Goal: Task Accomplishment & Management: Manage account settings

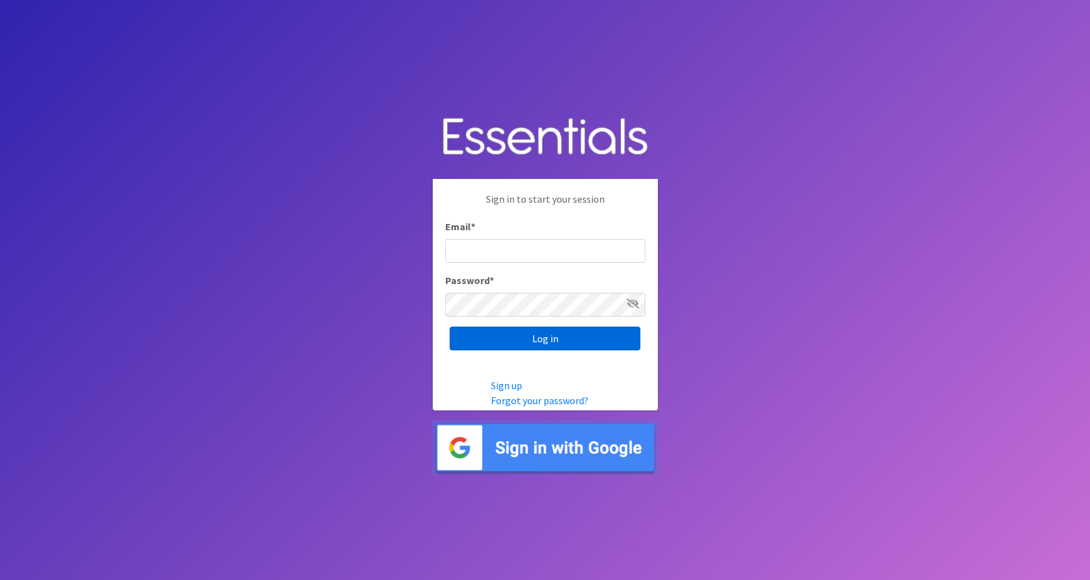
type input "maggie.schneemann@gmail.com"
click at [497, 340] on input "Log in" at bounding box center [545, 339] width 191 height 24
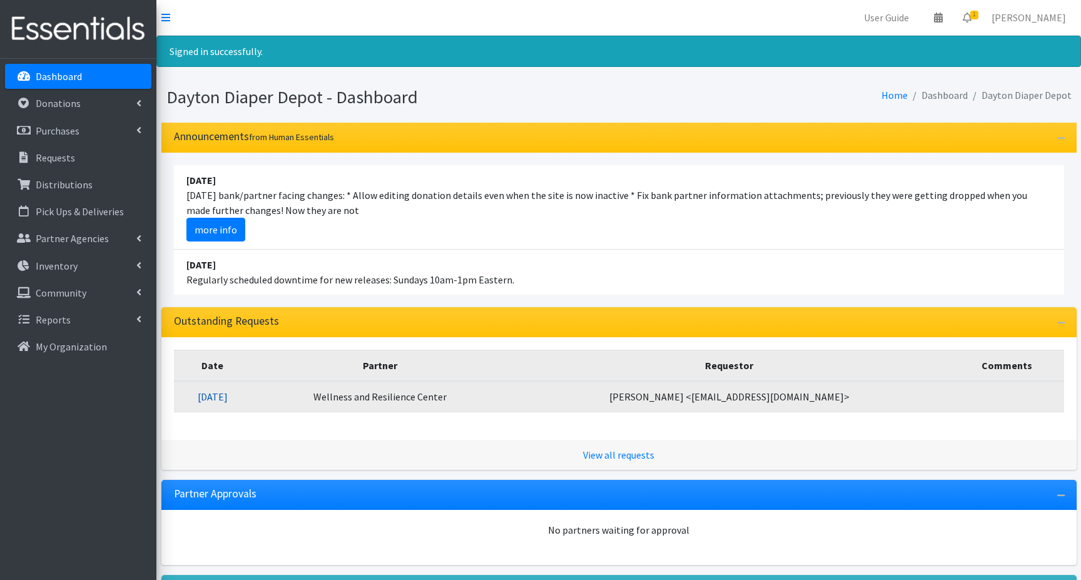
click at [228, 398] on link "08/13/2025" at bounding box center [213, 396] width 30 height 13
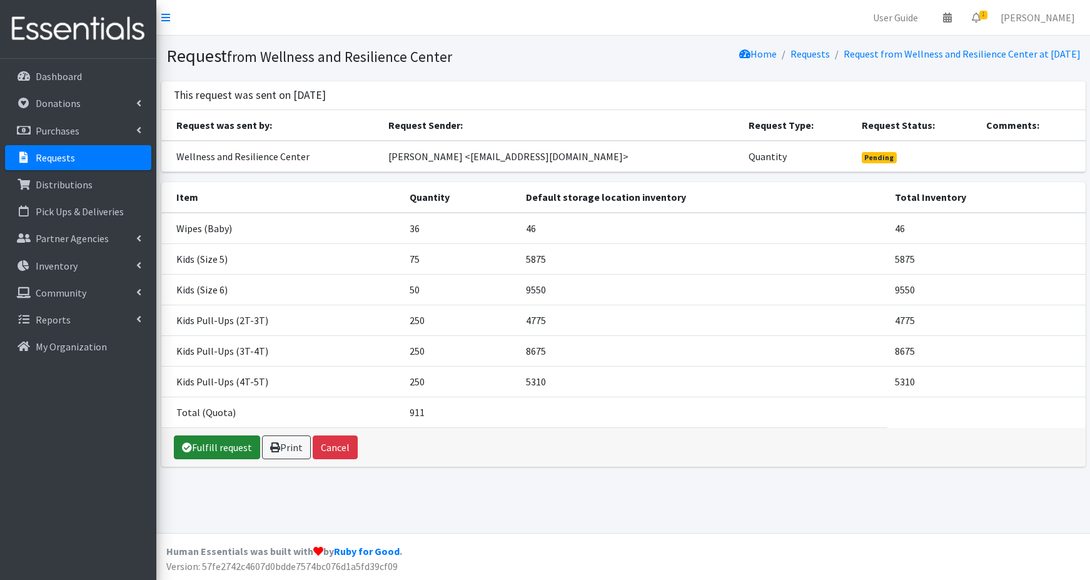
click at [225, 447] on link "Fulfill request" at bounding box center [217, 447] width 86 height 24
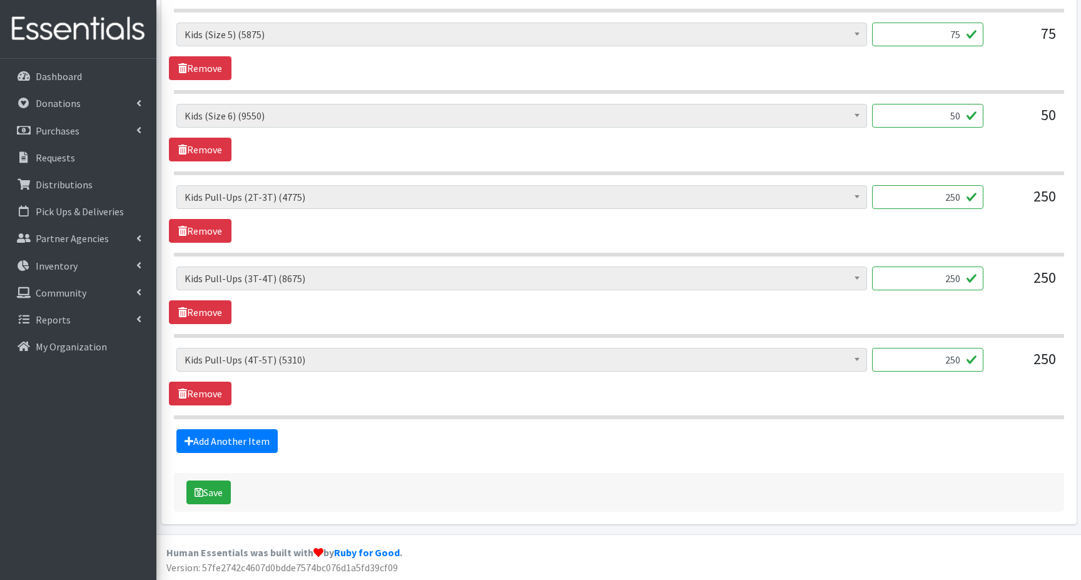
scroll to position [644, 0]
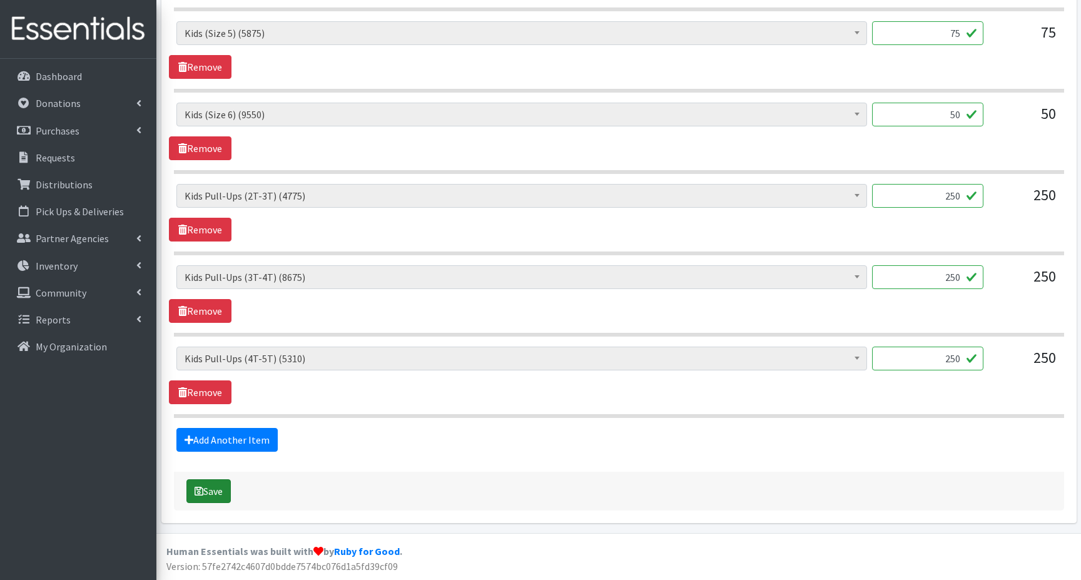
click at [213, 489] on button "Save" at bounding box center [208, 491] width 44 height 24
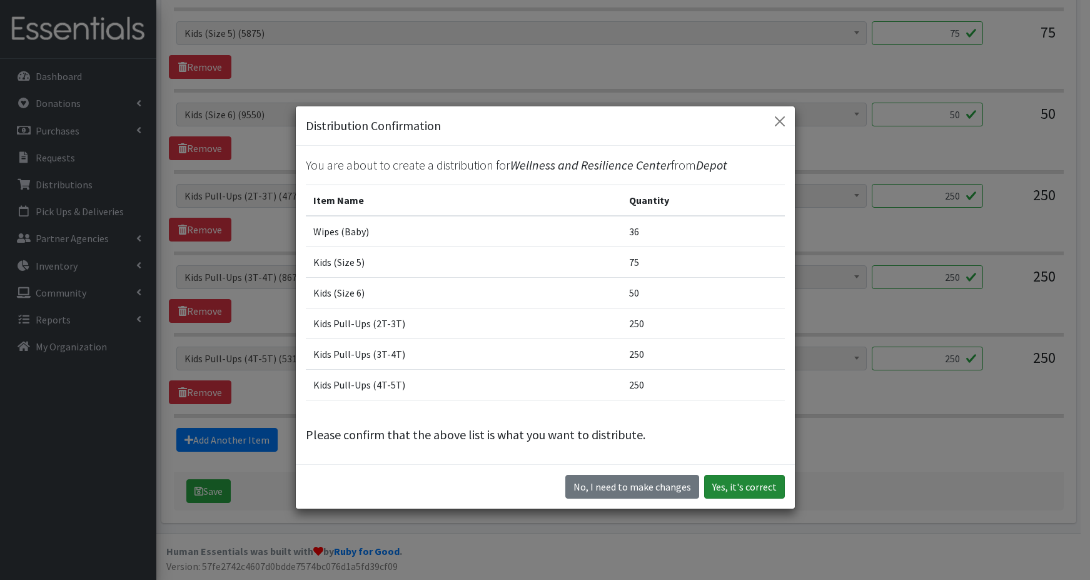
click at [726, 492] on button "Yes, it's correct" at bounding box center [744, 487] width 81 height 24
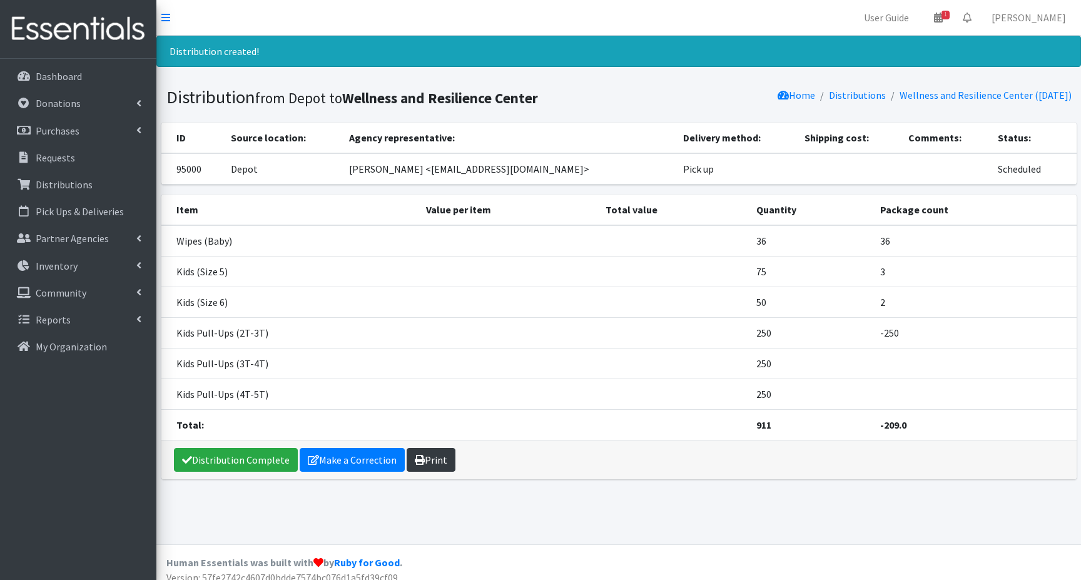
click at [427, 458] on link "Print" at bounding box center [431, 460] width 49 height 24
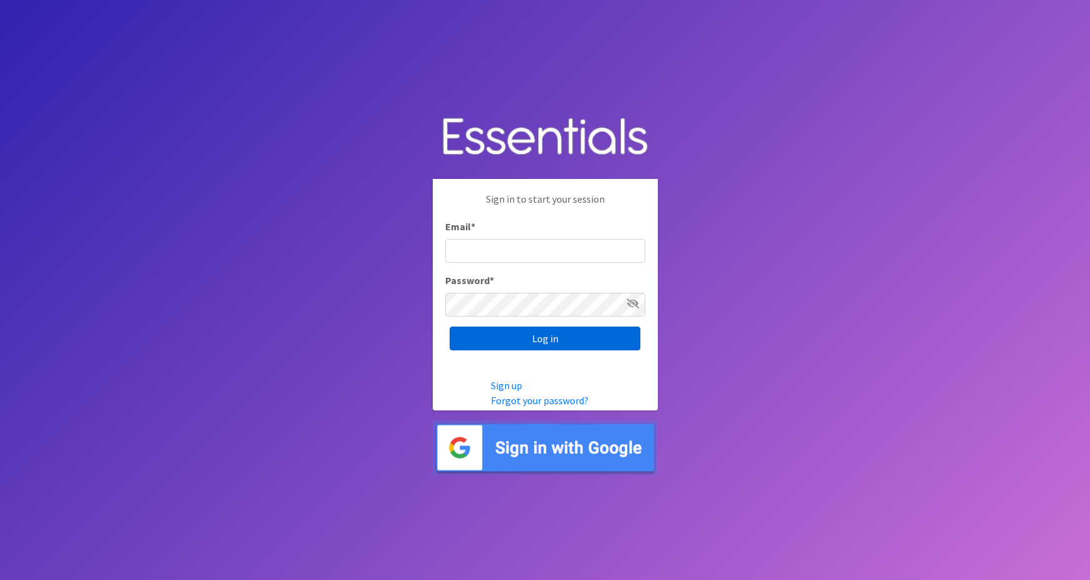
type input "[PERSON_NAME][EMAIL_ADDRESS][PERSON_NAME][DOMAIN_NAME]"
click at [514, 345] on input "Log in" at bounding box center [545, 339] width 191 height 24
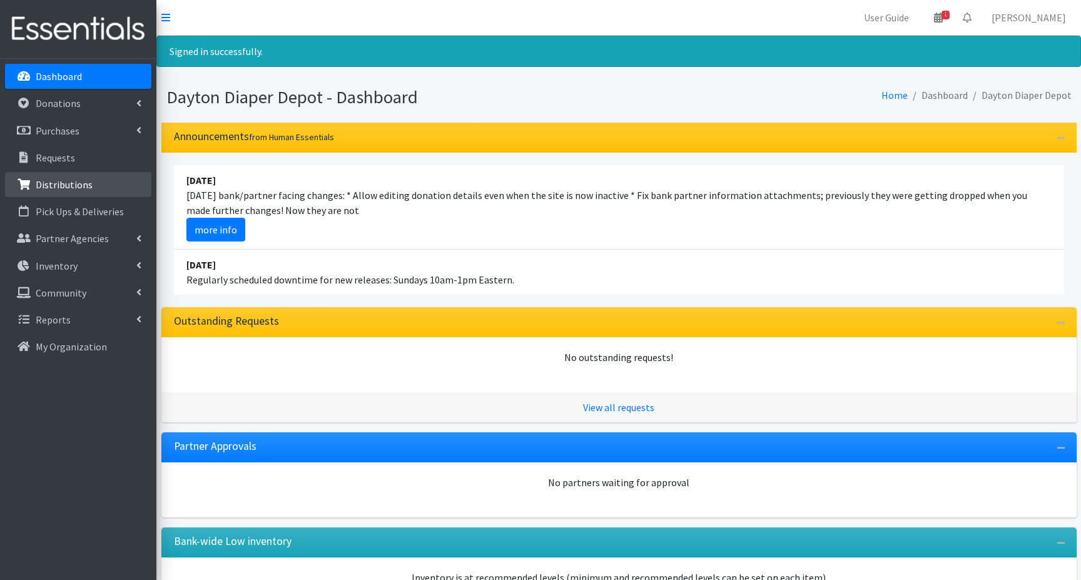
click at [56, 186] on p "Distributions" at bounding box center [64, 184] width 57 height 13
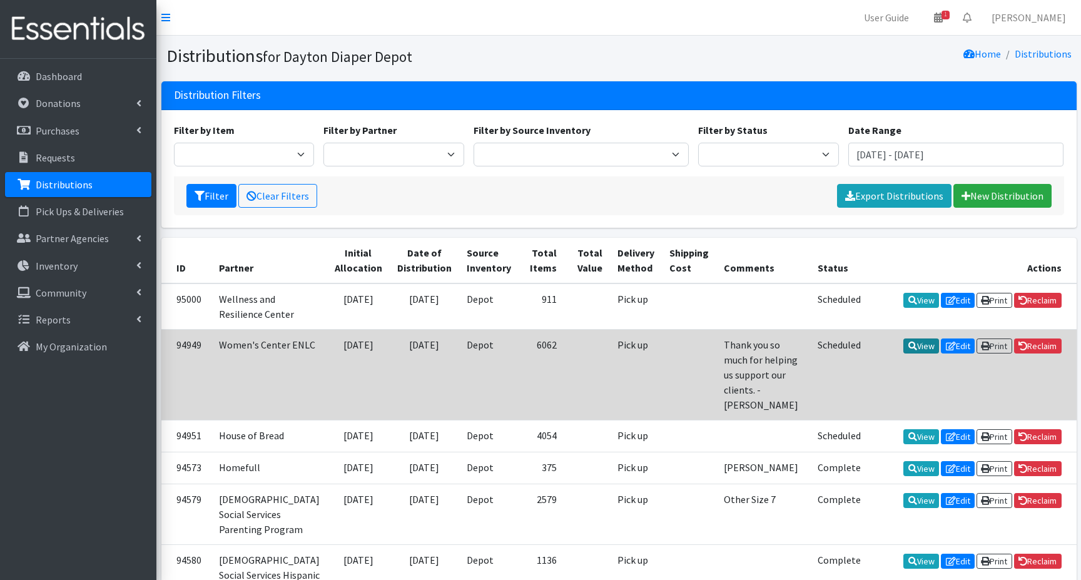
click at [909, 353] on link "View" at bounding box center [921, 345] width 36 height 15
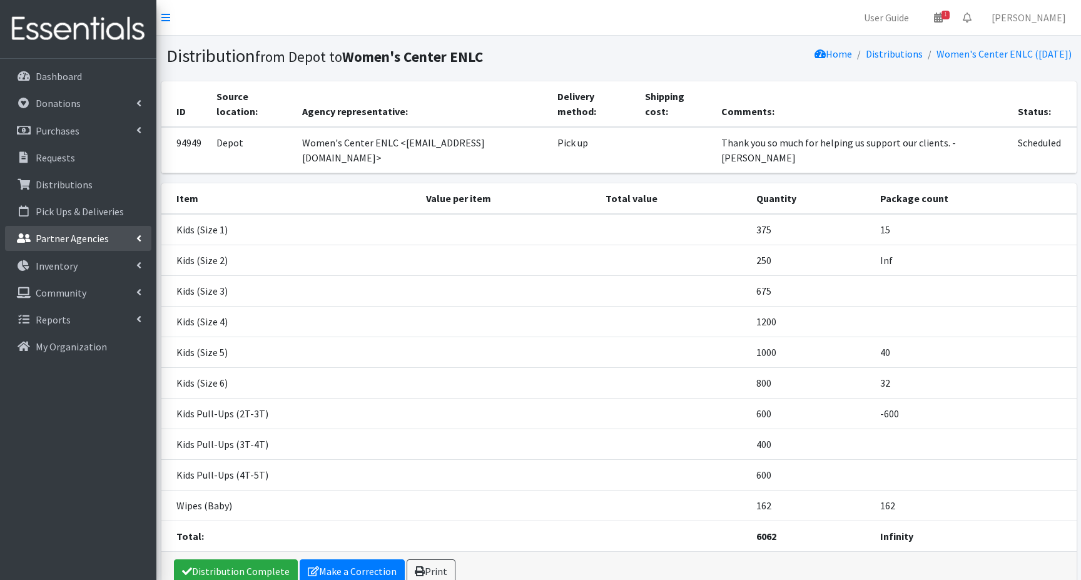
click at [49, 242] on p "Partner Agencies" at bounding box center [72, 238] width 73 height 13
click at [59, 266] on link "All Partners" at bounding box center [78, 265] width 146 height 25
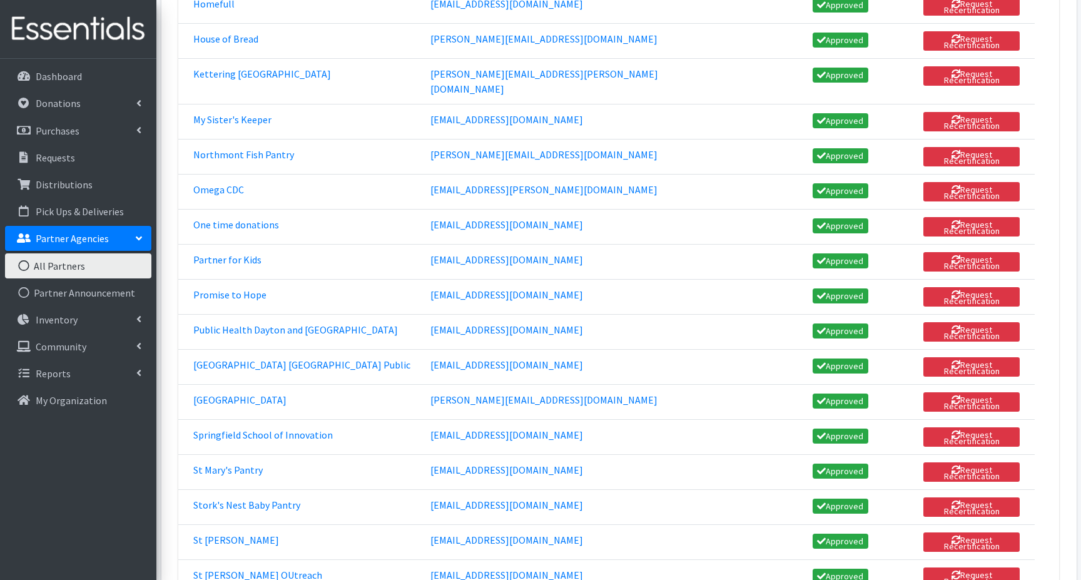
scroll to position [1344, 0]
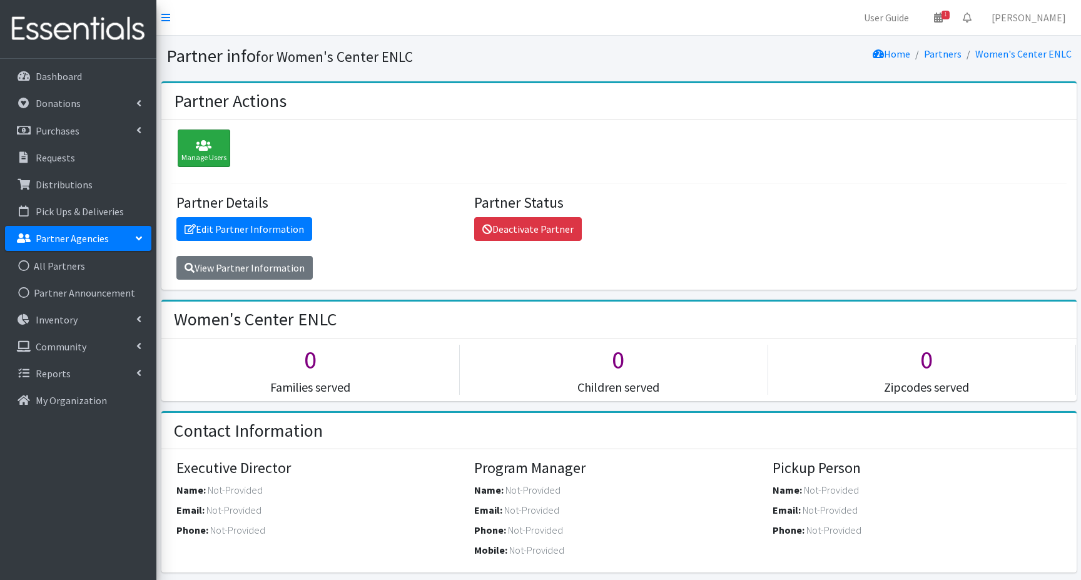
click at [205, 146] on icon at bounding box center [203, 145] width 45 height 13
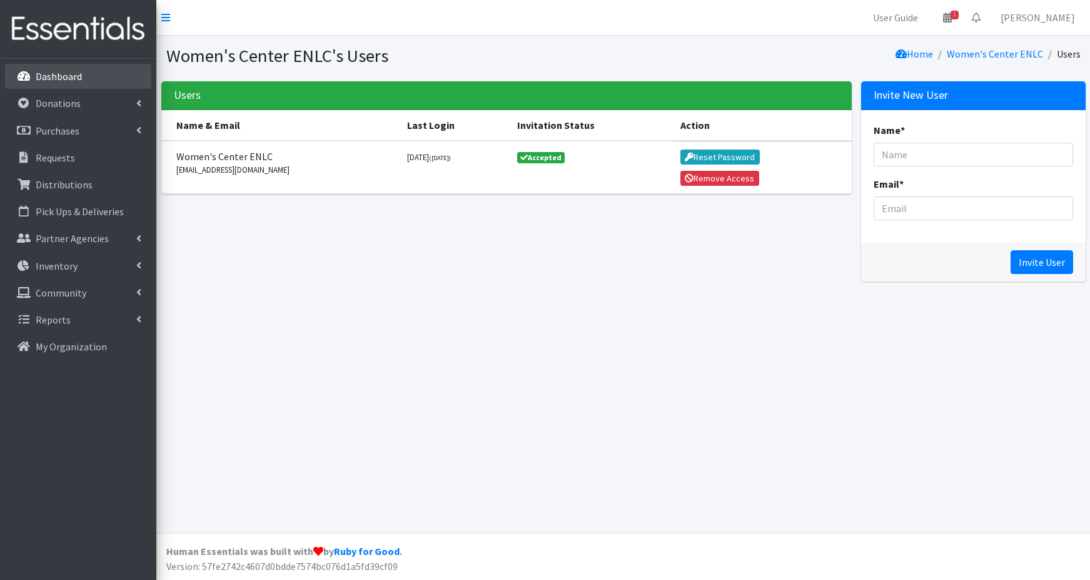
click at [79, 80] on p "Dashboard" at bounding box center [59, 76] width 46 height 13
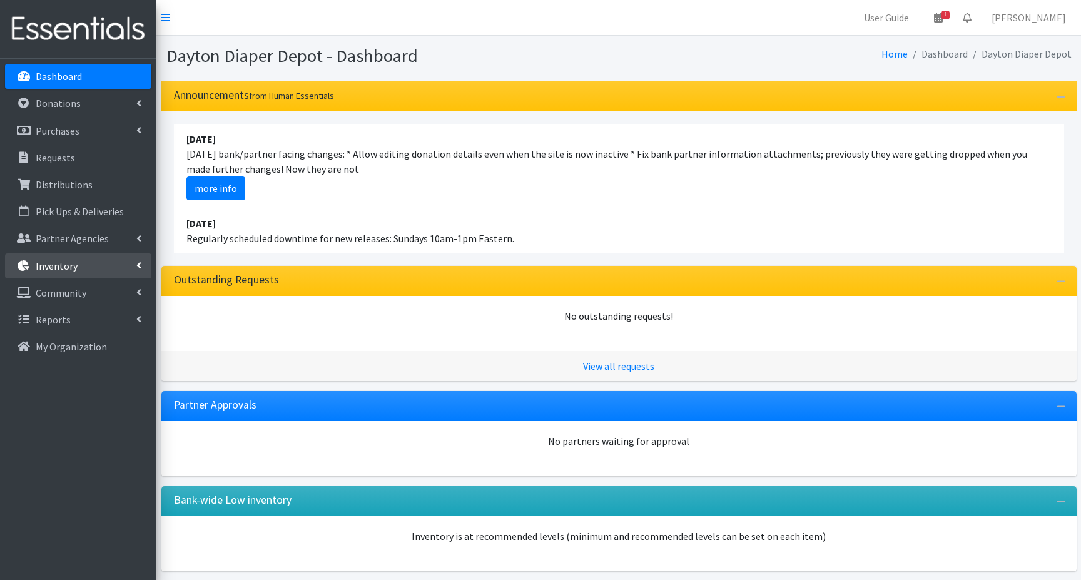
click at [53, 270] on p "Inventory" at bounding box center [57, 266] width 42 height 13
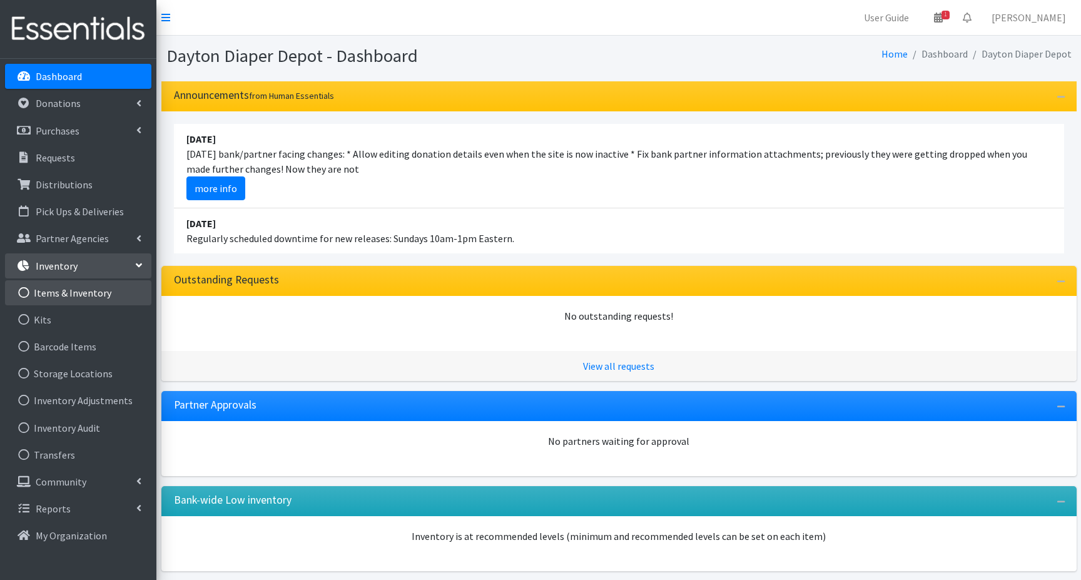
click at [53, 291] on link "Items & Inventory" at bounding box center [78, 292] width 146 height 25
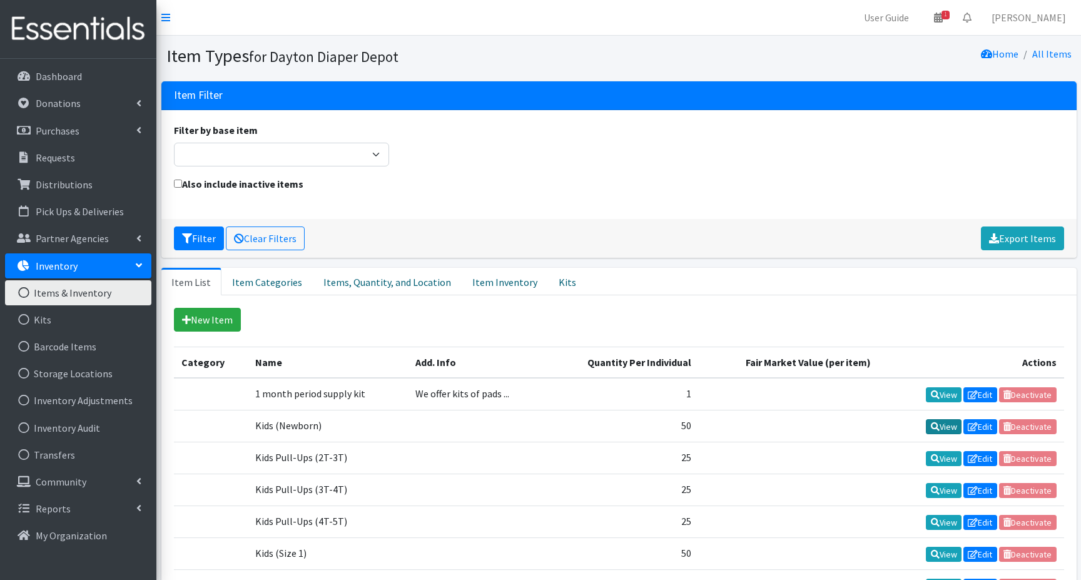
click at [931, 423] on icon at bounding box center [935, 426] width 9 height 9
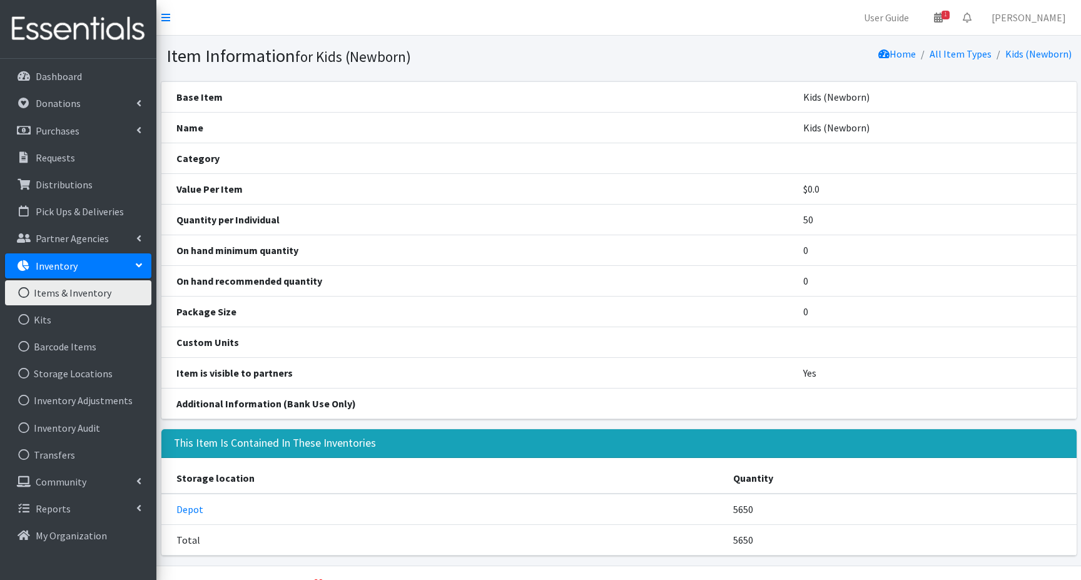
click at [807, 312] on td "0" at bounding box center [932, 311] width 288 height 31
click at [806, 312] on td "0" at bounding box center [932, 311] width 288 height 31
click at [169, 18] on icon at bounding box center [165, 18] width 9 height 10
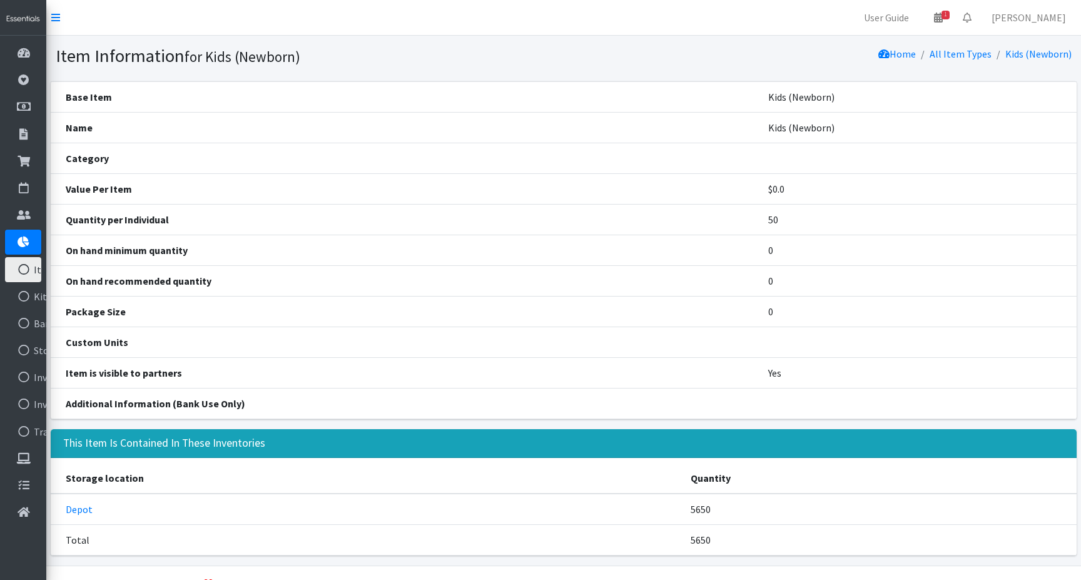
click at [767, 313] on td "0" at bounding box center [914, 311] width 323 height 31
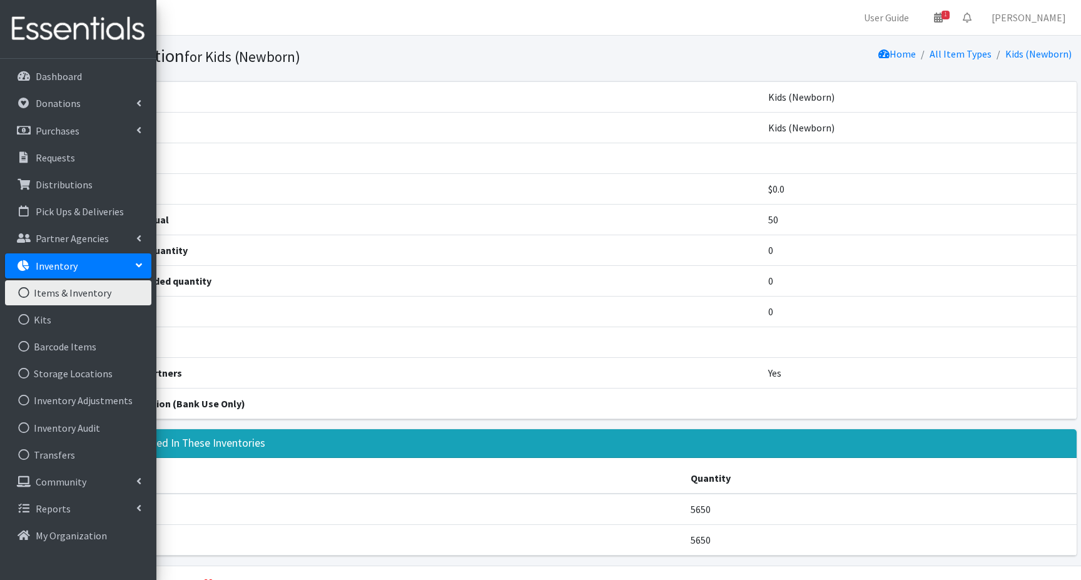
click at [78, 293] on link "Items & Inventory" at bounding box center [78, 292] width 146 height 25
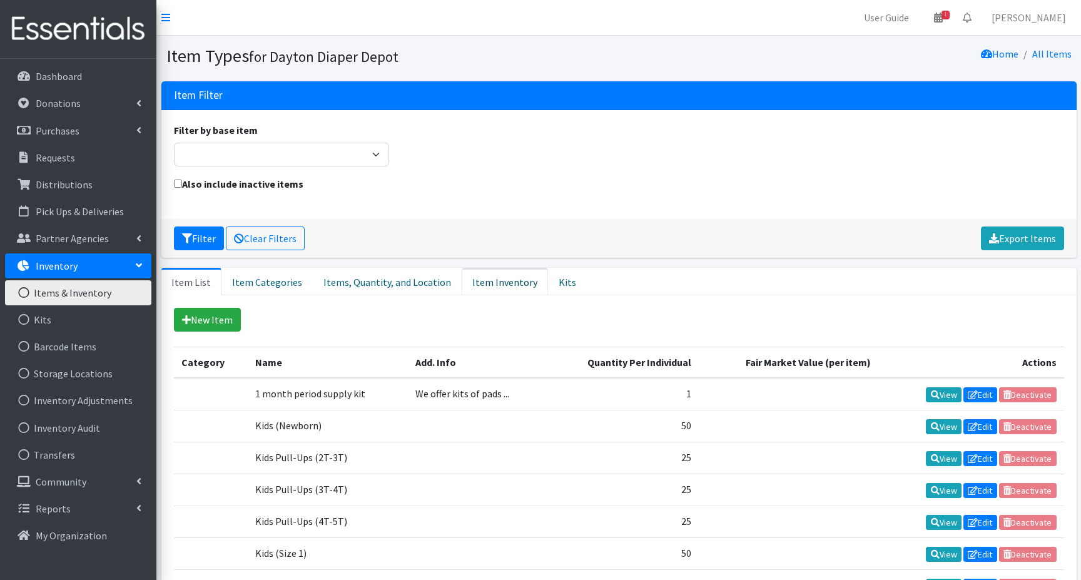
click at [484, 283] on link "Item Inventory" at bounding box center [505, 282] width 86 height 28
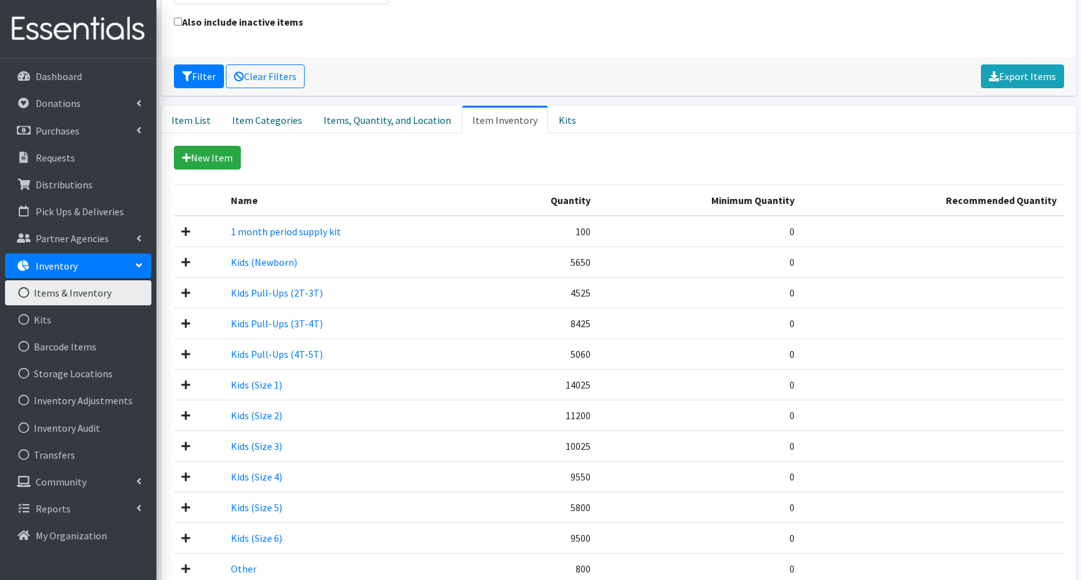
scroll to position [151, 0]
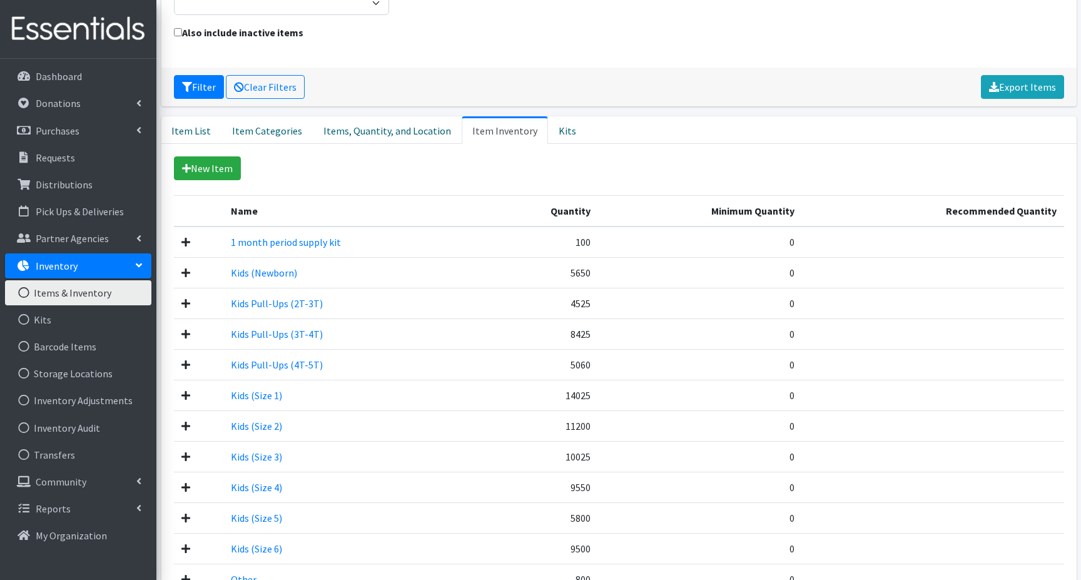
click at [183, 274] on icon at bounding box center [185, 273] width 9 height 10
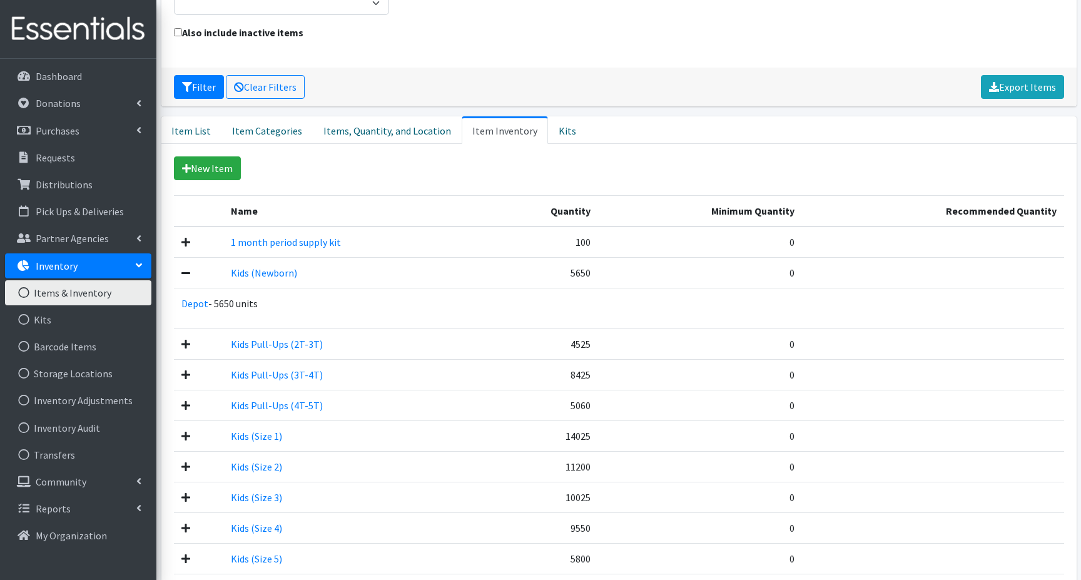
click at [183, 269] on icon at bounding box center [185, 273] width 9 height 10
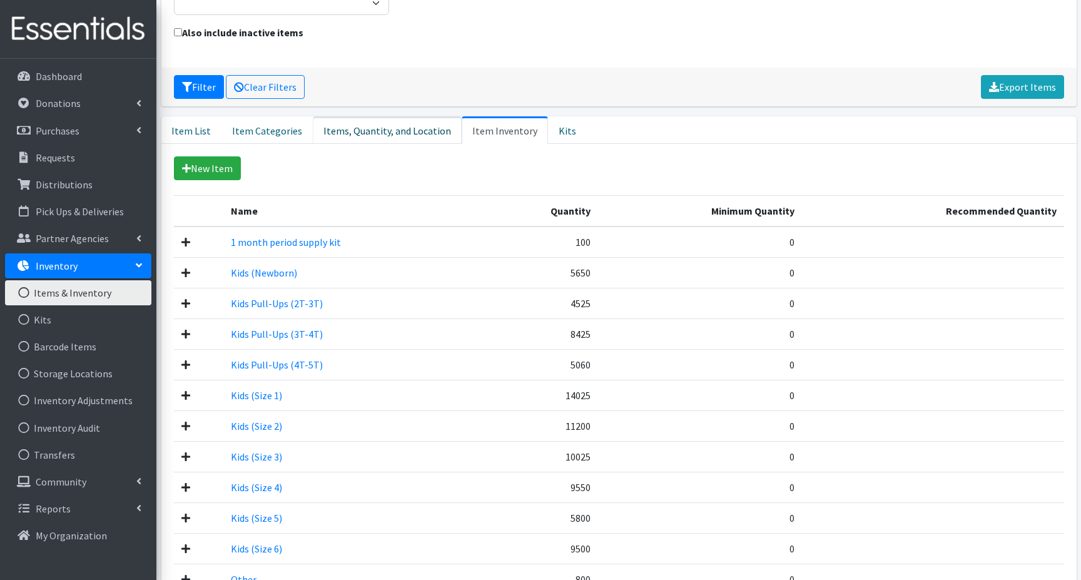
click at [378, 129] on link "Items, Quantity, and Location" at bounding box center [387, 130] width 149 height 28
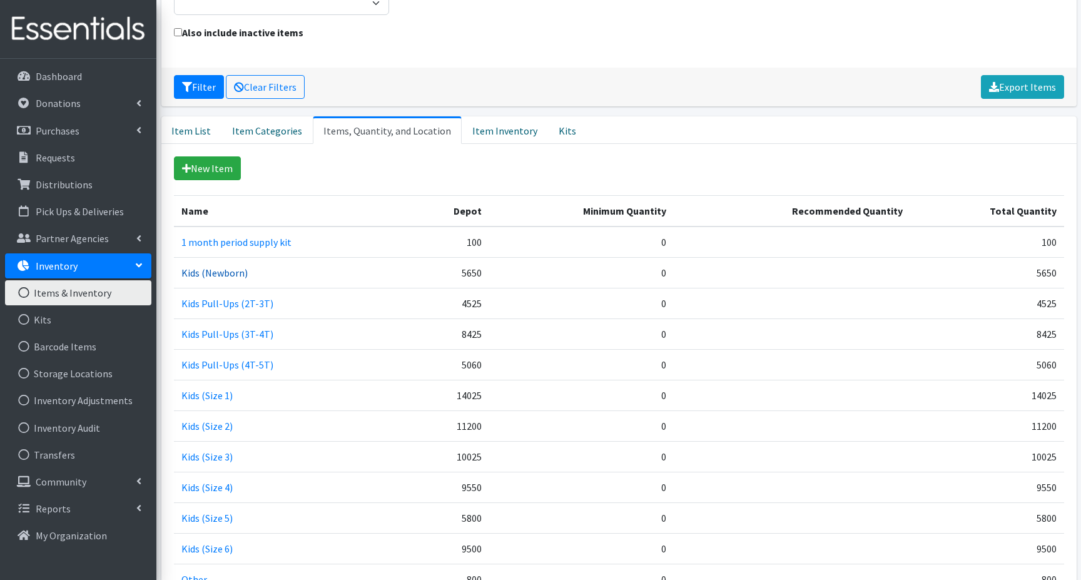
click at [227, 275] on link "Kids (Newborn)" at bounding box center [214, 272] width 66 height 13
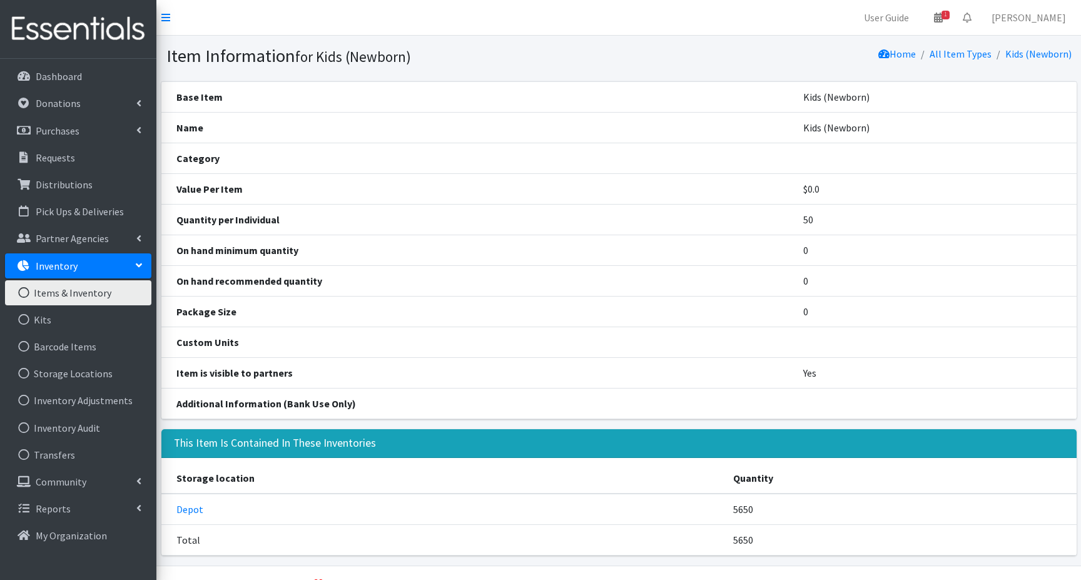
click at [811, 316] on td "0" at bounding box center [932, 311] width 288 height 31
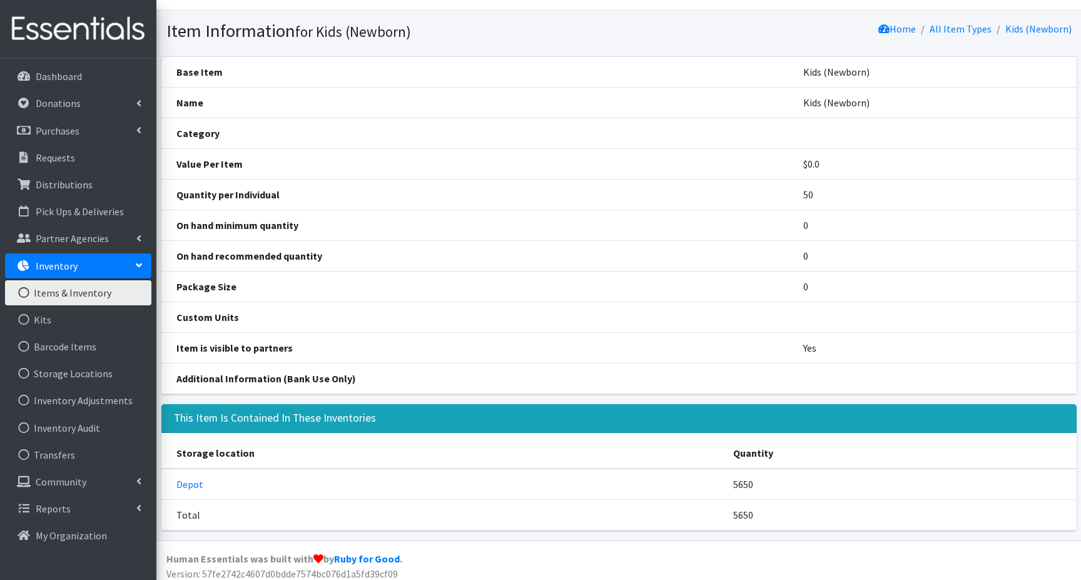
scroll to position [33, 0]
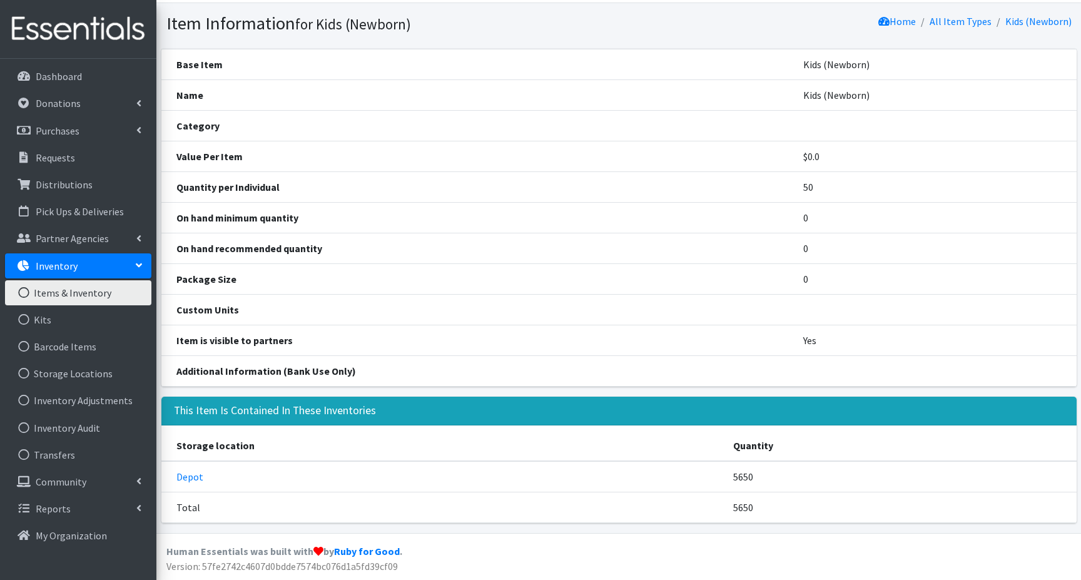
click at [98, 294] on link "Items & Inventory" at bounding box center [78, 292] width 146 height 25
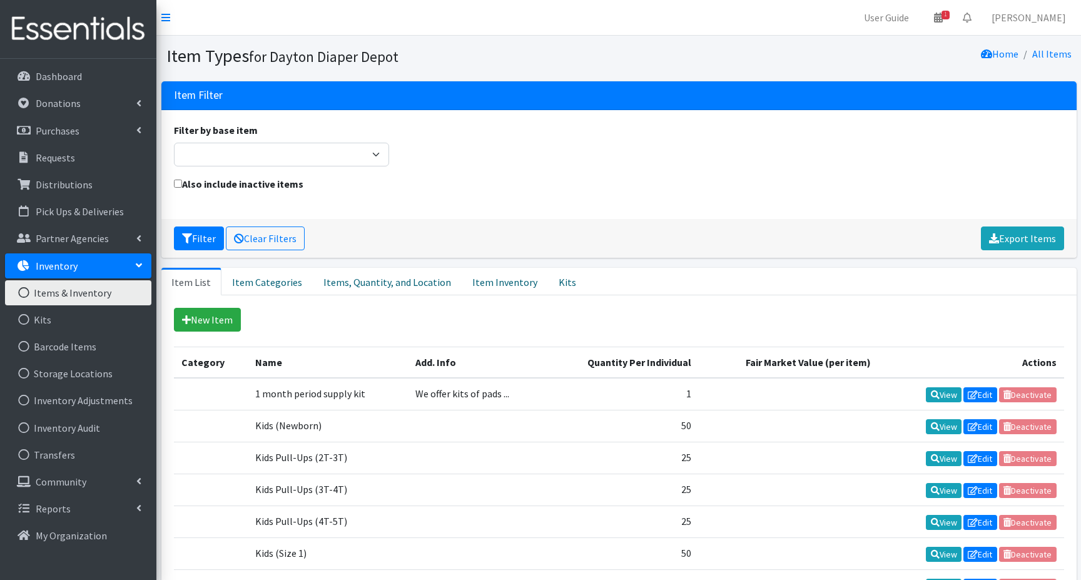
scroll to position [63, 0]
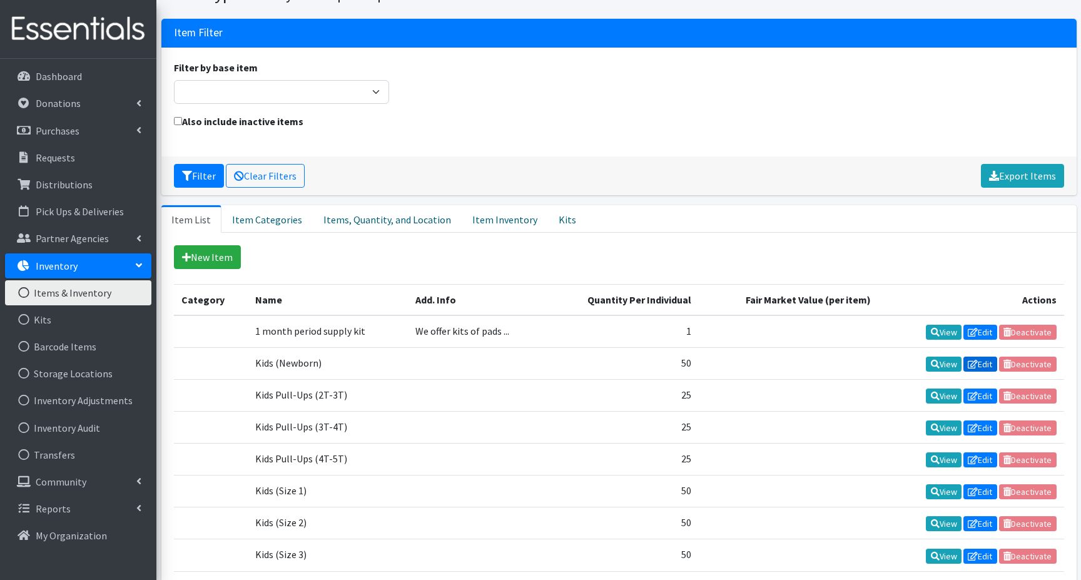
click at [983, 362] on link "Edit" at bounding box center [980, 364] width 34 height 15
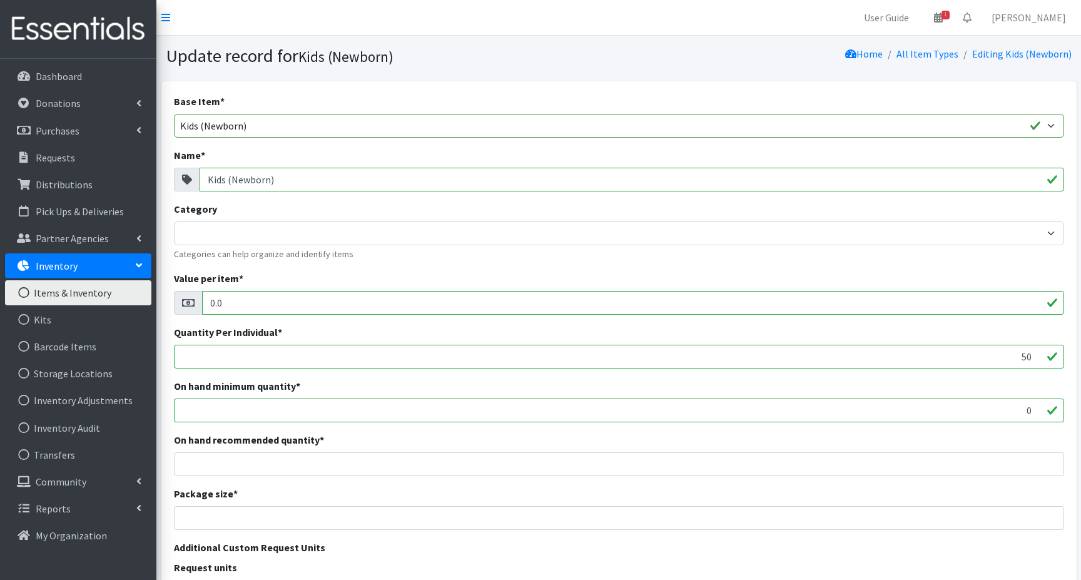
scroll to position [125, 0]
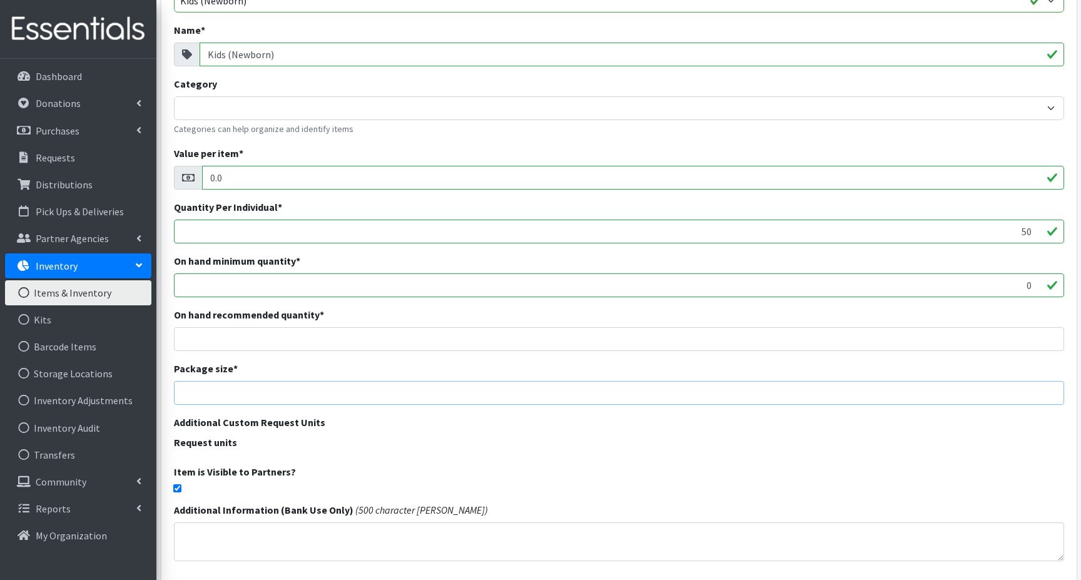
click at [215, 393] on input "number" at bounding box center [619, 393] width 890 height 24
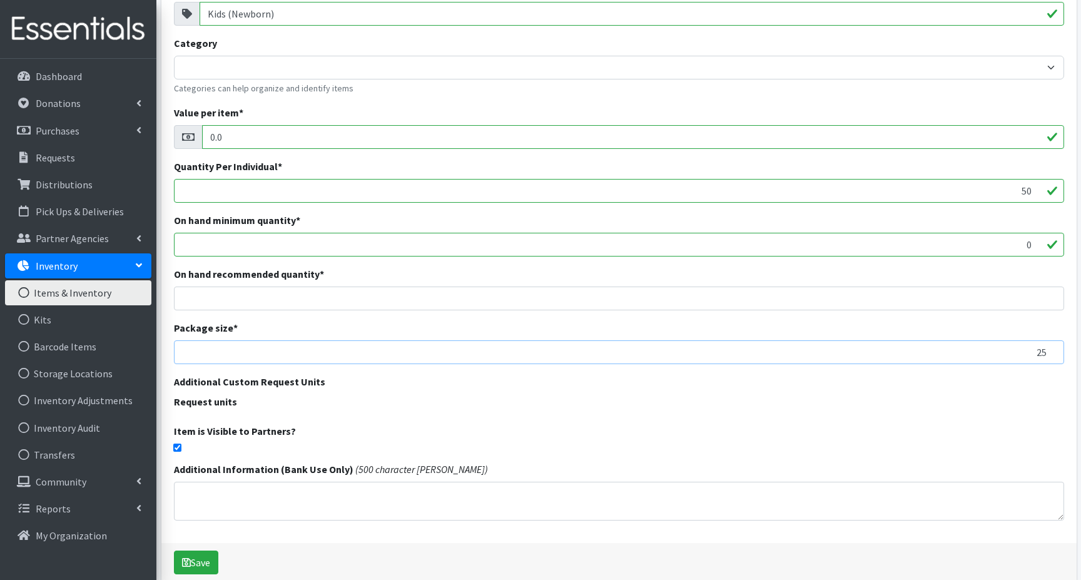
scroll to position [225, 0]
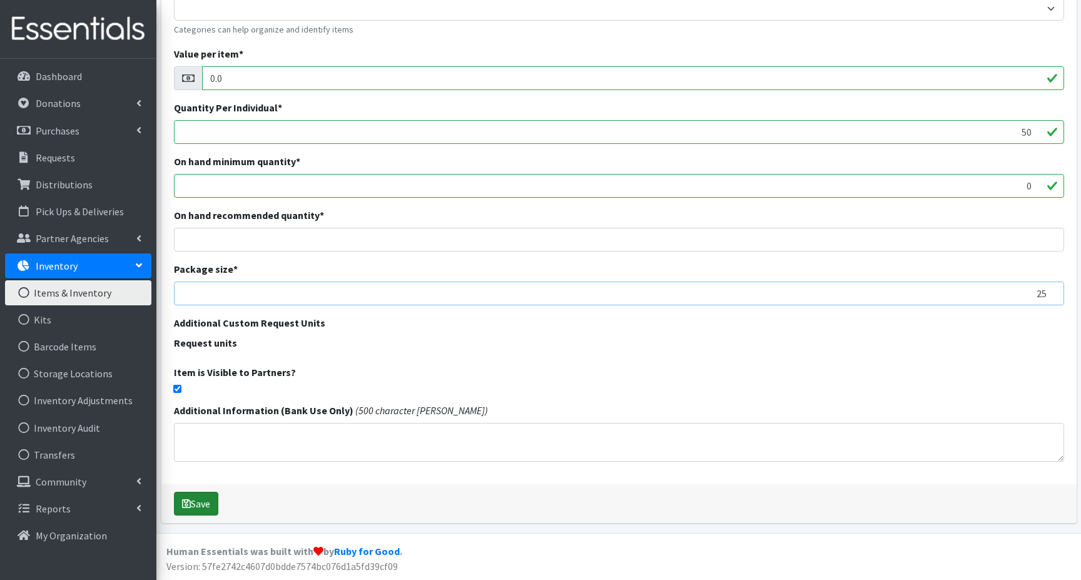
type input "25"
click at [199, 500] on button "Save" at bounding box center [196, 504] width 44 height 24
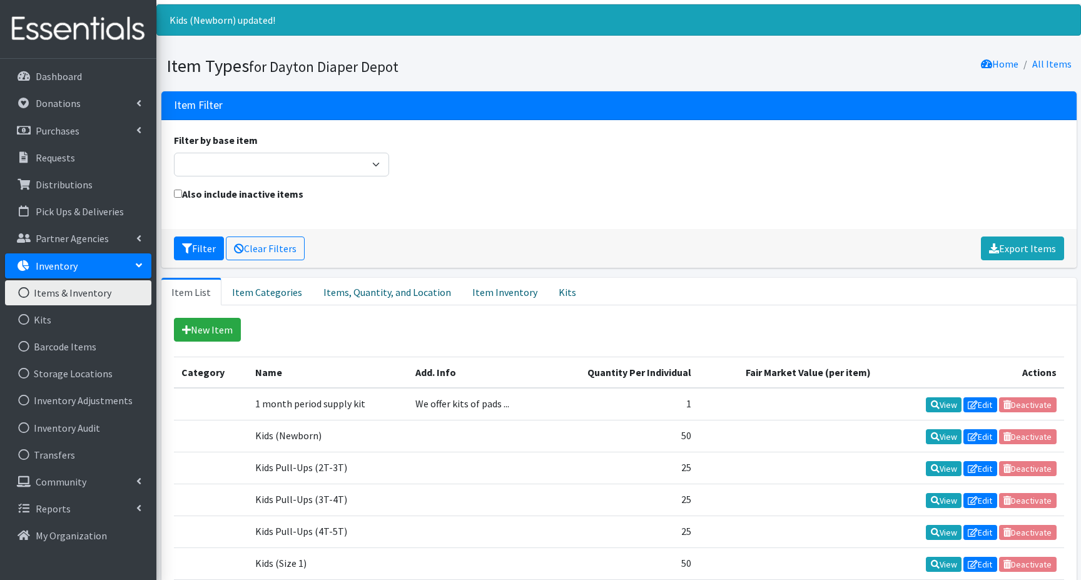
scroll to position [63, 0]
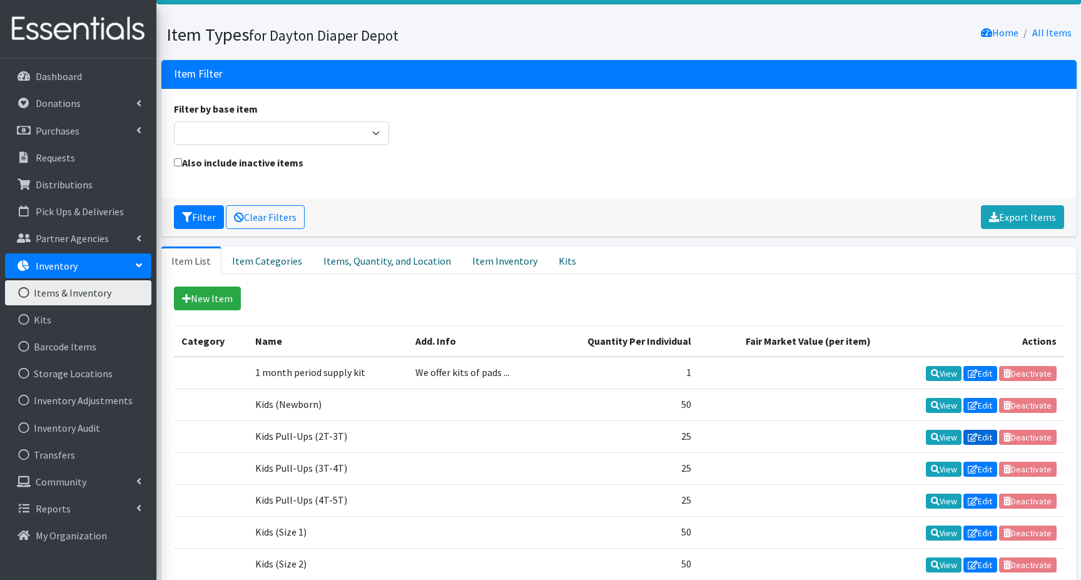
click at [987, 438] on link "Edit" at bounding box center [980, 437] width 34 height 15
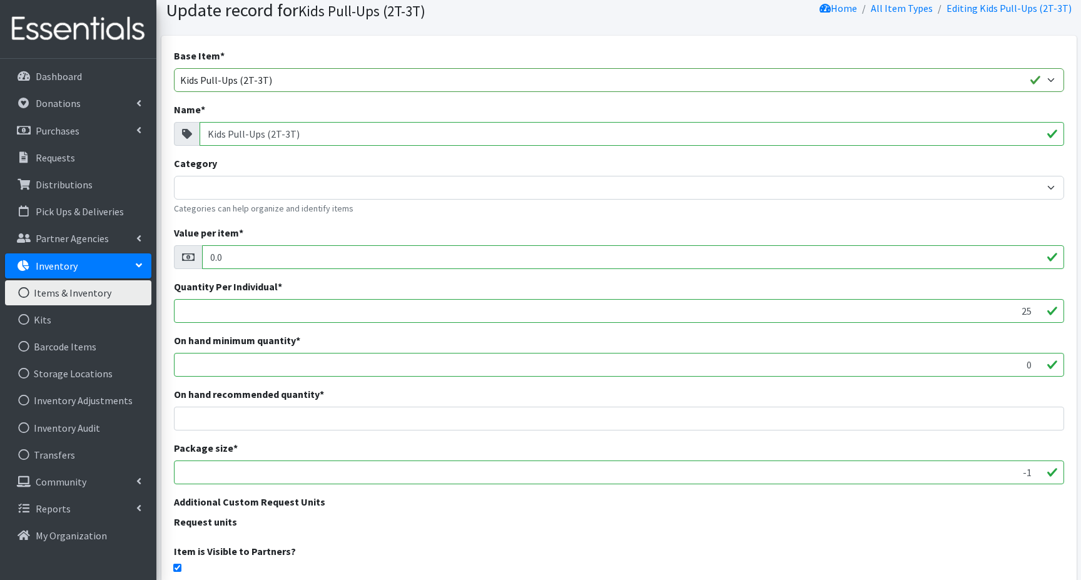
scroll to position [125, 0]
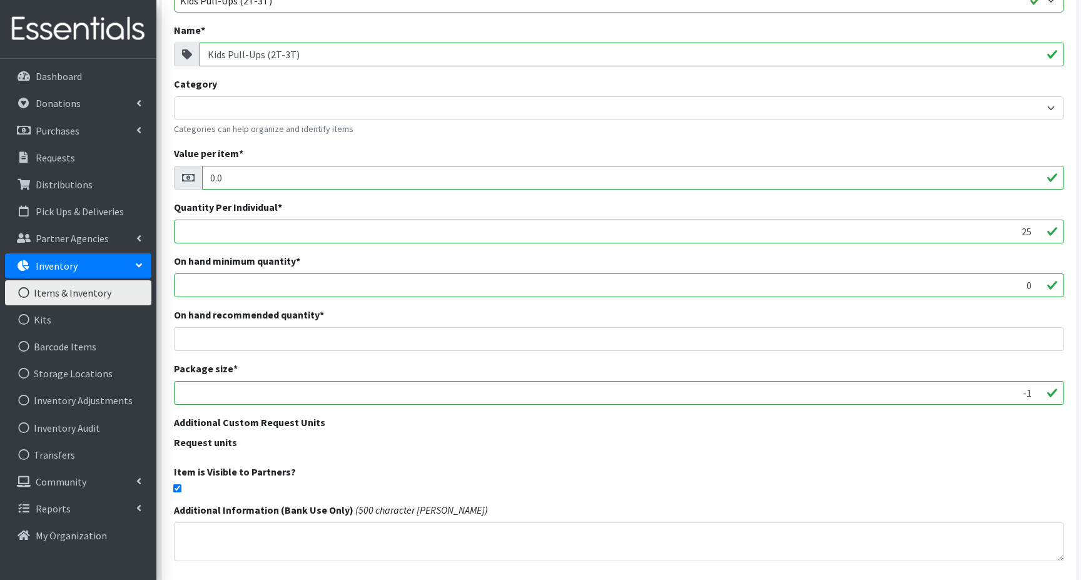
click at [375, 392] on input "-1" at bounding box center [619, 393] width 890 height 24
type input "1"
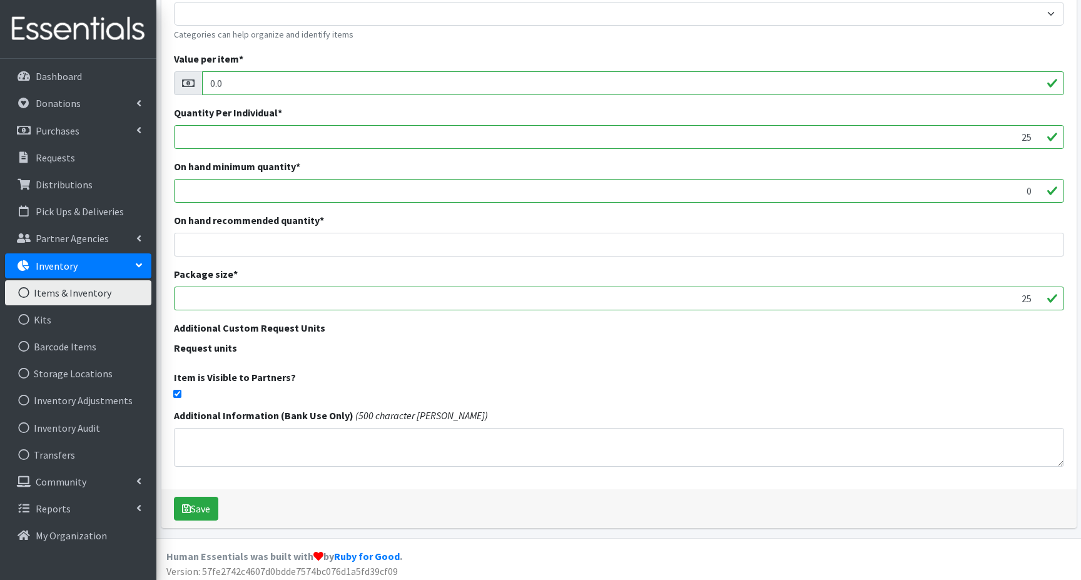
scroll to position [225, 0]
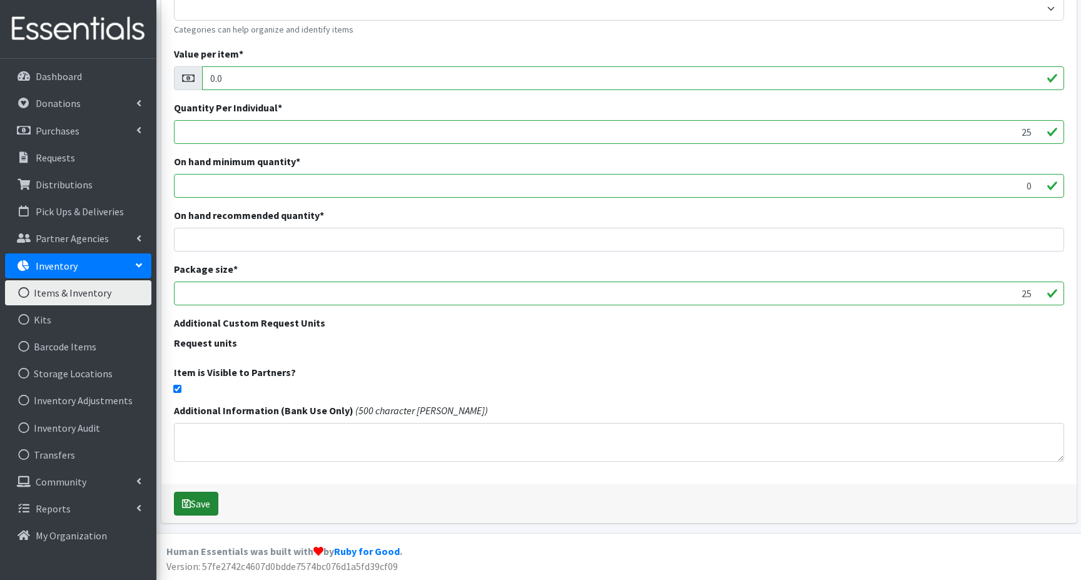
type input "25"
click at [210, 509] on button "Save" at bounding box center [196, 504] width 44 height 24
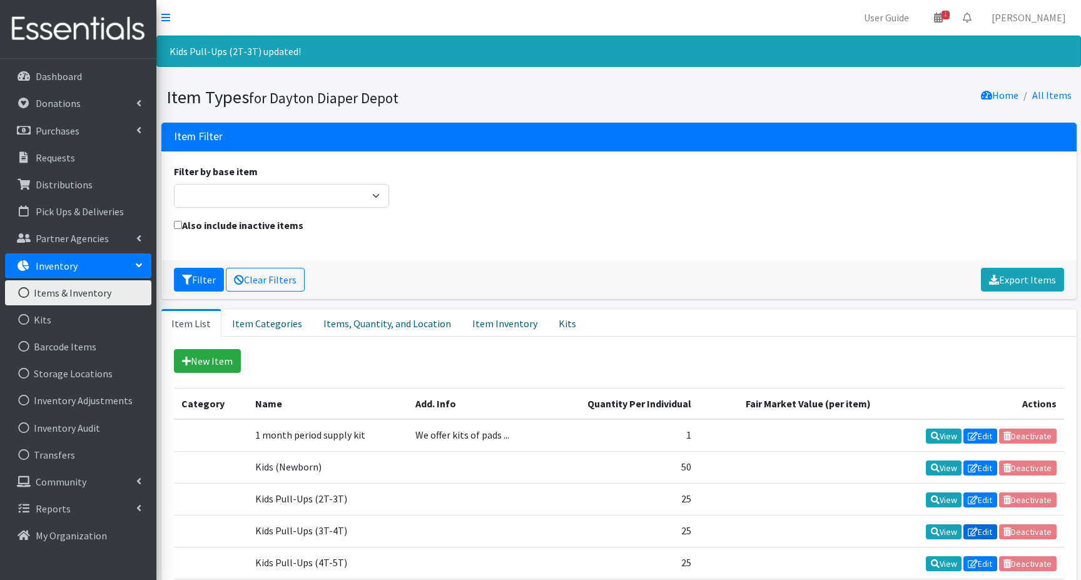
click at [980, 531] on link "Edit" at bounding box center [980, 531] width 34 height 15
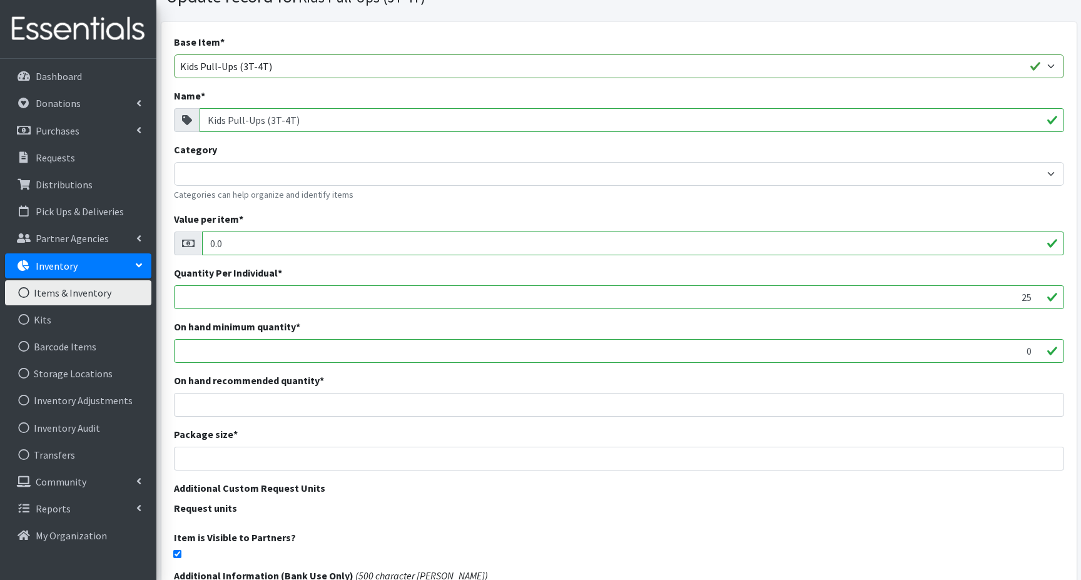
scroll to position [225, 0]
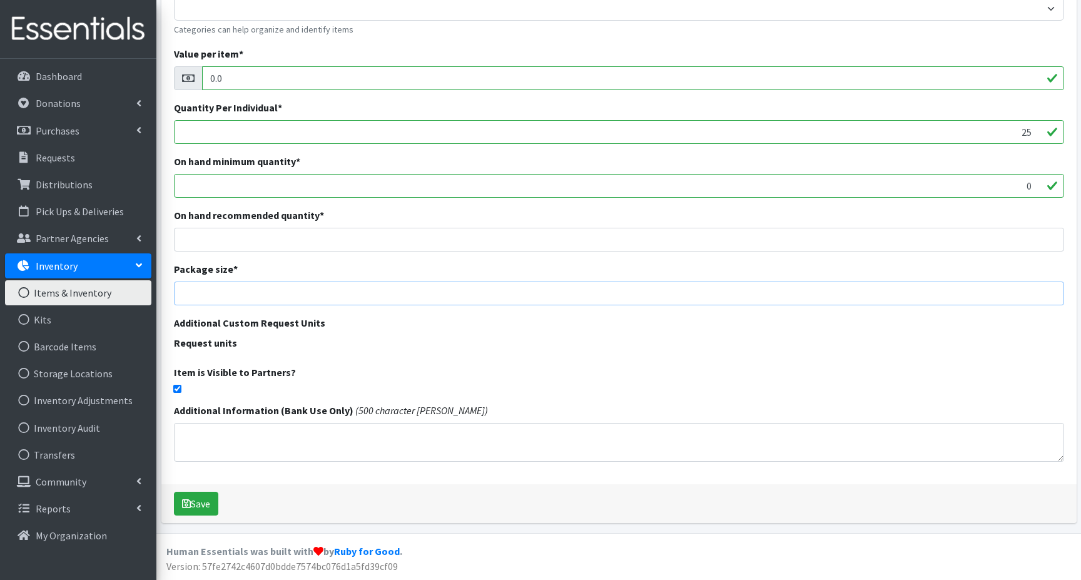
click at [929, 293] on input "number" at bounding box center [619, 293] width 890 height 24
type input "25"
click at [206, 503] on button "Save" at bounding box center [196, 504] width 44 height 24
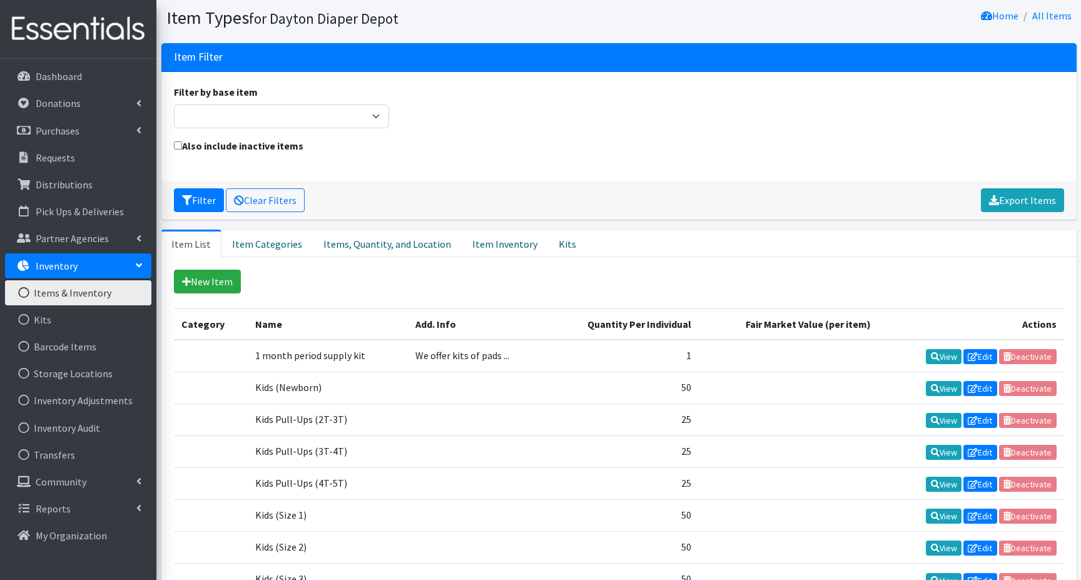
scroll to position [125, 0]
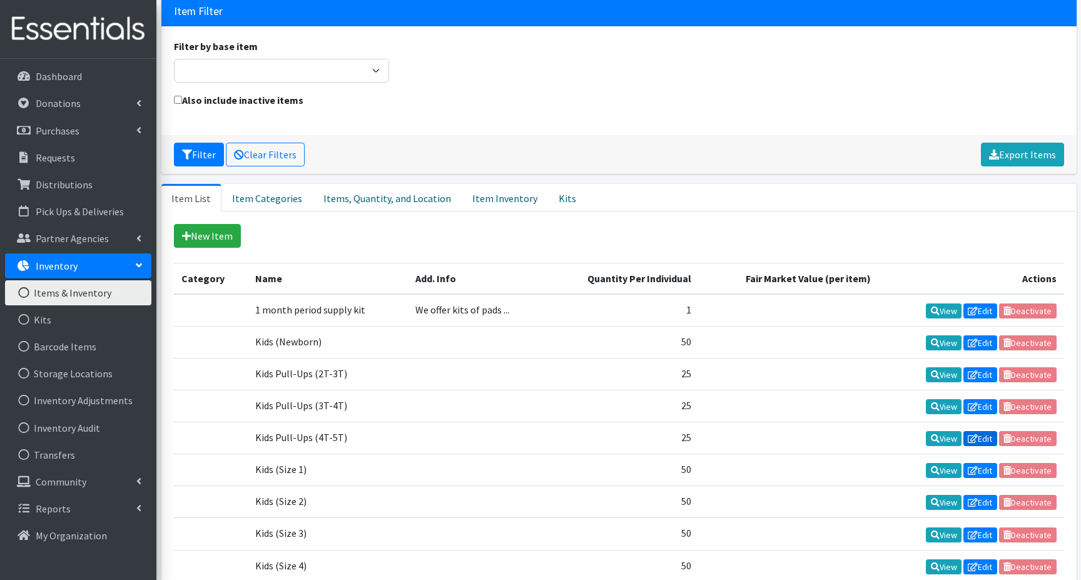
click at [980, 437] on link "Edit" at bounding box center [980, 438] width 34 height 15
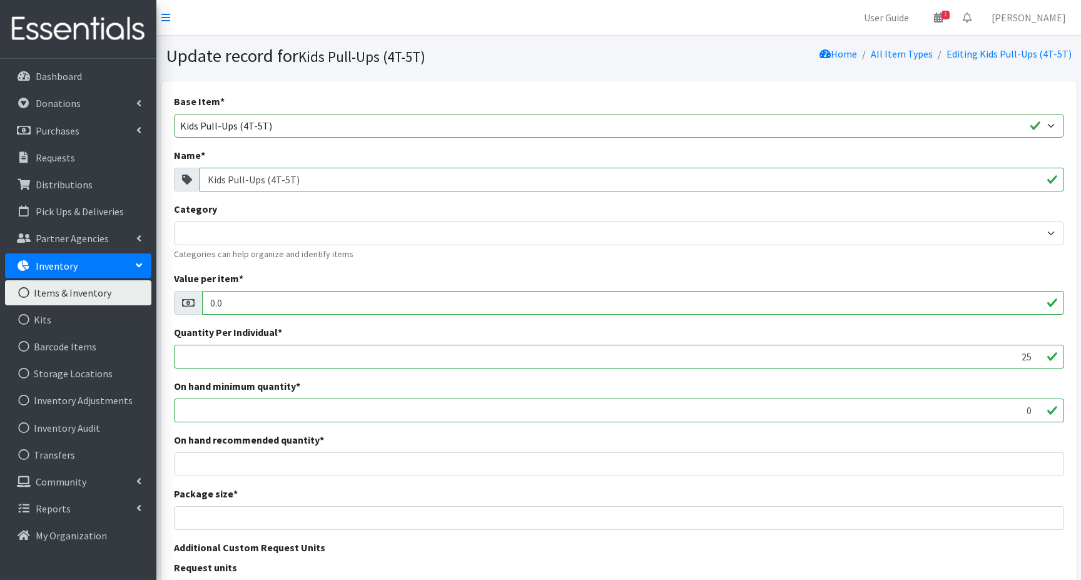
scroll to position [125, 0]
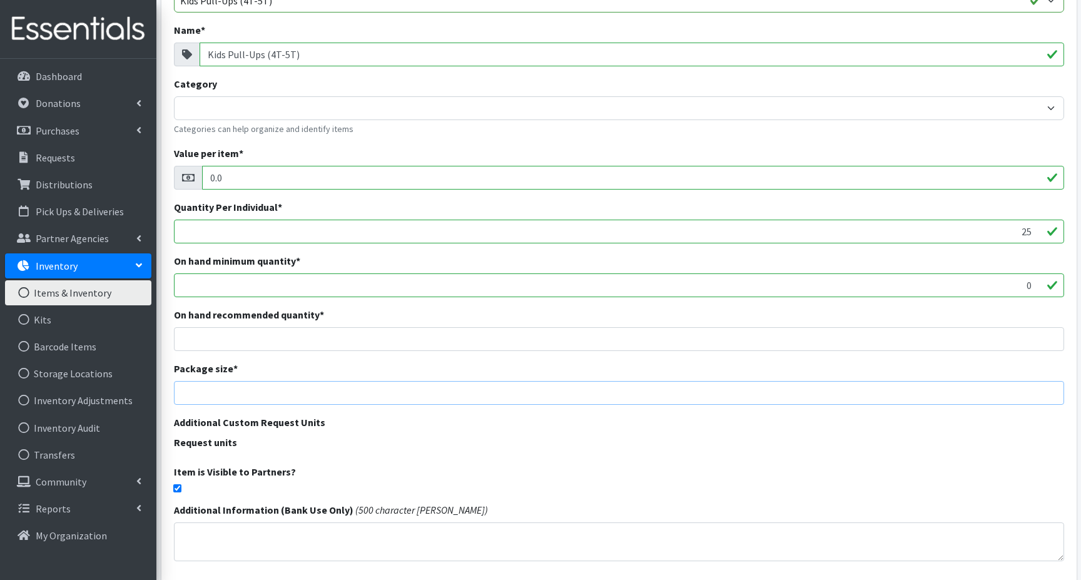
click at [750, 395] on input "number" at bounding box center [619, 393] width 890 height 24
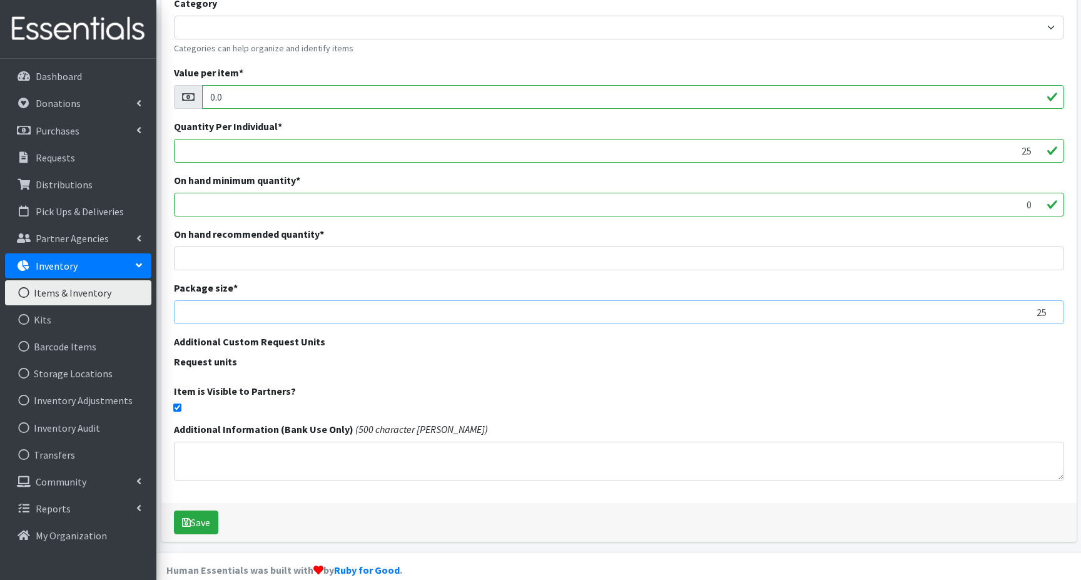
scroll to position [225, 0]
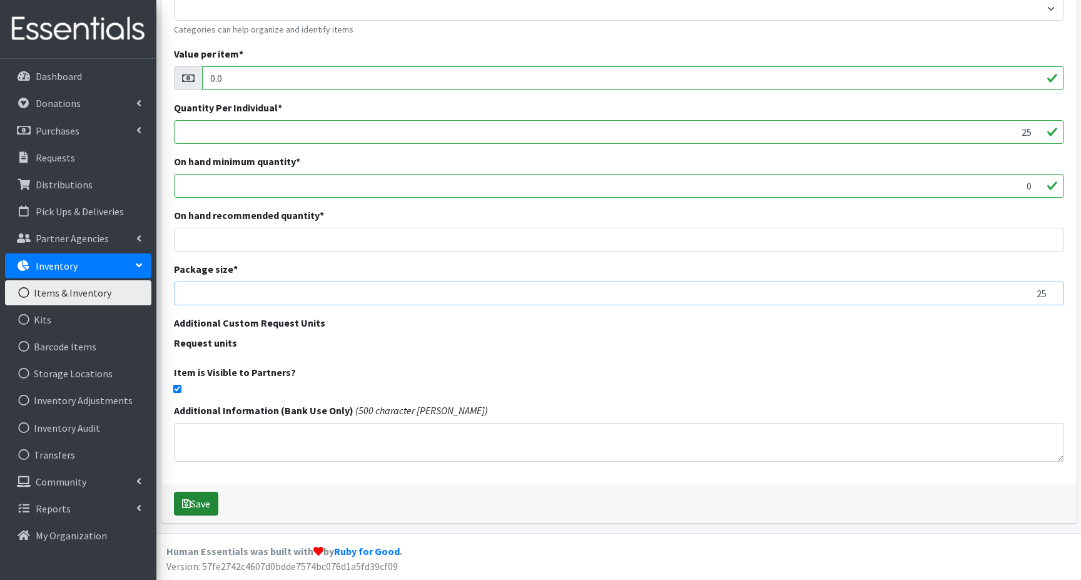
type input "25"
click at [192, 505] on button "Save" at bounding box center [196, 504] width 44 height 24
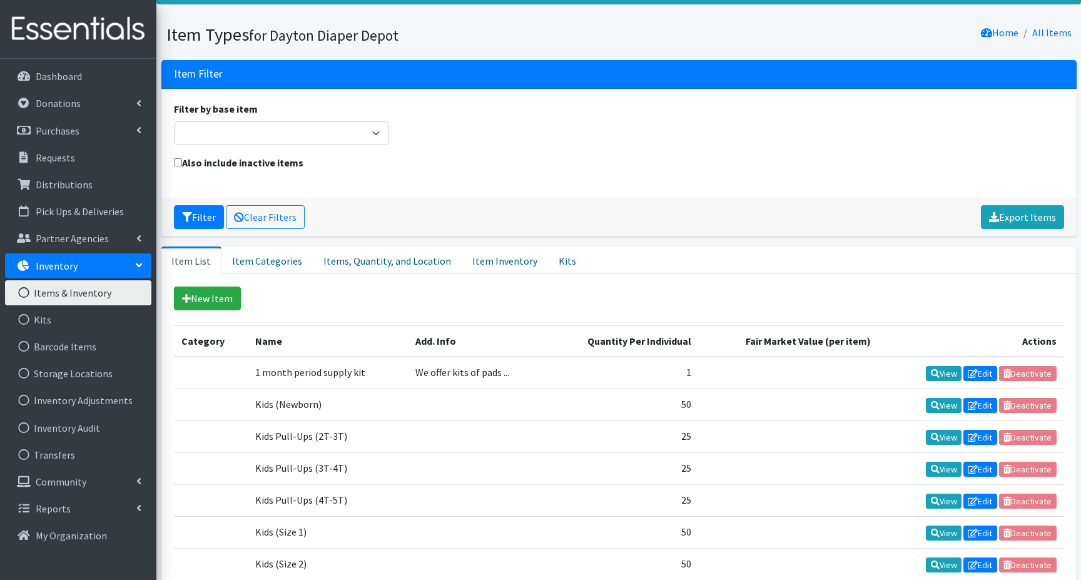
scroll to position [125, 0]
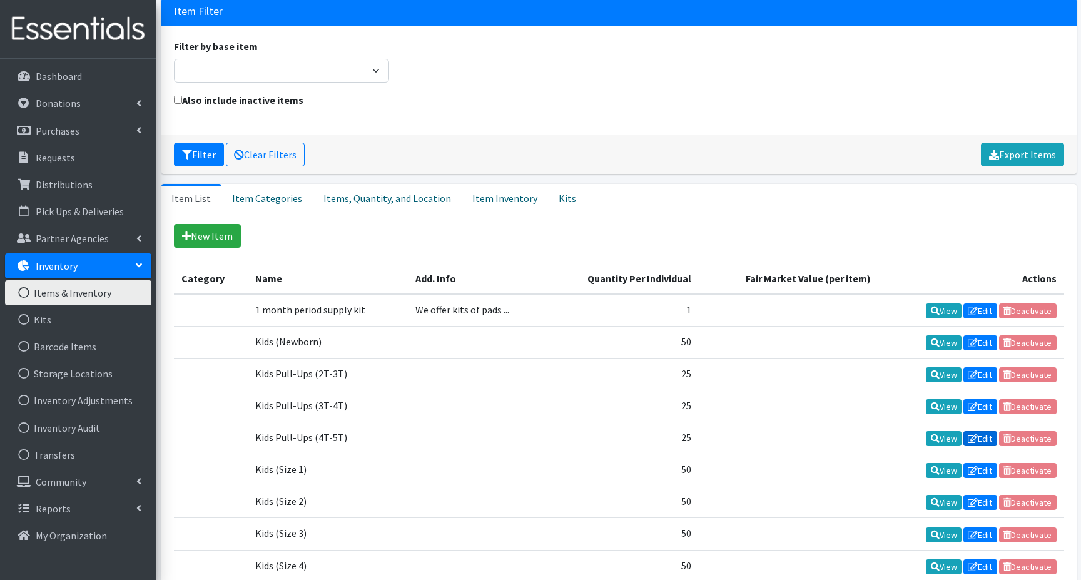
click at [981, 437] on link "Edit" at bounding box center [980, 438] width 34 height 15
click at [985, 471] on link "Edit" at bounding box center [980, 470] width 34 height 15
click at [975, 504] on icon at bounding box center [973, 502] width 10 height 9
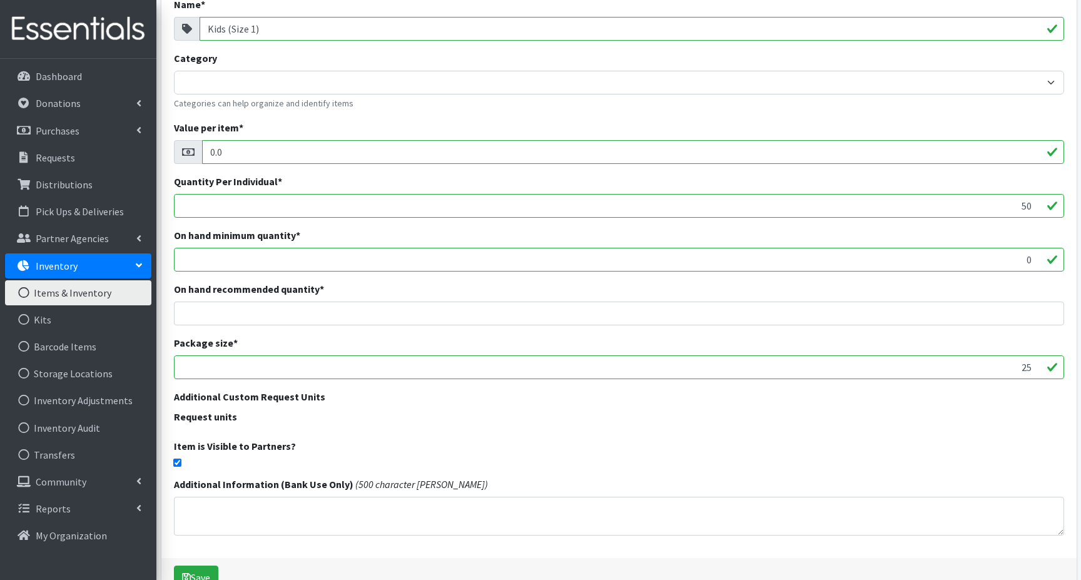
scroll to position [188, 0]
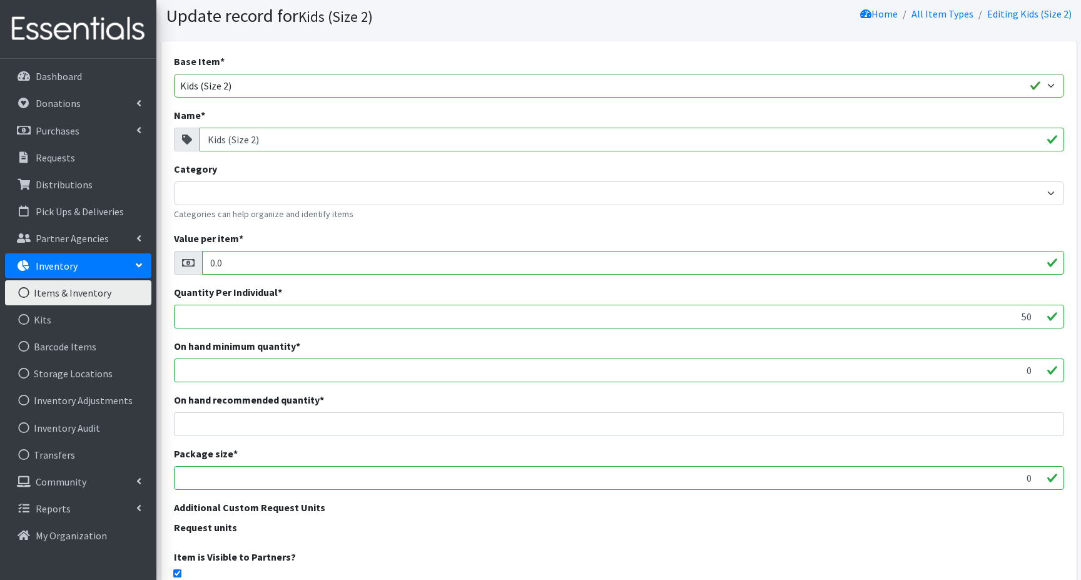
scroll to position [63, 0]
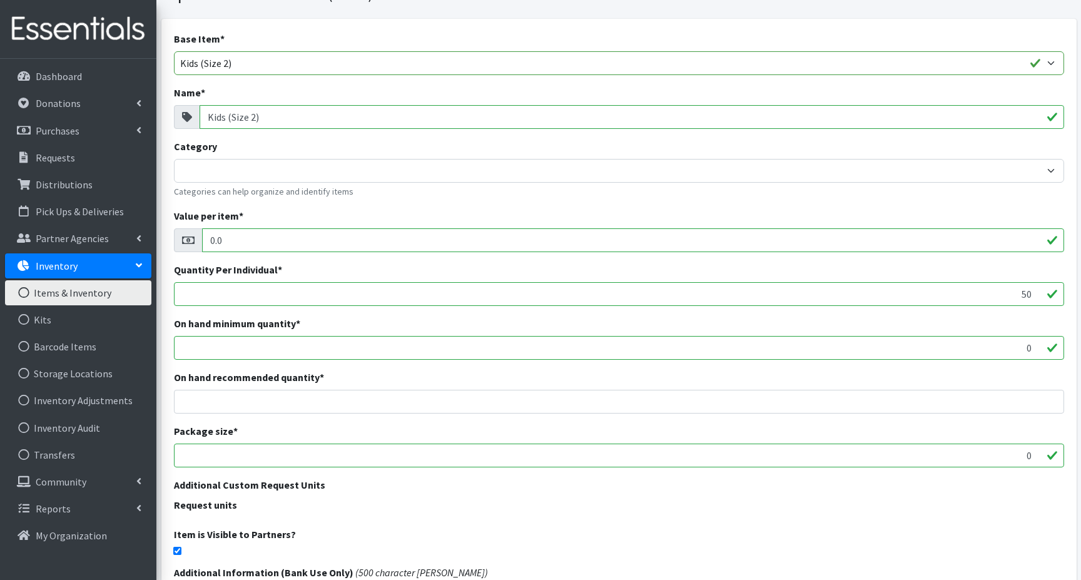
click at [1006, 454] on input "0" at bounding box center [619, 455] width 890 height 24
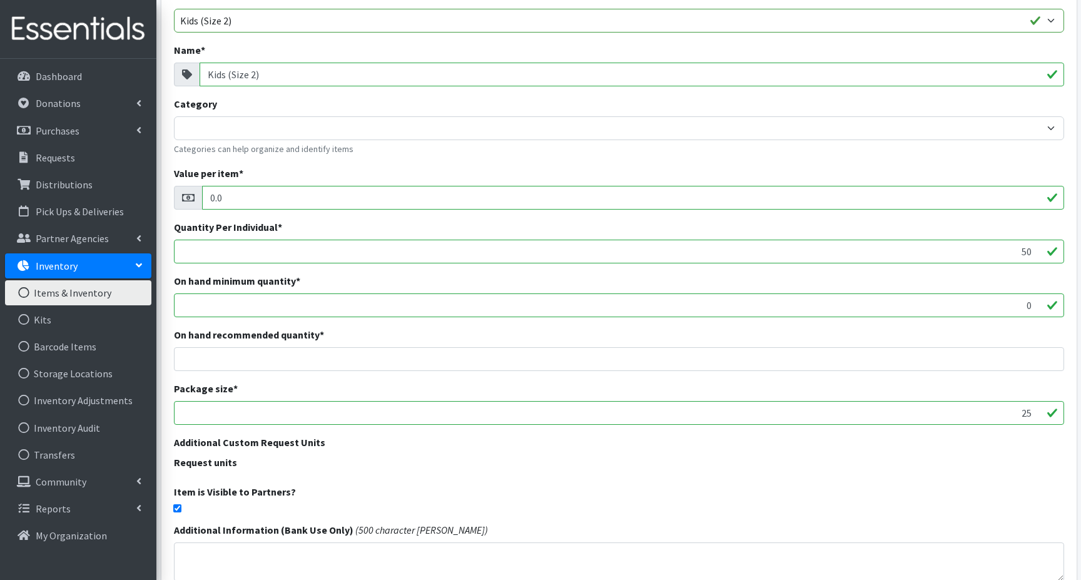
scroll to position [188, 0]
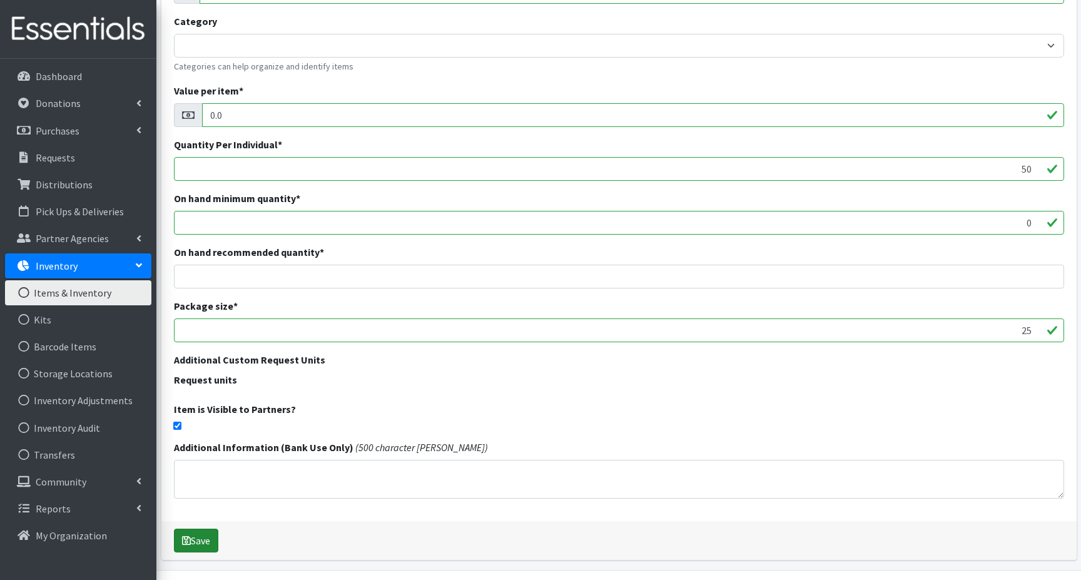
type input "25"
click at [203, 541] on button "Save" at bounding box center [196, 541] width 44 height 24
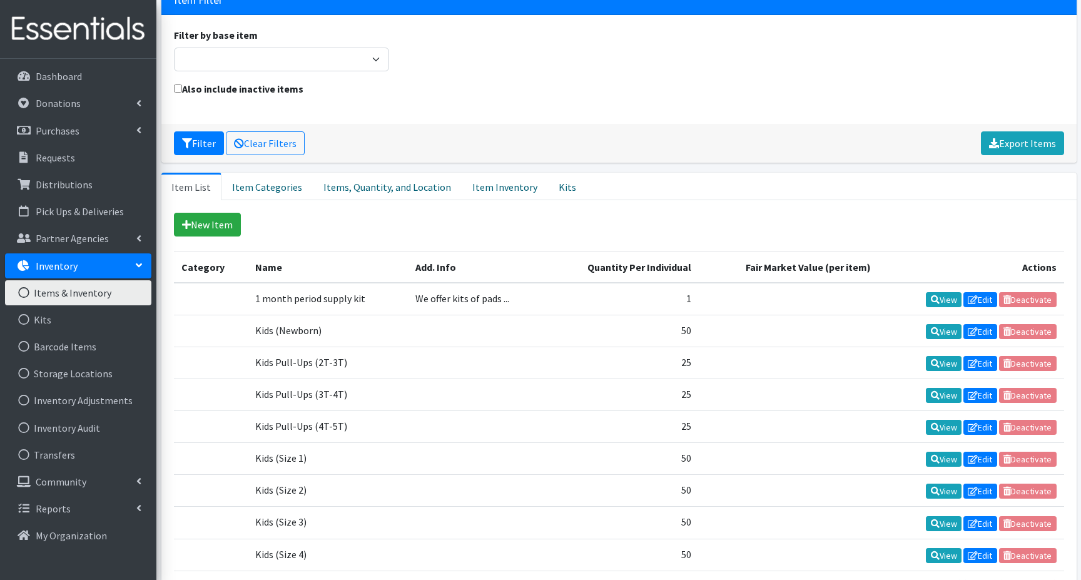
scroll to position [188, 0]
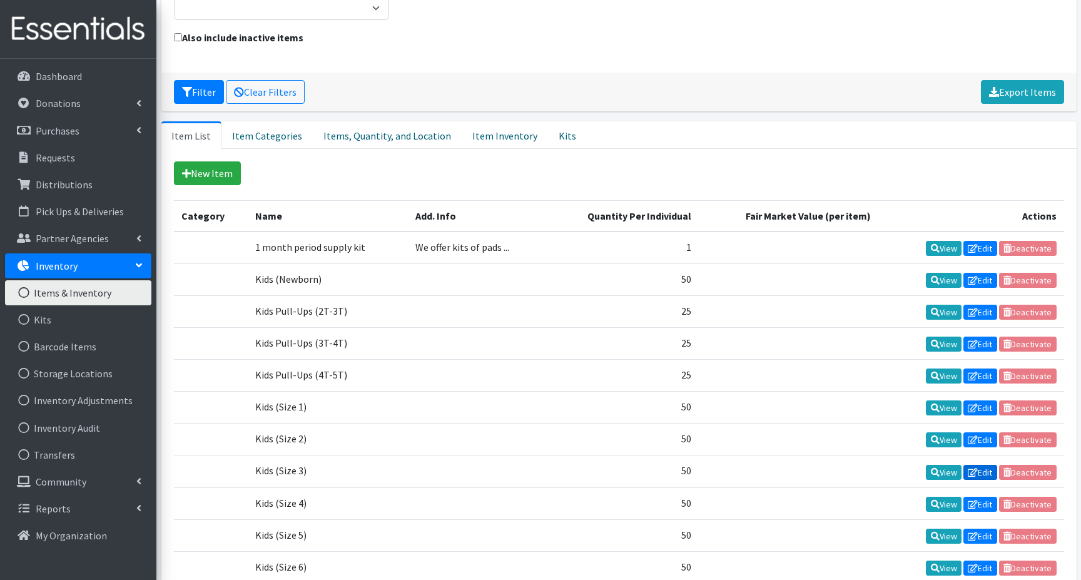
click at [980, 477] on link "Edit" at bounding box center [980, 472] width 34 height 15
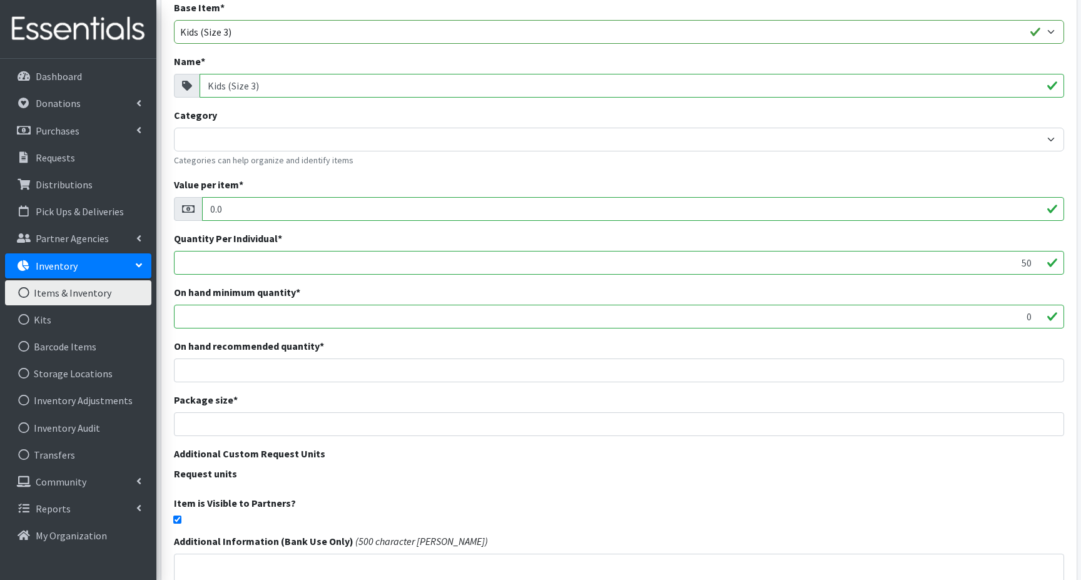
scroll to position [125, 0]
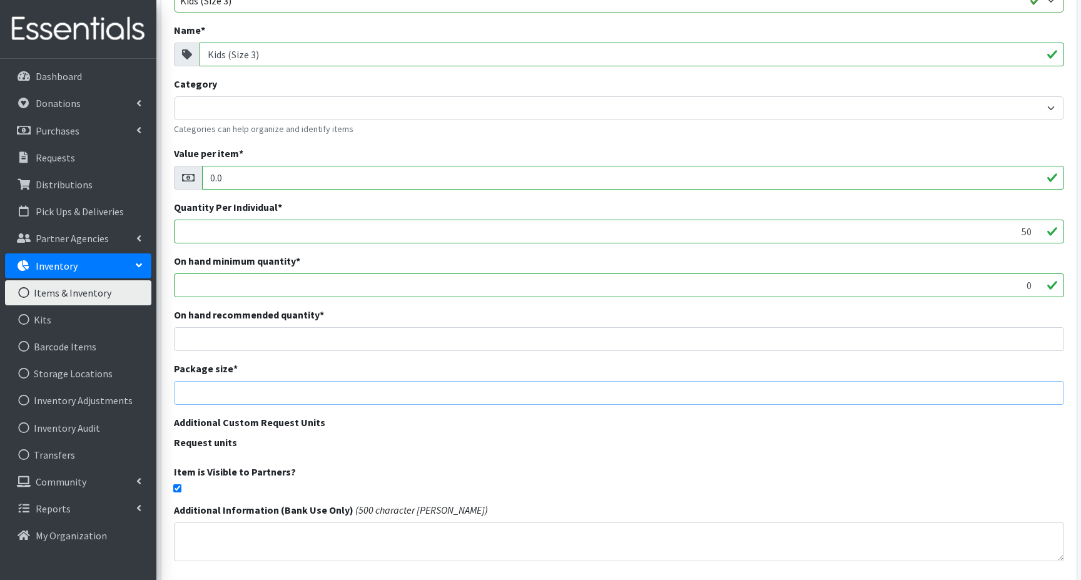
click at [978, 396] on input "number" at bounding box center [619, 393] width 890 height 24
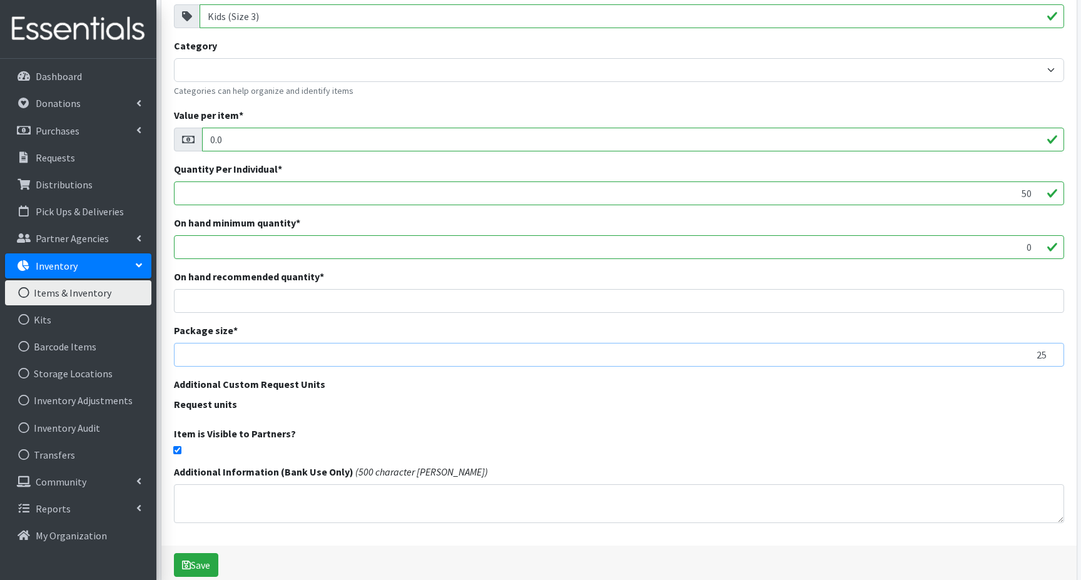
scroll to position [225, 0]
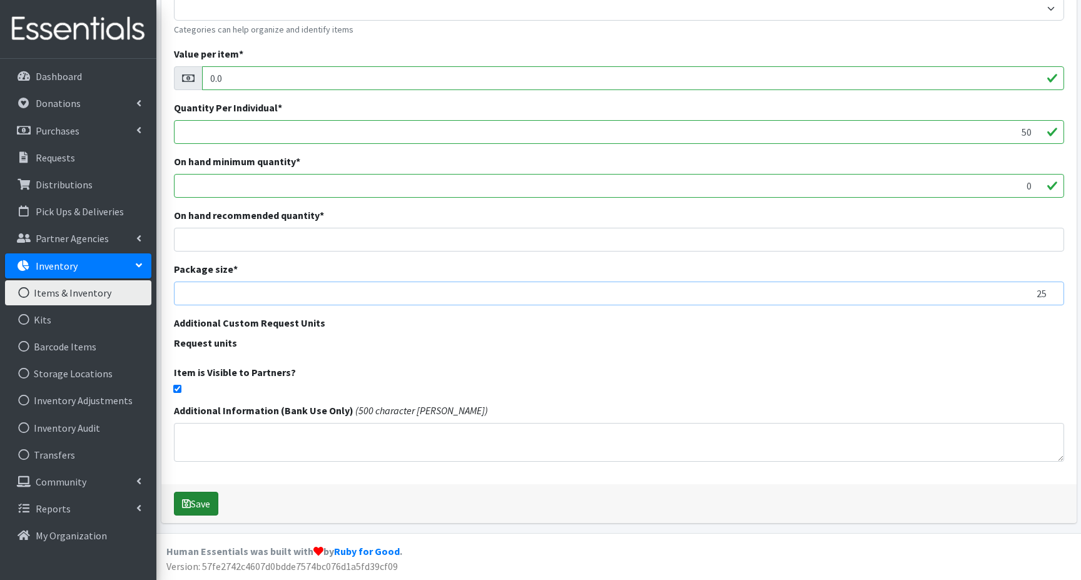
type input "25"
click at [195, 500] on button "Save" at bounding box center [196, 504] width 44 height 24
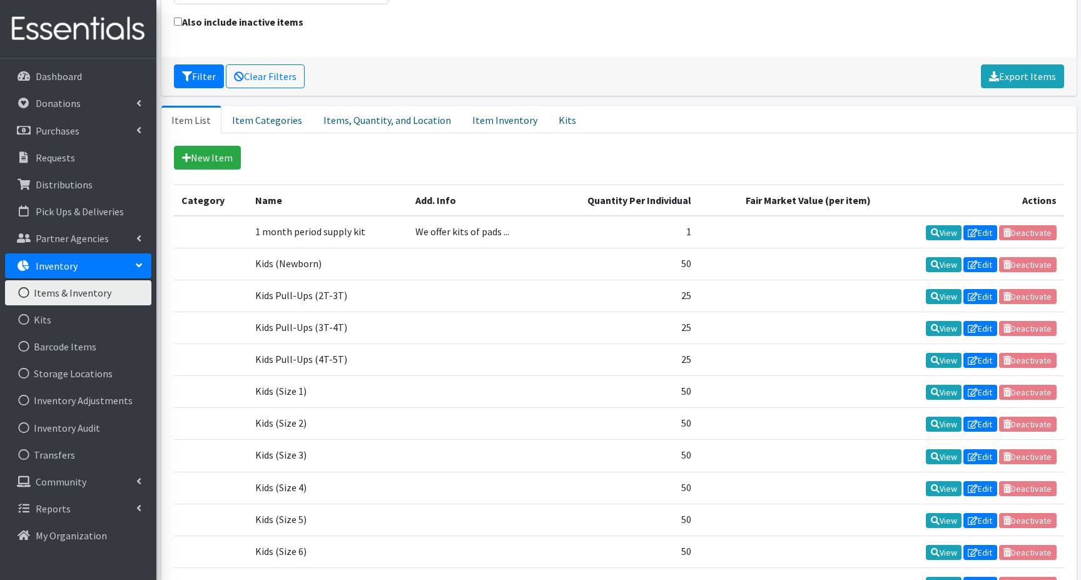
scroll to position [313, 0]
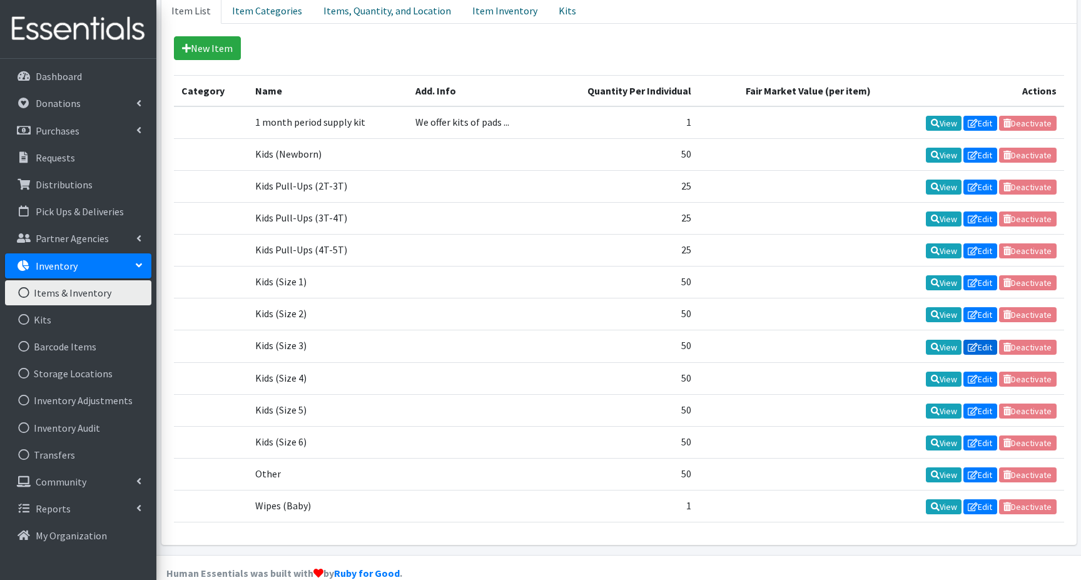
click at [986, 348] on link "Edit" at bounding box center [980, 347] width 34 height 15
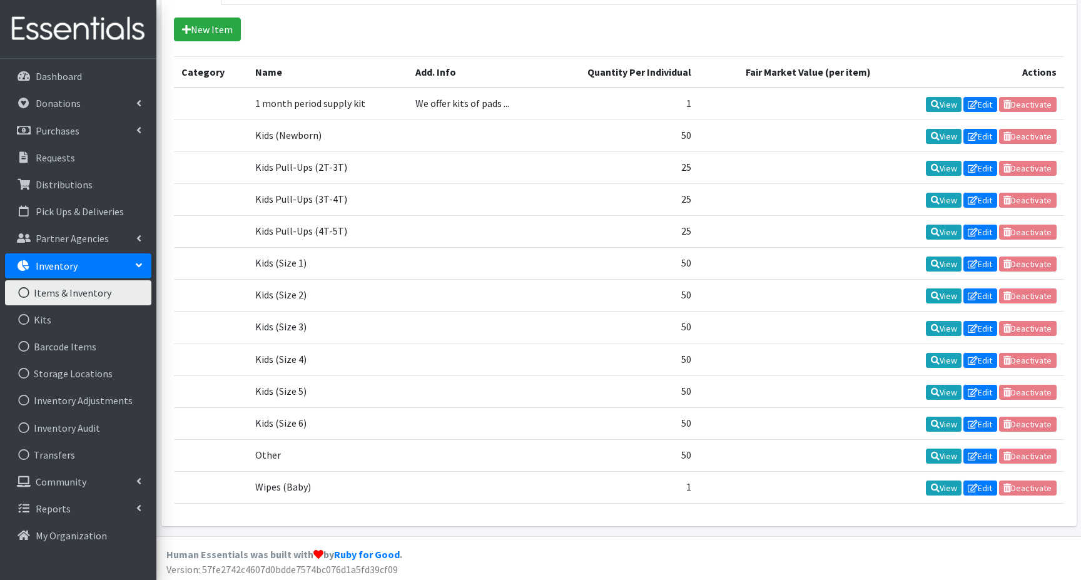
scroll to position [335, 0]
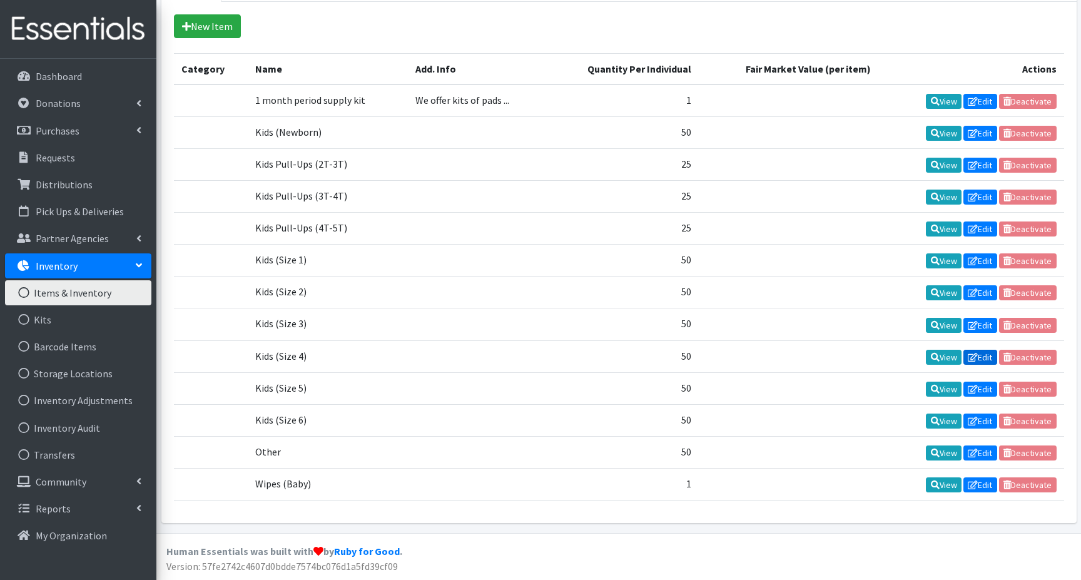
click at [983, 358] on link "Edit" at bounding box center [980, 357] width 34 height 15
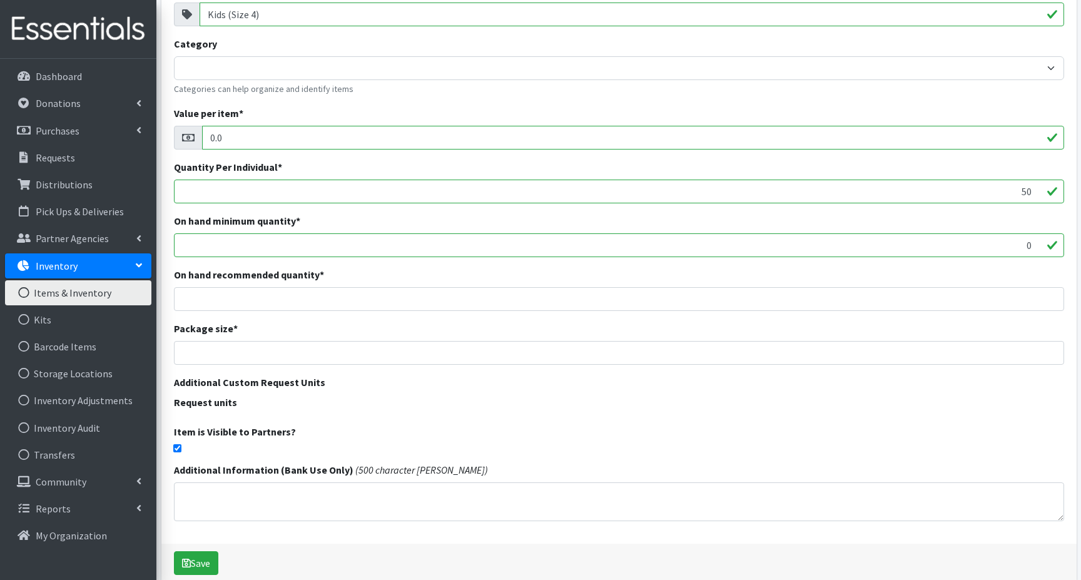
scroll to position [188, 0]
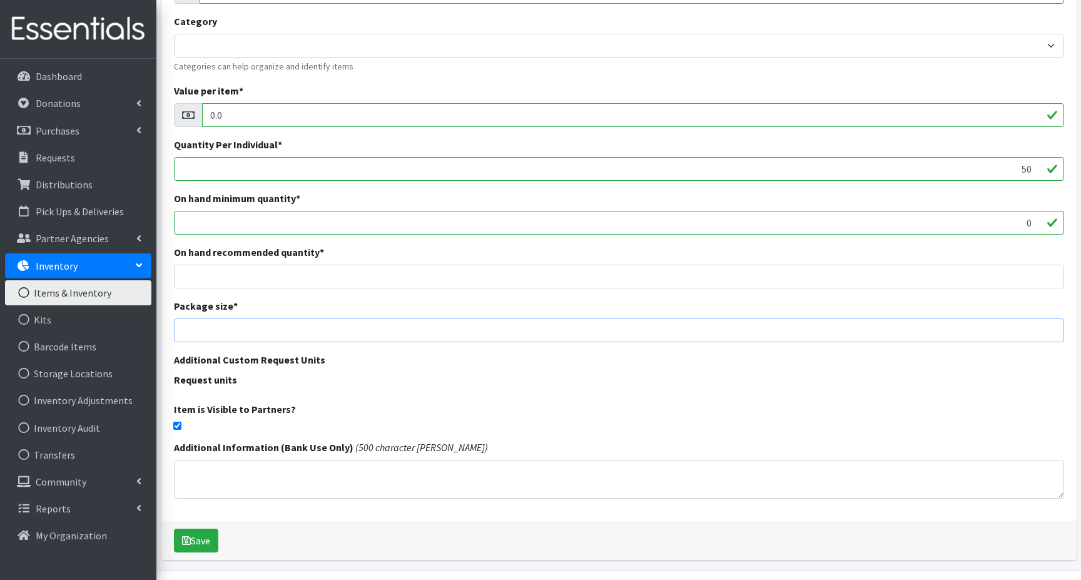
click at [935, 329] on input "number" at bounding box center [619, 330] width 890 height 24
type input "25"
click at [197, 540] on button "Save" at bounding box center [196, 541] width 44 height 24
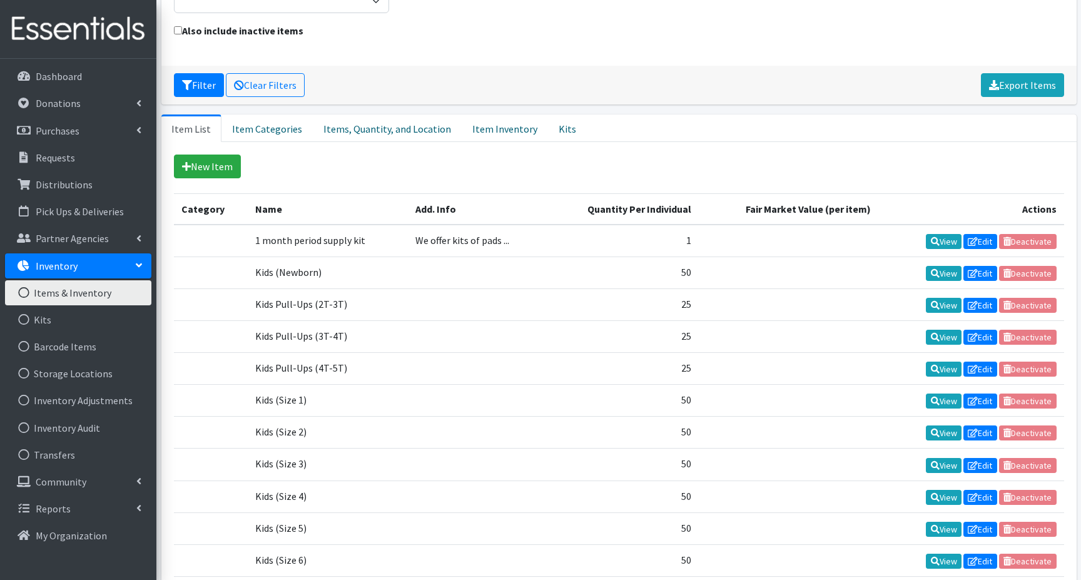
scroll to position [250, 0]
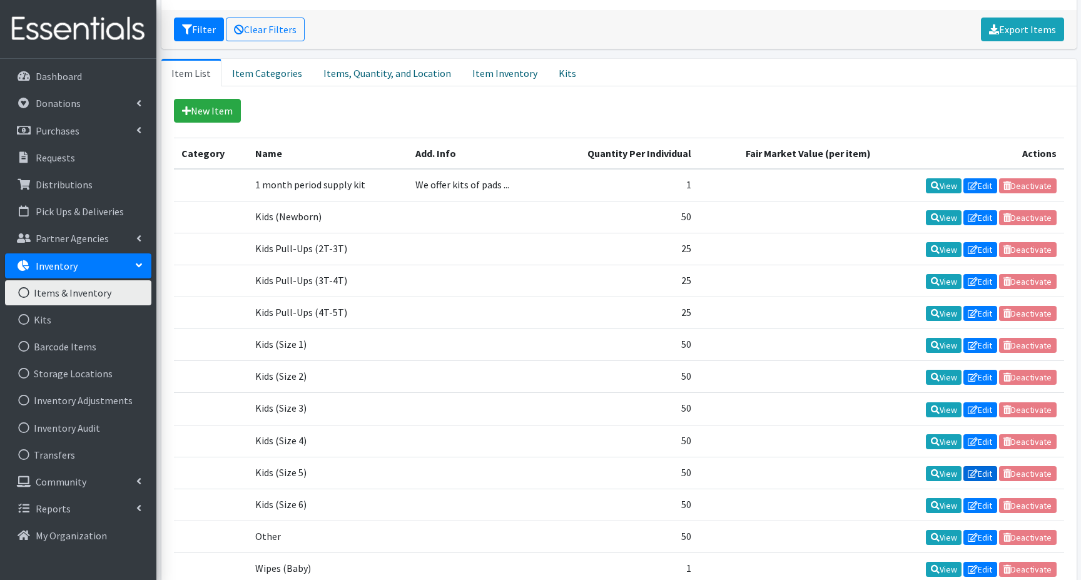
click at [981, 474] on link "Edit" at bounding box center [980, 473] width 34 height 15
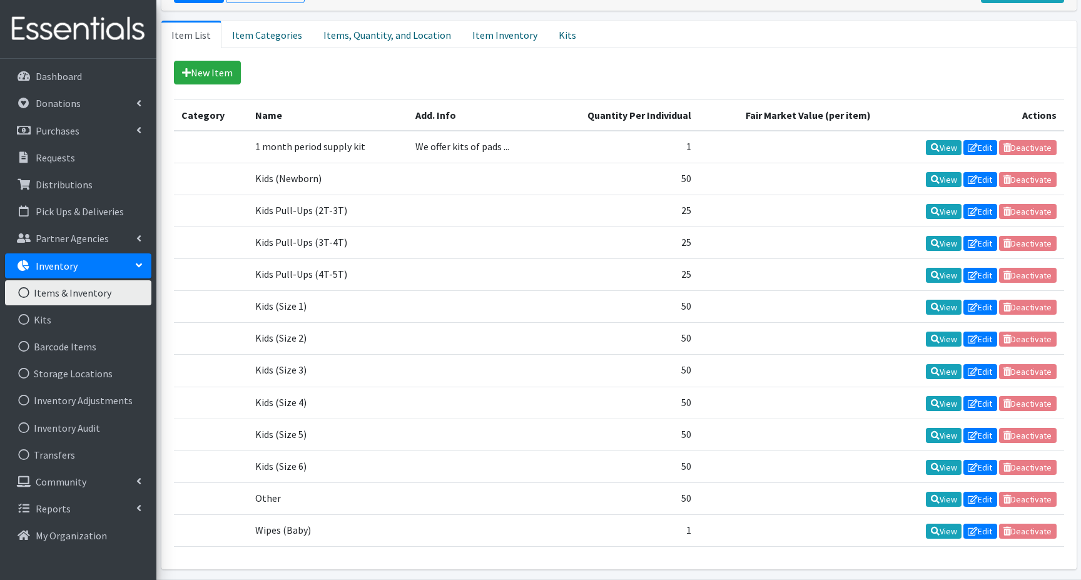
scroll to position [335, 0]
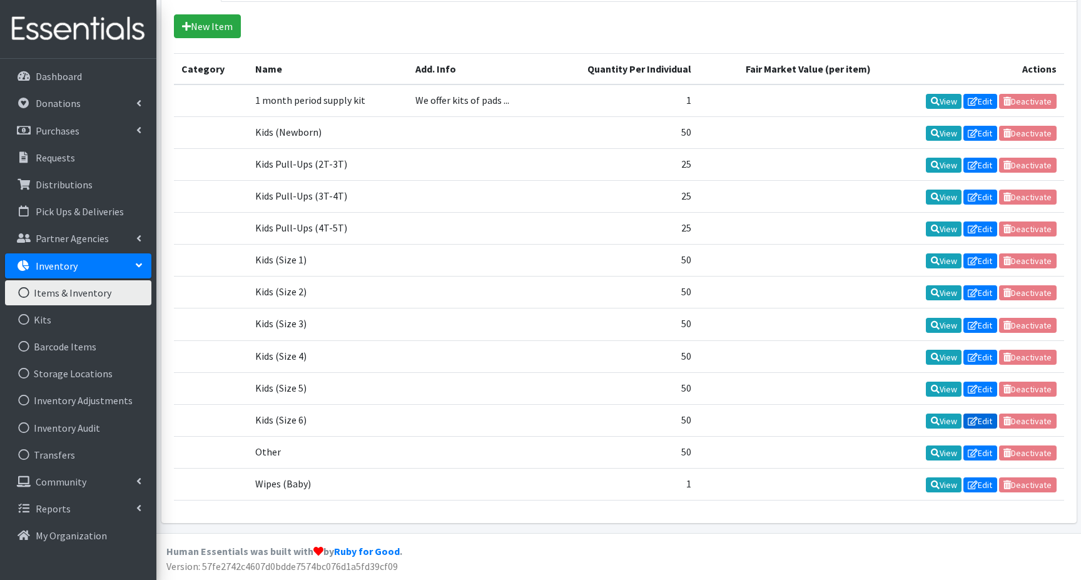
click at [984, 424] on link "Edit" at bounding box center [980, 420] width 34 height 15
click at [980, 456] on link "Edit" at bounding box center [980, 452] width 34 height 15
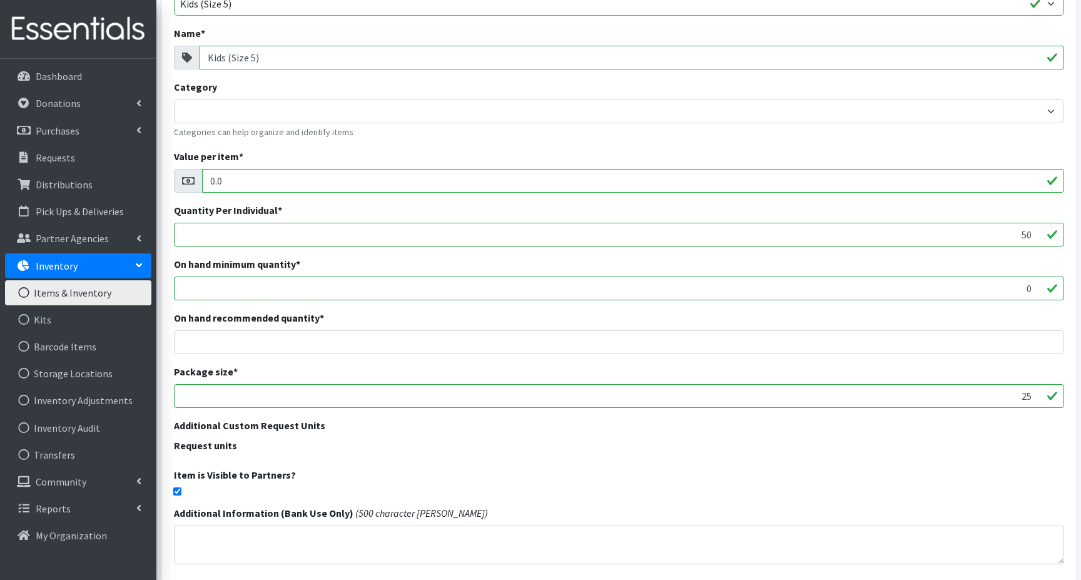
scroll to position [125, 0]
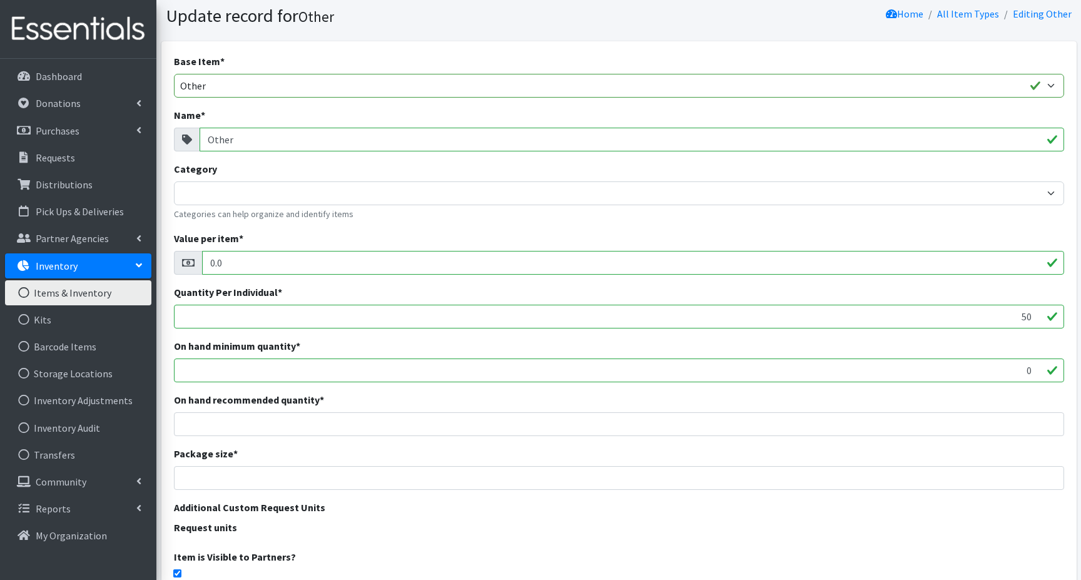
scroll to position [63, 0]
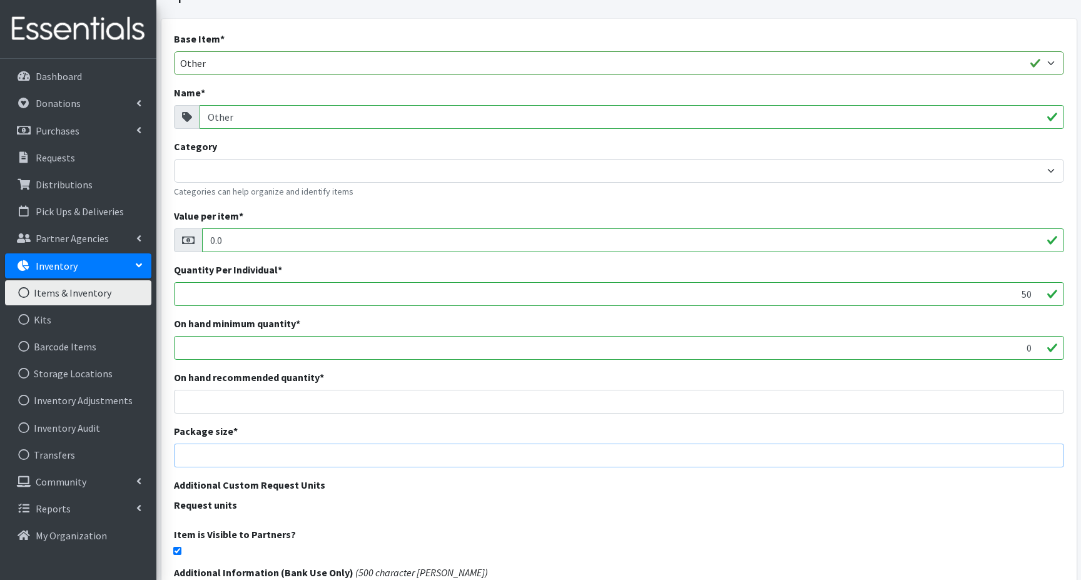
click at [919, 451] on input "number" at bounding box center [619, 455] width 890 height 24
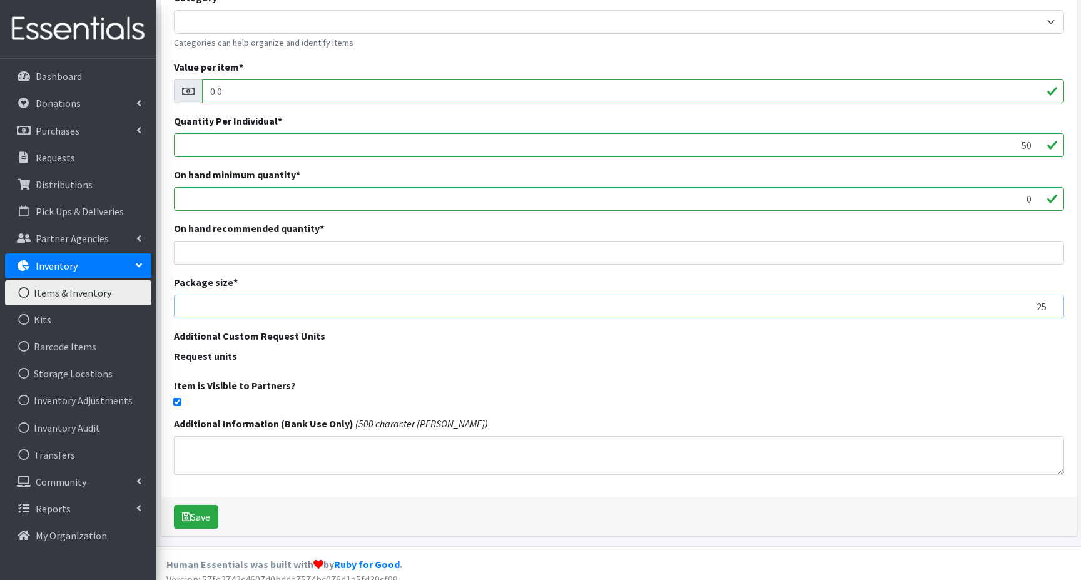
scroll to position [225, 0]
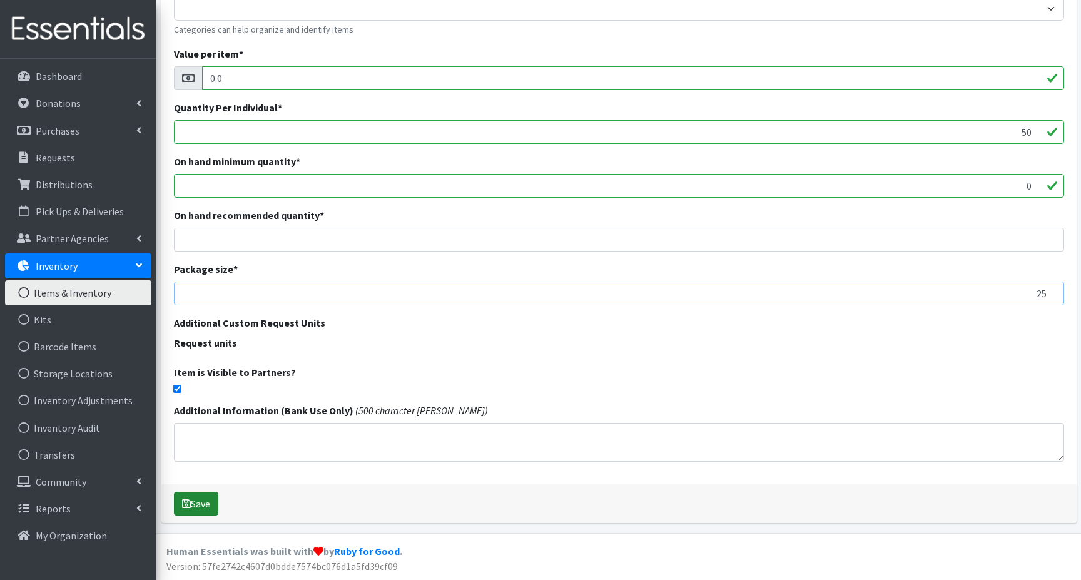
type input "25"
click at [196, 500] on button "Save" at bounding box center [196, 504] width 44 height 24
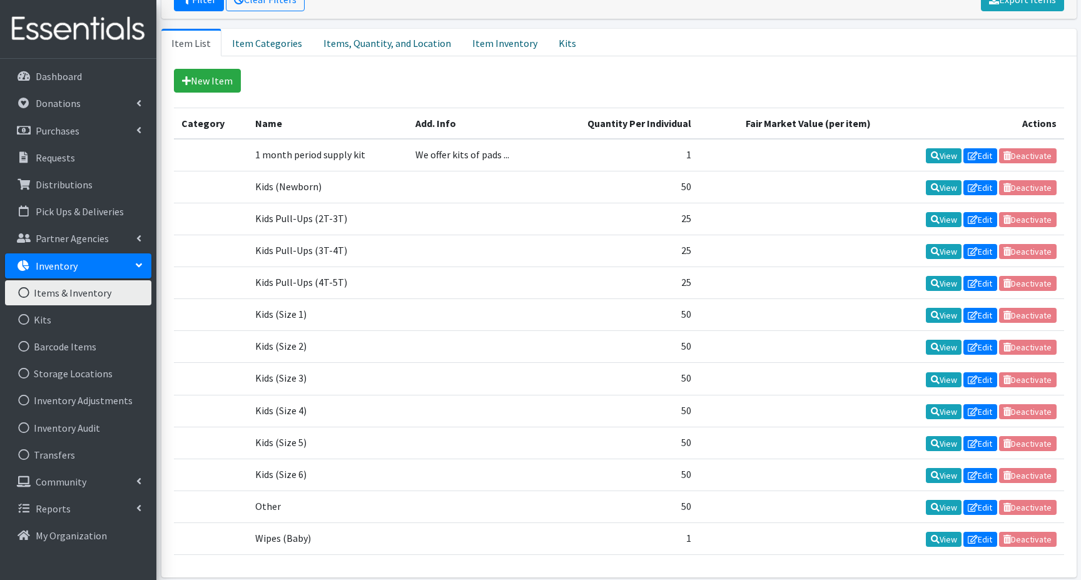
scroll to position [335, 0]
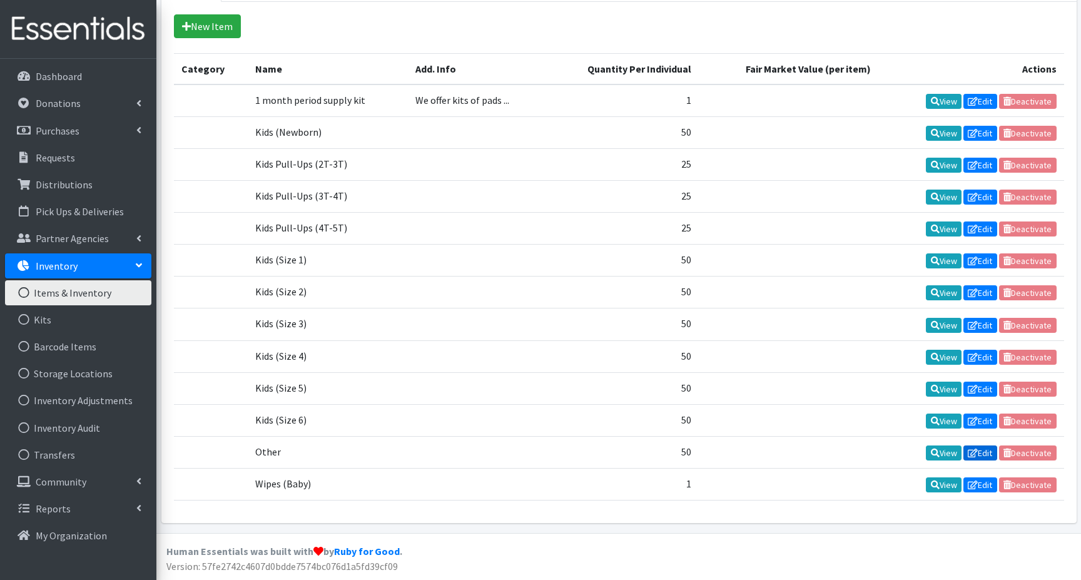
click at [980, 453] on link "Edit" at bounding box center [980, 452] width 34 height 15
click at [980, 486] on link "Edit" at bounding box center [980, 484] width 34 height 15
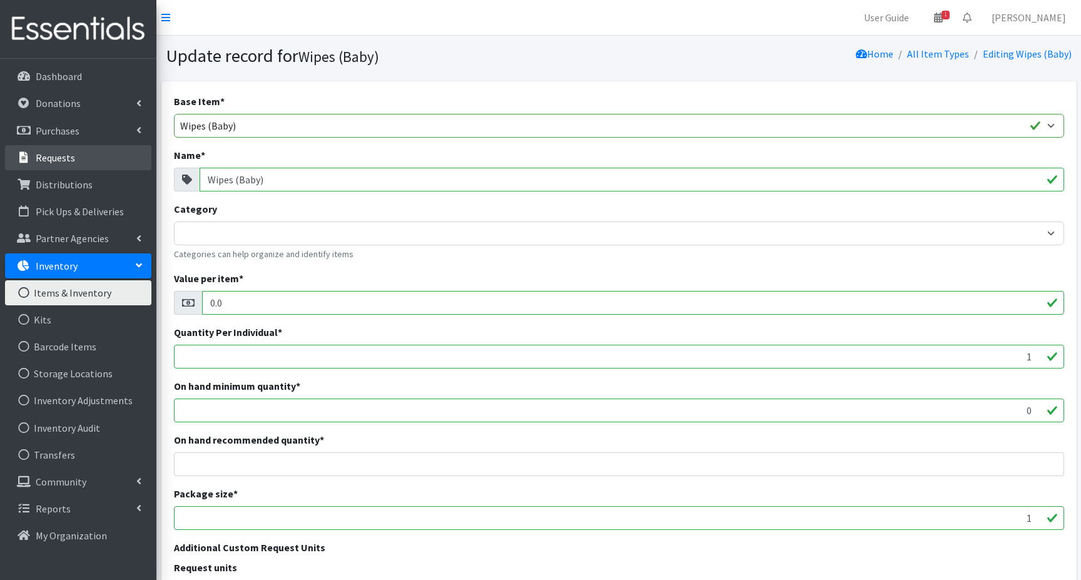
click at [54, 163] on p "Requests" at bounding box center [55, 157] width 39 height 13
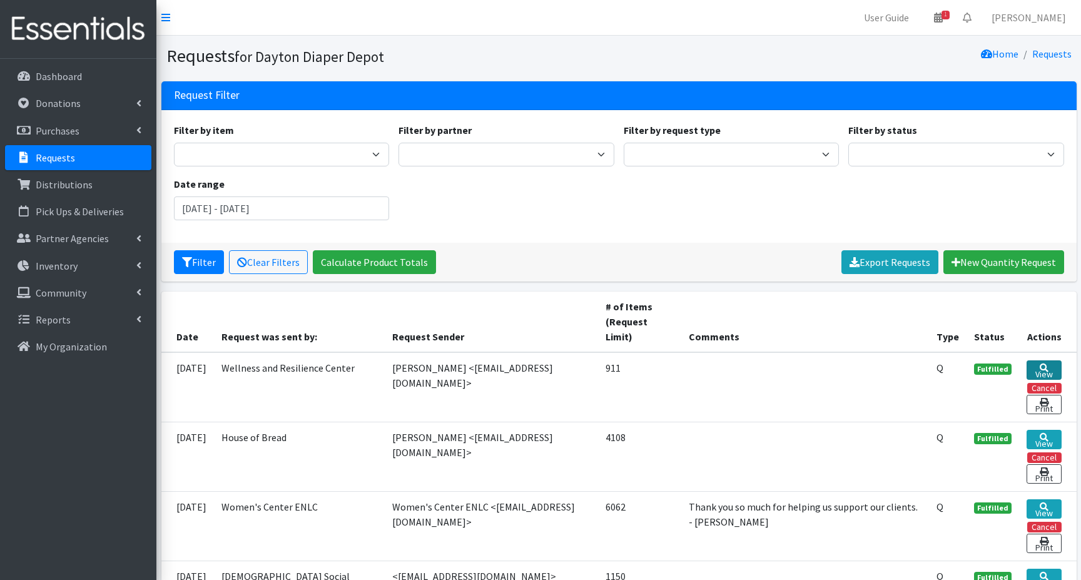
click at [1035, 360] on link "View" at bounding box center [1043, 369] width 35 height 19
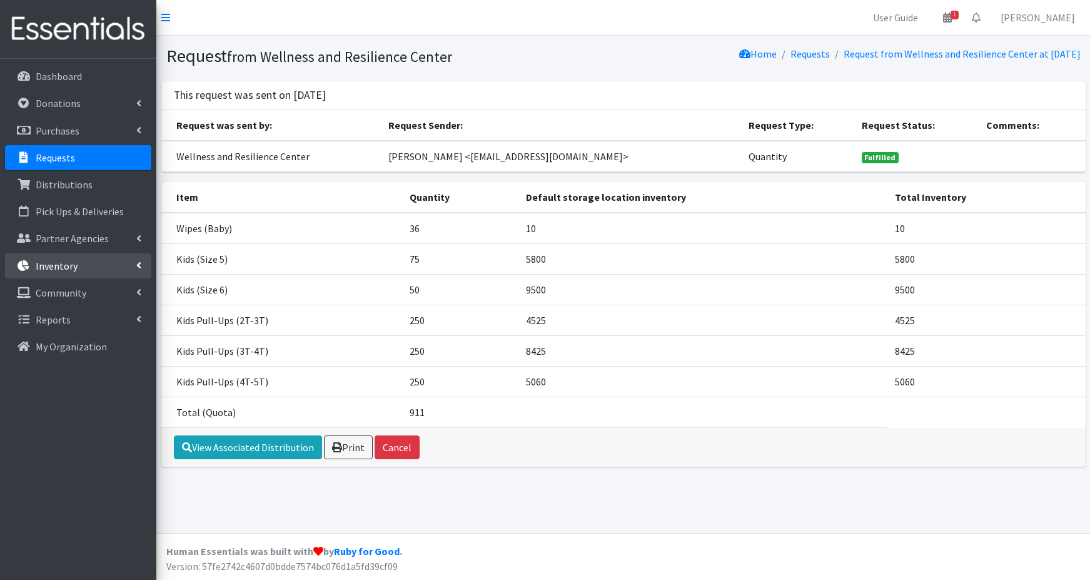
click at [44, 265] on p "Inventory" at bounding box center [57, 266] width 42 height 13
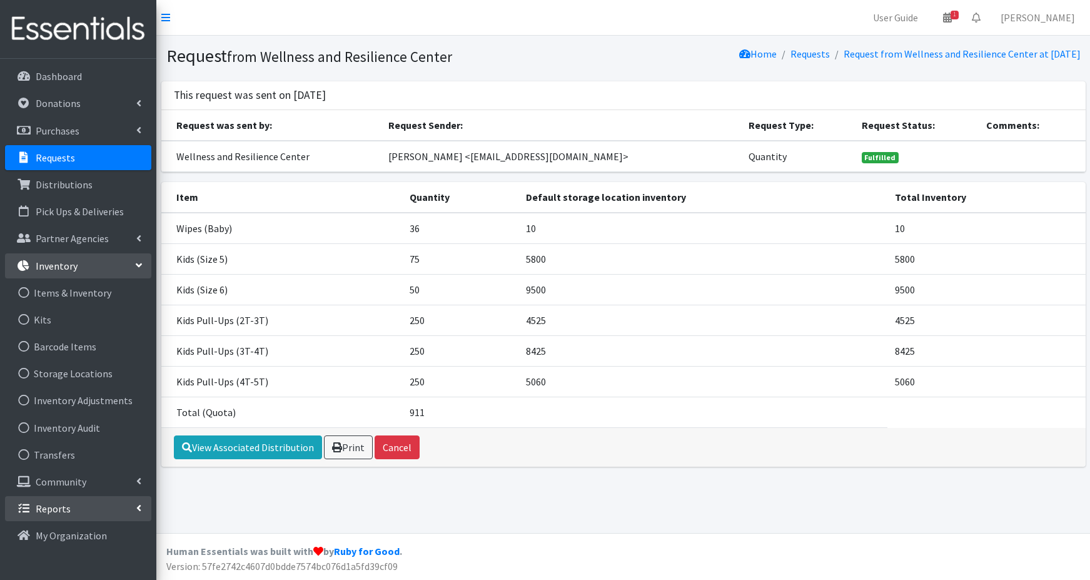
click at [55, 510] on p "Reports" at bounding box center [53, 508] width 35 height 13
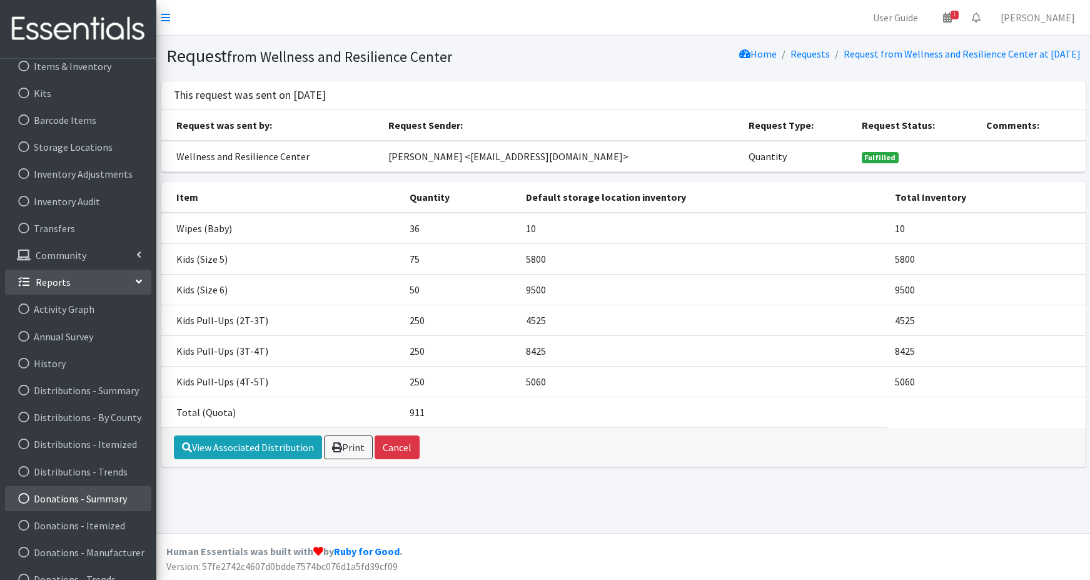
scroll to position [250, 0]
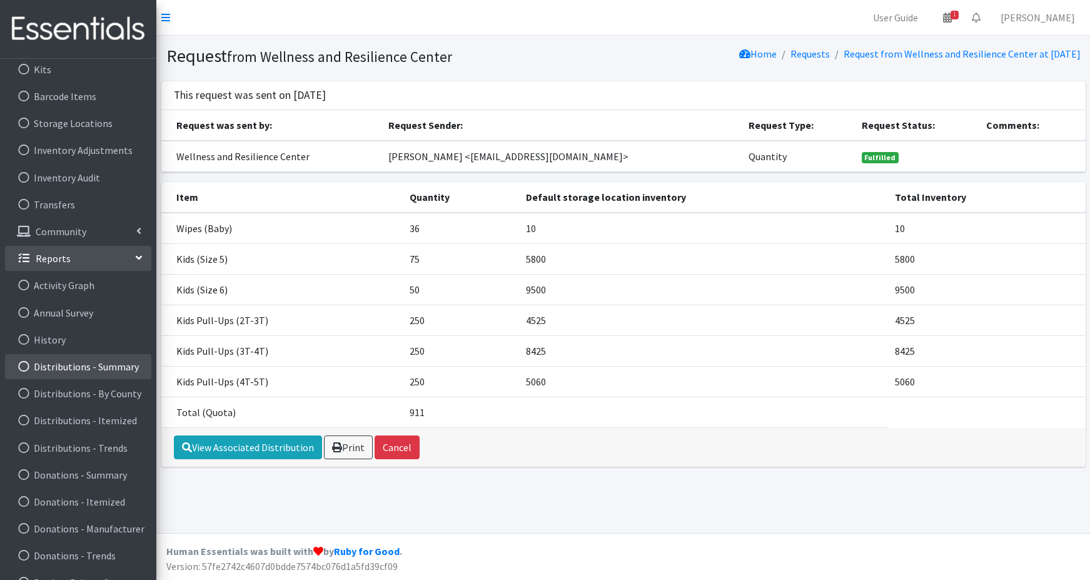
click at [82, 369] on link "Distributions - Summary" at bounding box center [78, 366] width 146 height 25
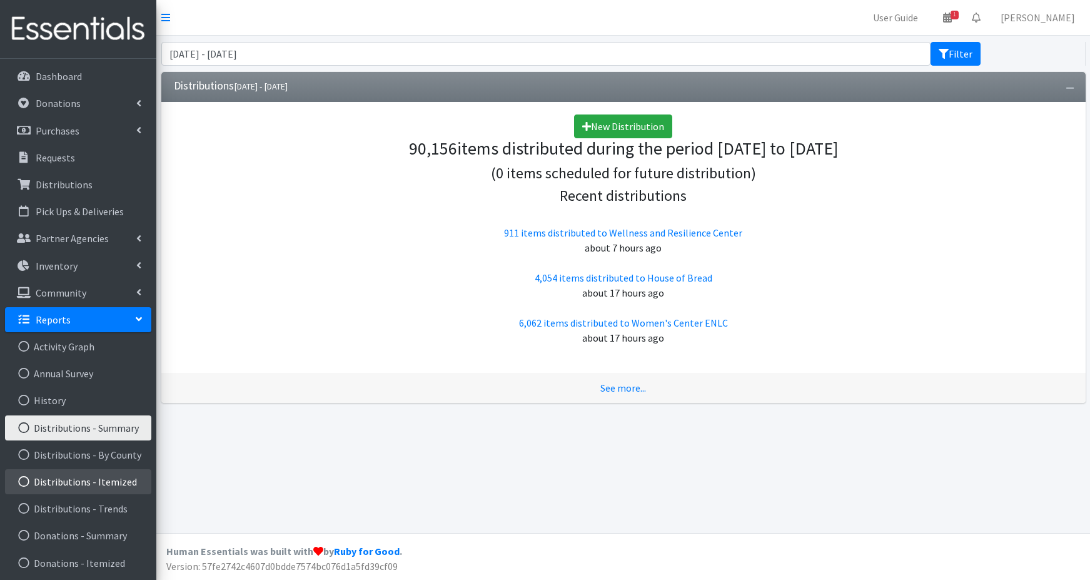
click at [98, 480] on link "Distributions - Itemized" at bounding box center [78, 481] width 146 height 25
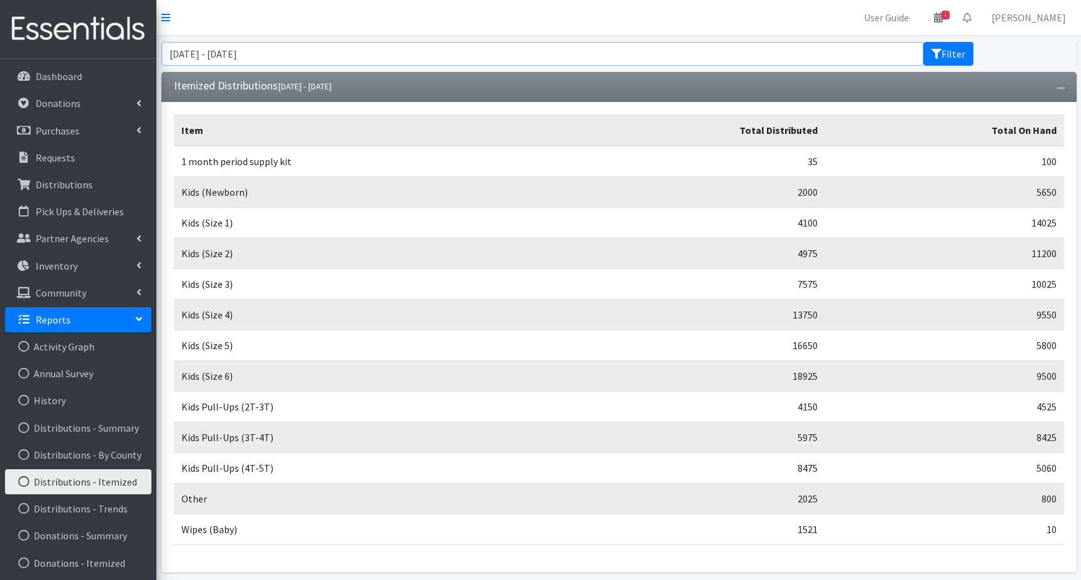
drag, startPoint x: 336, startPoint y: 53, endPoint x: 198, endPoint y: 45, distance: 137.8
click at [159, 45] on div "June 13, 2025 - September 13, 2025 Filter" at bounding box center [618, 54] width 925 height 36
click at [953, 51] on button "Filter" at bounding box center [948, 54] width 50 height 24
drag, startPoint x: 379, startPoint y: 54, endPoint x: 371, endPoint y: 49, distance: 9.9
click at [377, 53] on input "[DATE] - [DATE]" at bounding box center [542, 54] width 762 height 24
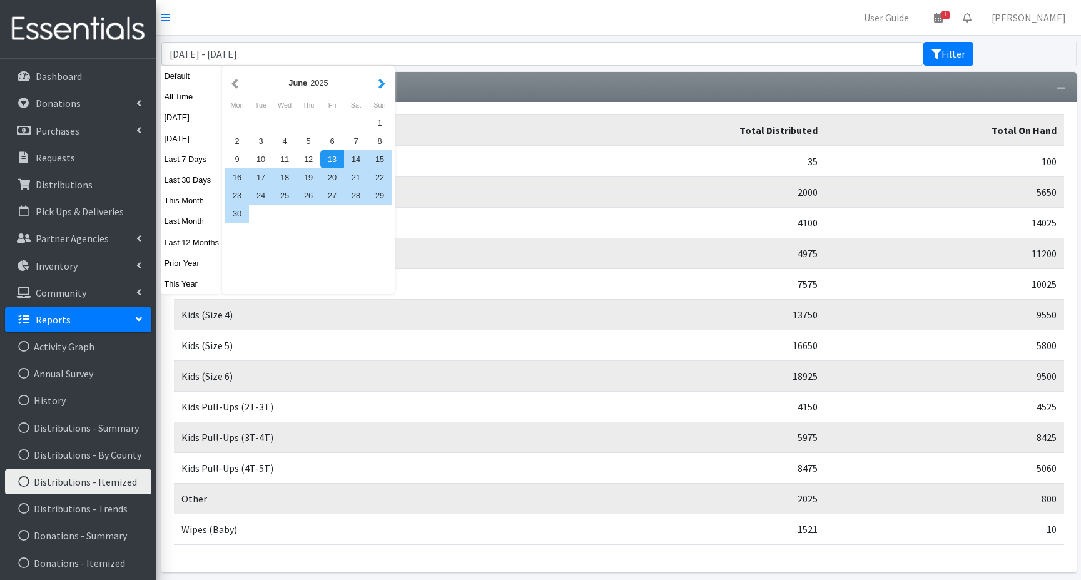
click at [383, 88] on button "button" at bounding box center [381, 83] width 13 height 16
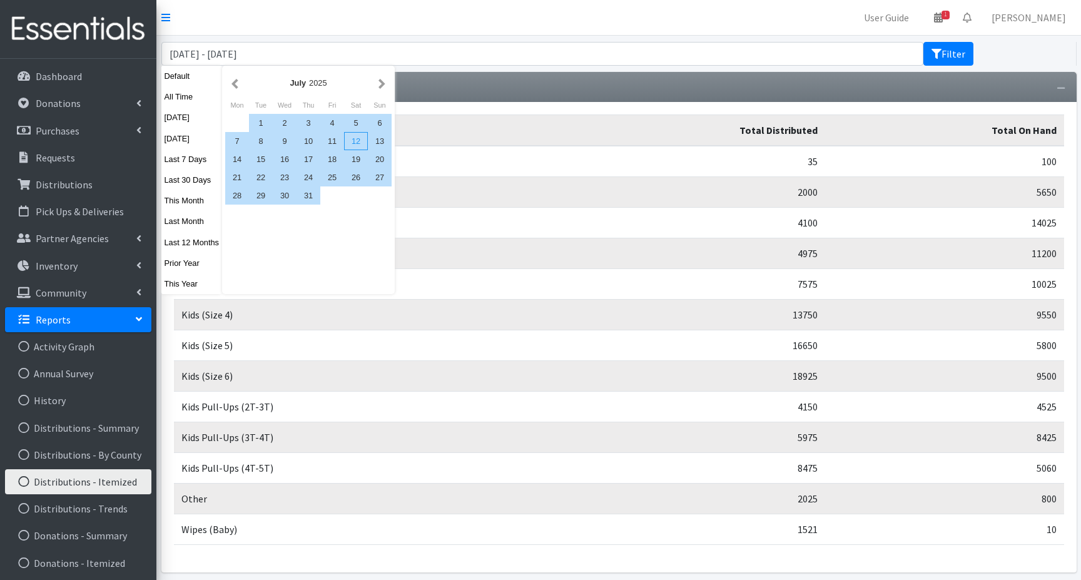
click at [357, 140] on div "12" at bounding box center [356, 141] width 24 height 18
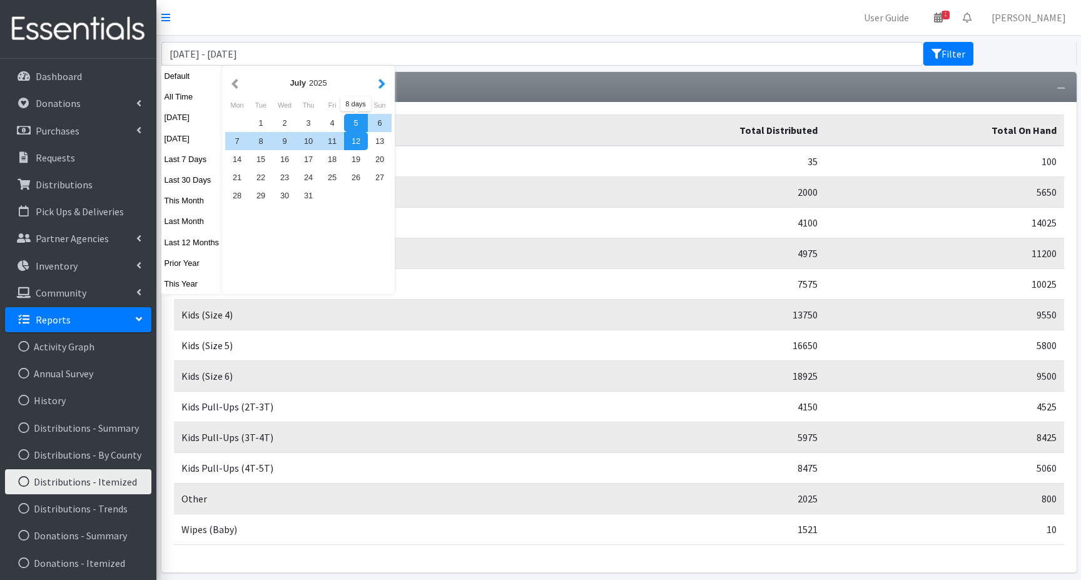
click at [382, 84] on button "button" at bounding box center [381, 83] width 13 height 16
click at [284, 158] on div "13" at bounding box center [285, 159] width 24 height 18
type input "July 12, 2025 - August 13, 2025"
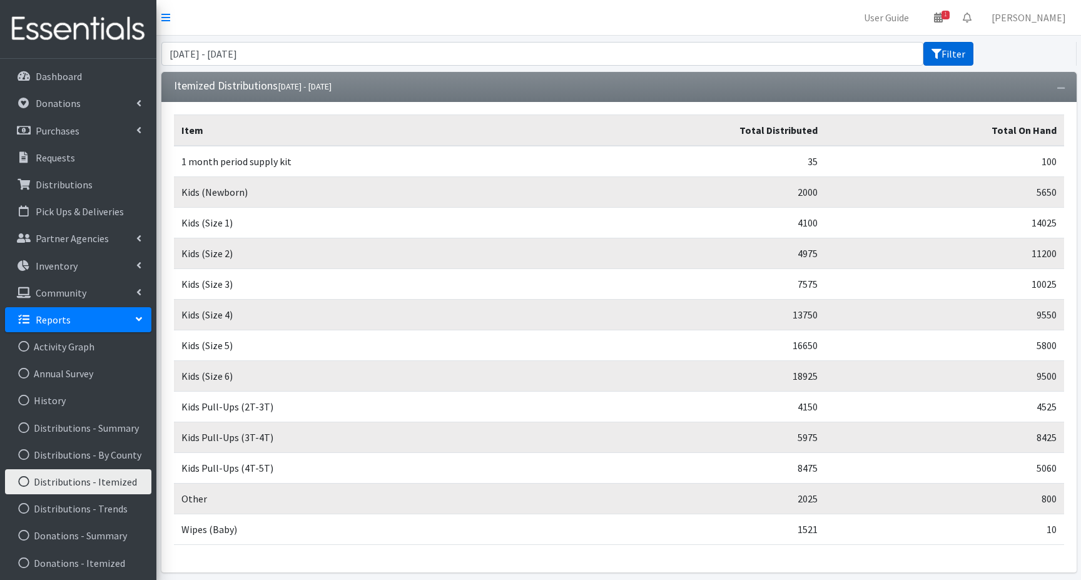
click at [937, 54] on icon "submit" at bounding box center [936, 54] width 10 height 10
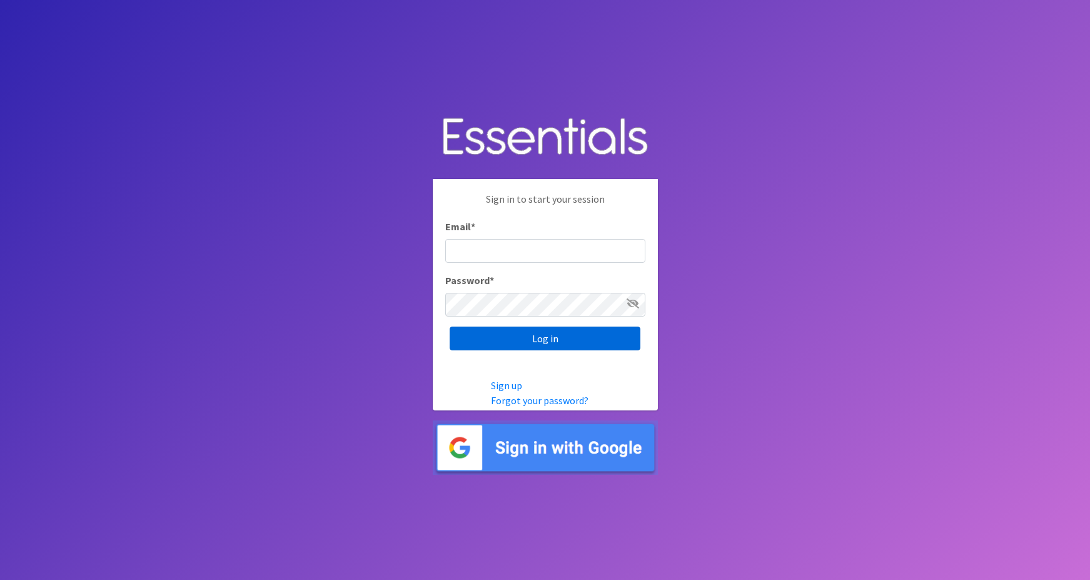
type input "[PERSON_NAME][EMAIL_ADDRESS][PERSON_NAME][DOMAIN_NAME]"
click at [534, 343] on input "Log in" at bounding box center [545, 339] width 191 height 24
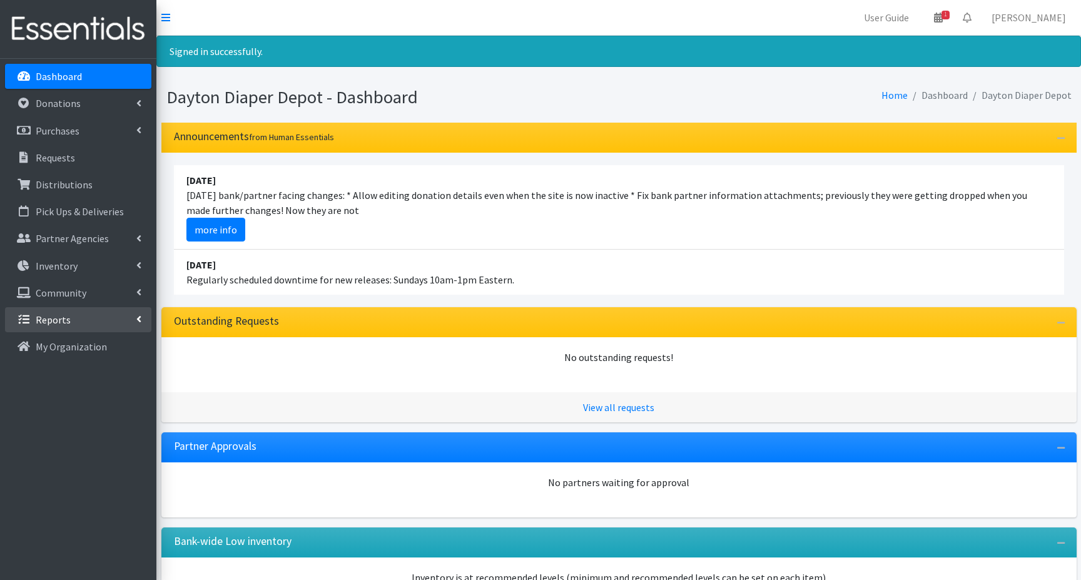
click at [71, 317] on link "Reports" at bounding box center [78, 319] width 146 height 25
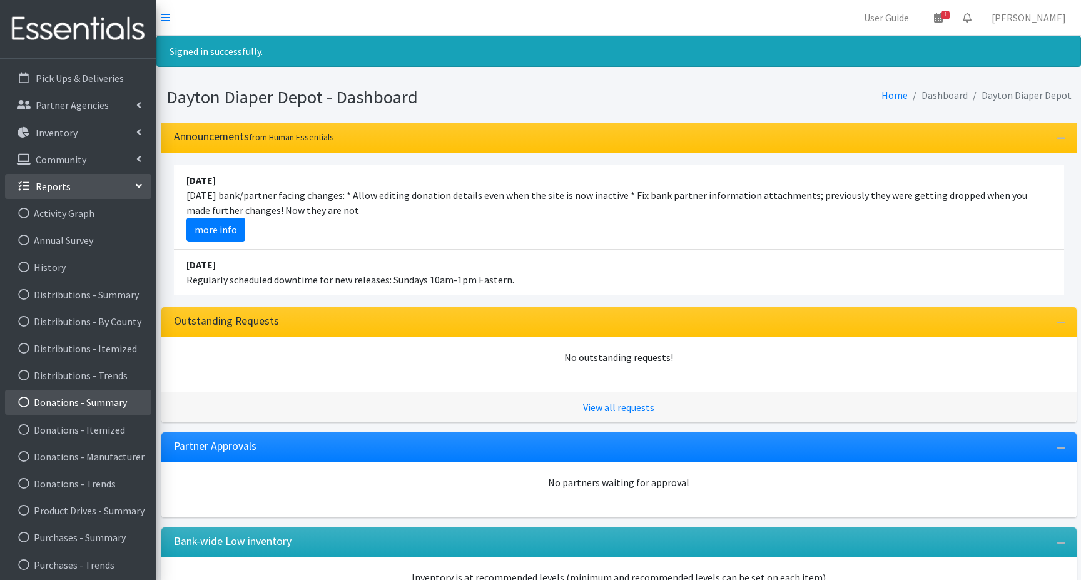
scroll to position [136, 0]
click at [102, 291] on link "Distributions - Summary" at bounding box center [78, 291] width 146 height 25
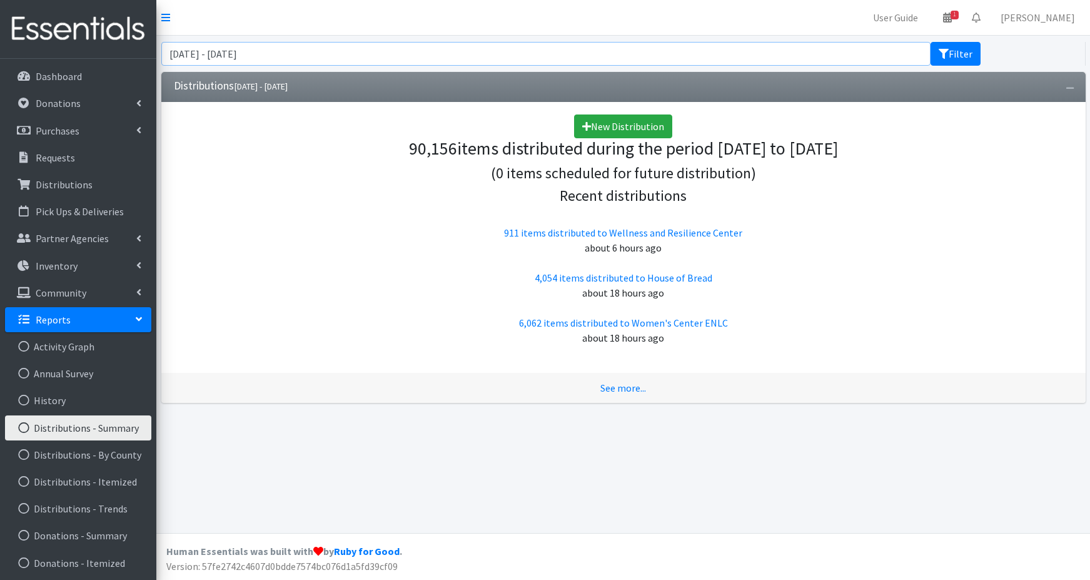
drag, startPoint x: 332, startPoint y: 59, endPoint x: 325, endPoint y: 57, distance: 7.1
click at [331, 58] on input "June 13, 2025 - September 13, 2025" at bounding box center [546, 54] width 770 height 24
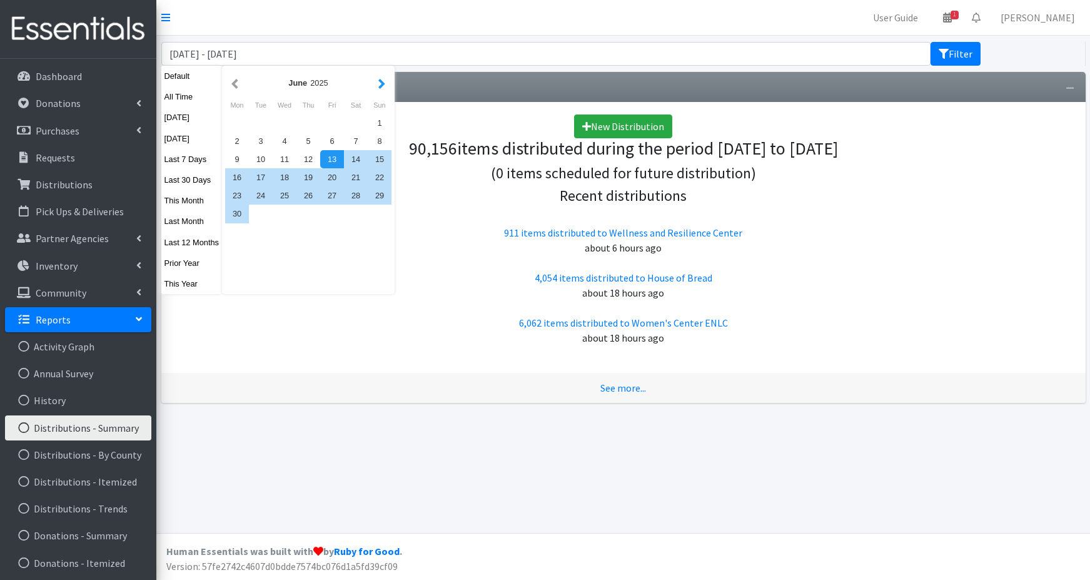
click at [380, 83] on button "button" at bounding box center [381, 83] width 13 height 16
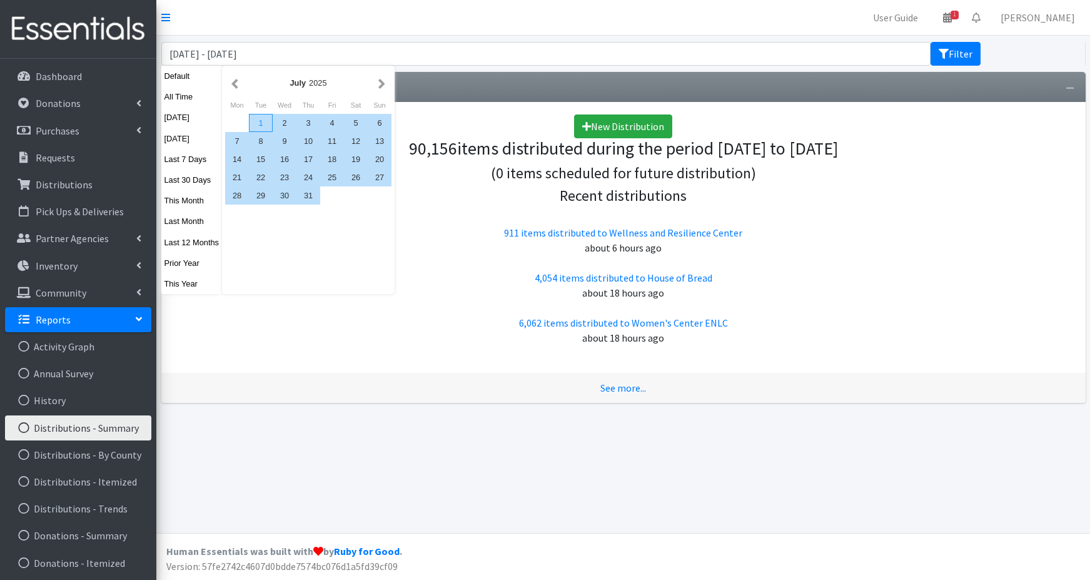
click at [253, 120] on div "1" at bounding box center [261, 123] width 24 height 18
click at [307, 193] on div "31" at bounding box center [308, 195] width 24 height 18
type input "[DATE] - [DATE]"
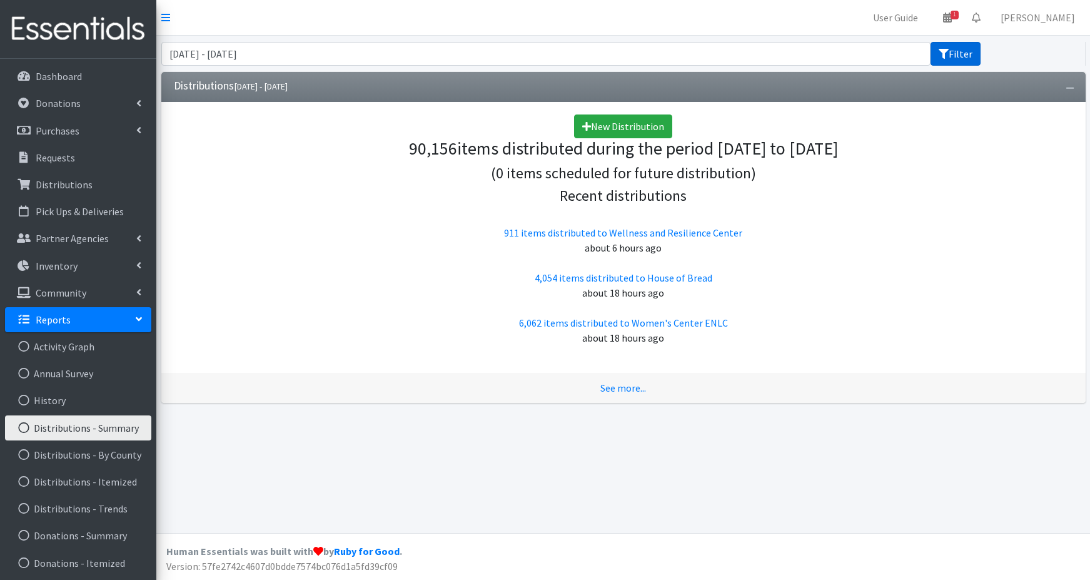
click at [953, 52] on button "Filter" at bounding box center [956, 54] width 50 height 24
click at [630, 388] on link "See more..." at bounding box center [623, 388] width 46 height 13
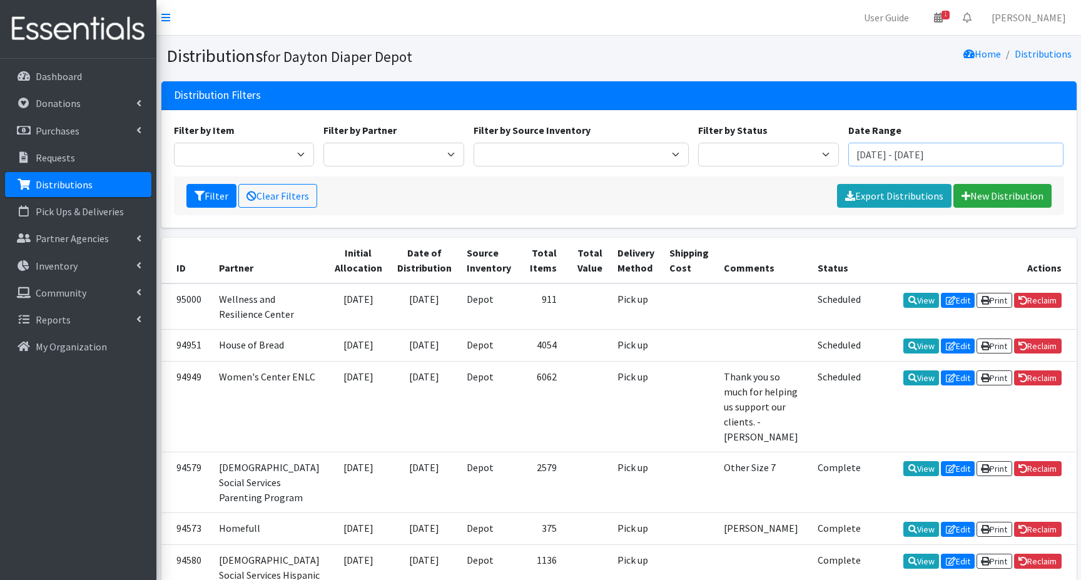
click at [908, 156] on input "June 13, 2025 - September 13, 2025" at bounding box center [956, 155] width 216 height 24
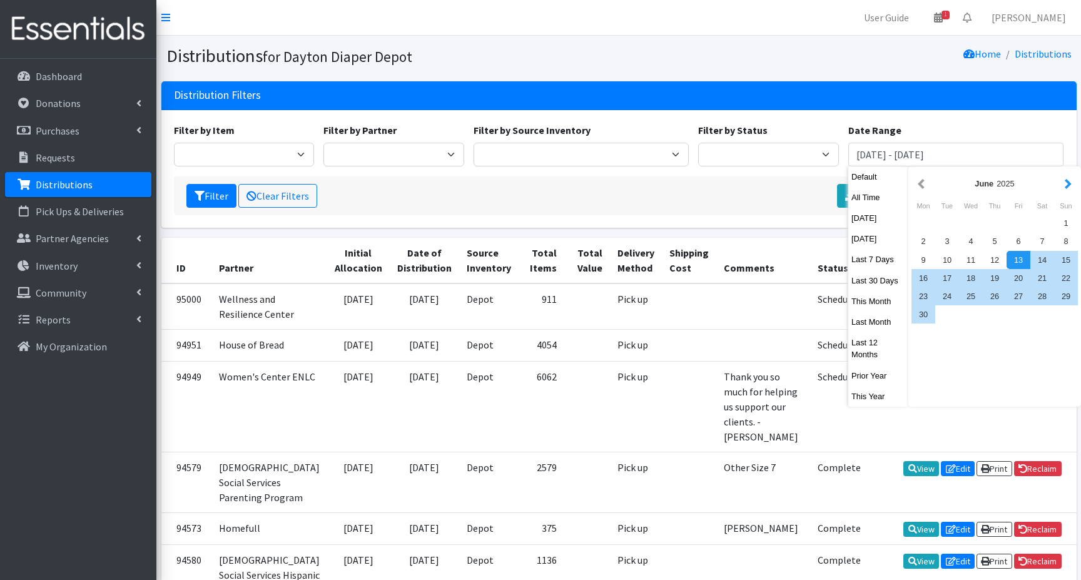
click at [1066, 182] on button "button" at bounding box center [1067, 184] width 13 height 16
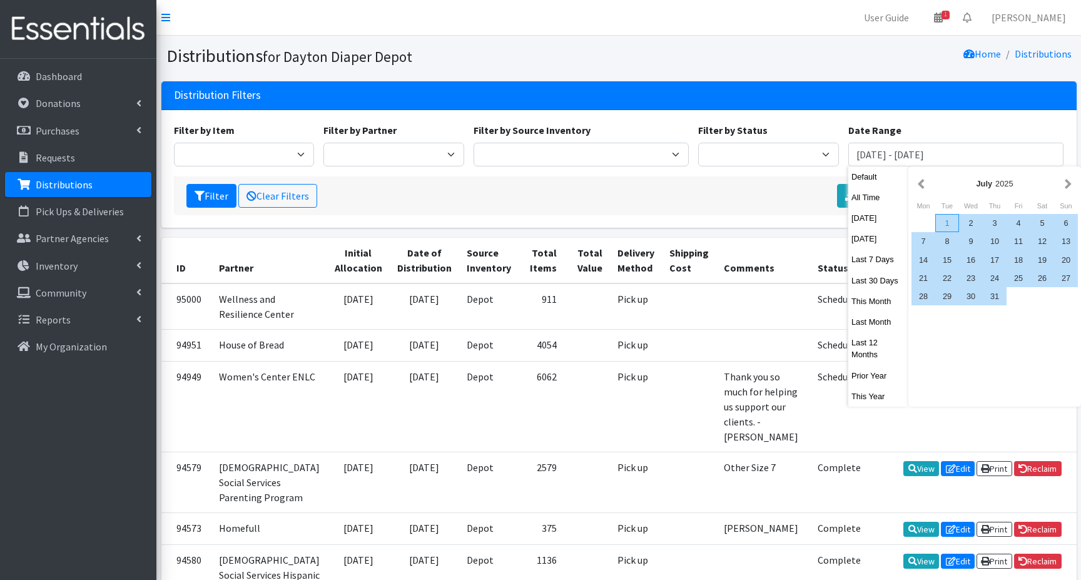
click at [946, 223] on div "1" at bounding box center [947, 223] width 24 height 18
click at [990, 298] on div "31" at bounding box center [995, 296] width 24 height 18
type input "[DATE] - [DATE]"
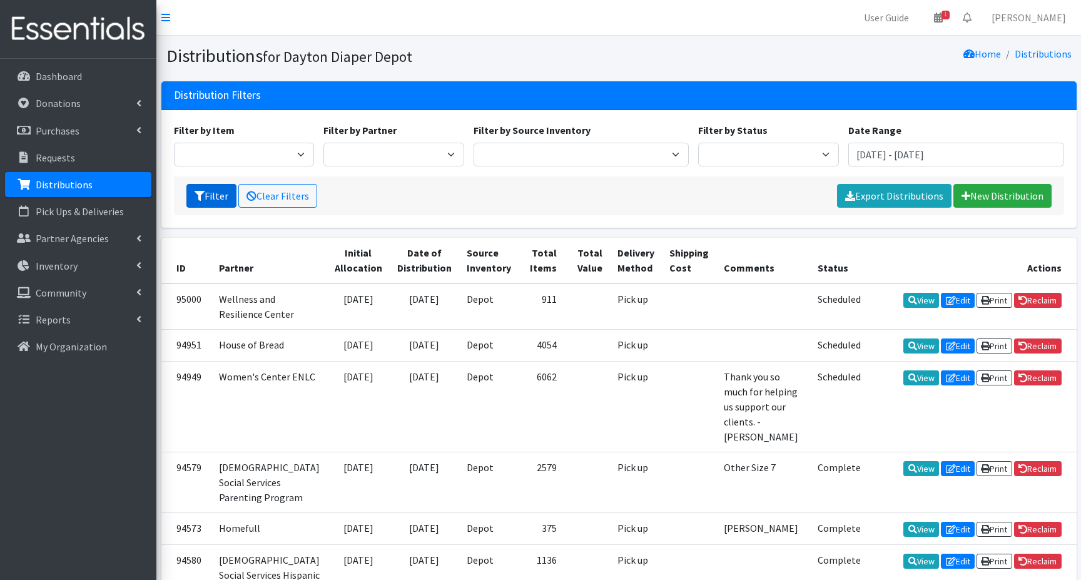
click at [210, 193] on button "Filter" at bounding box center [211, 196] width 50 height 24
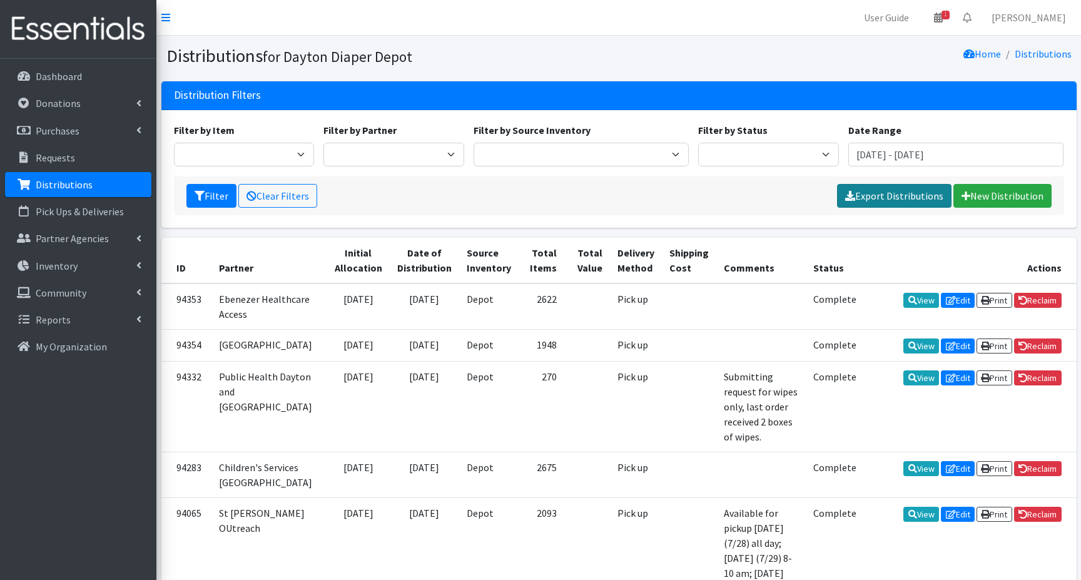
click at [860, 198] on link "Export Distributions" at bounding box center [894, 196] width 114 height 24
click at [341, 149] on select "13:13 Airmen's Attic Anchor Ministries Bellbrook Sugarcreek Community Support C…" at bounding box center [393, 155] width 141 height 24
select select "6442"
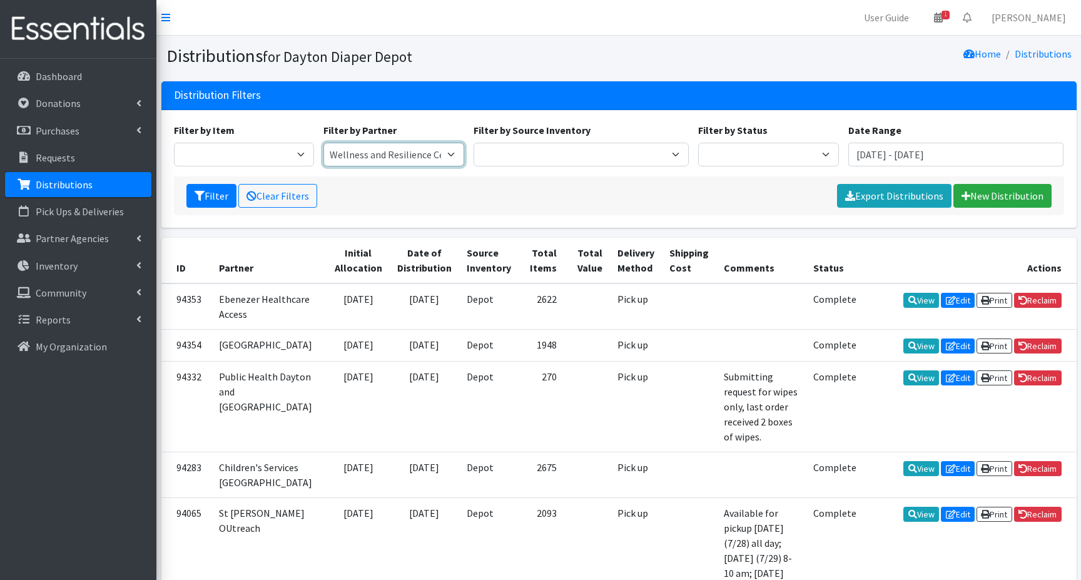
click at [323, 143] on select "13:13 Airmen's Attic Anchor Ministries Bellbrook Sugarcreek Community Support C…" at bounding box center [393, 155] width 141 height 24
click at [211, 195] on button "Filter" at bounding box center [211, 196] width 50 height 24
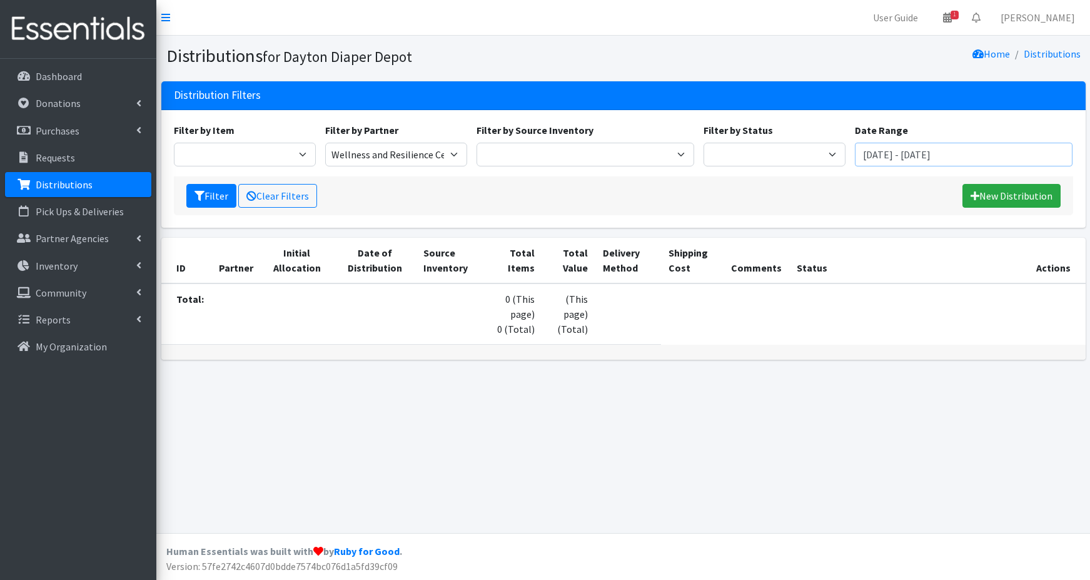
drag, startPoint x: 971, startPoint y: 155, endPoint x: 965, endPoint y: 154, distance: 6.4
click at [971, 155] on input "[DATE] - [DATE]" at bounding box center [964, 155] width 218 height 24
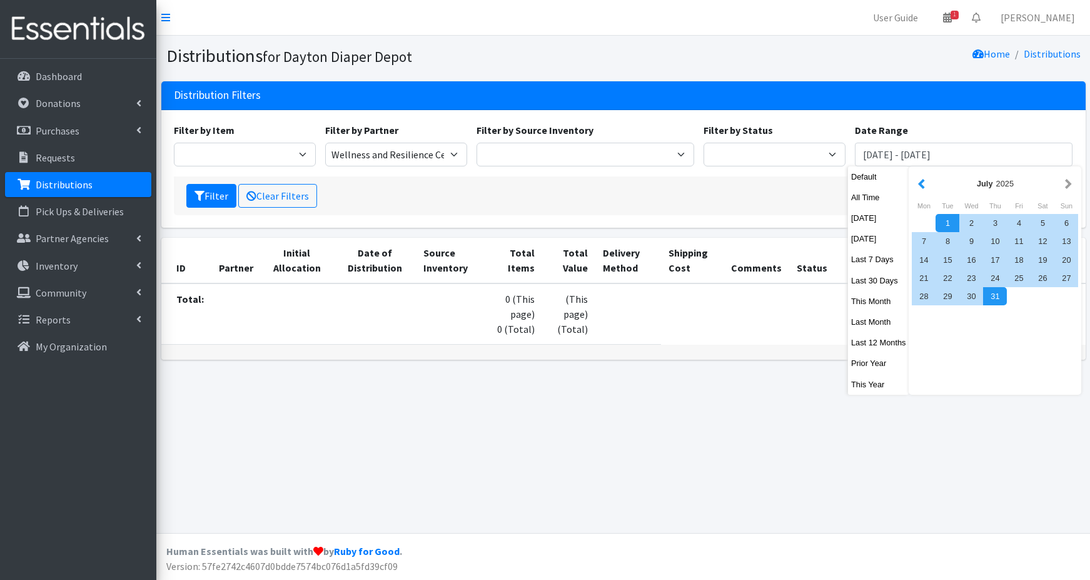
click at [920, 187] on button "button" at bounding box center [921, 184] width 13 height 16
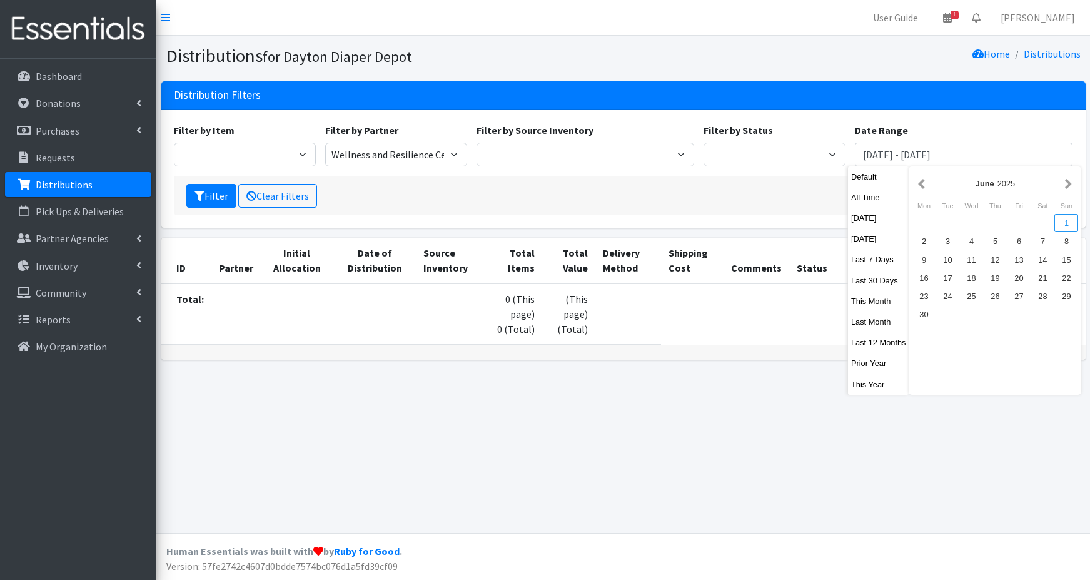
click at [1061, 225] on div "1" at bounding box center [1067, 223] width 24 height 18
click at [1066, 183] on button "button" at bounding box center [1068, 184] width 13 height 16
click at [923, 187] on button "button" at bounding box center [921, 184] width 13 height 16
click at [1065, 223] on div "1" at bounding box center [1067, 223] width 24 height 18
type input "June 1, 2025 - June 1, 2025"
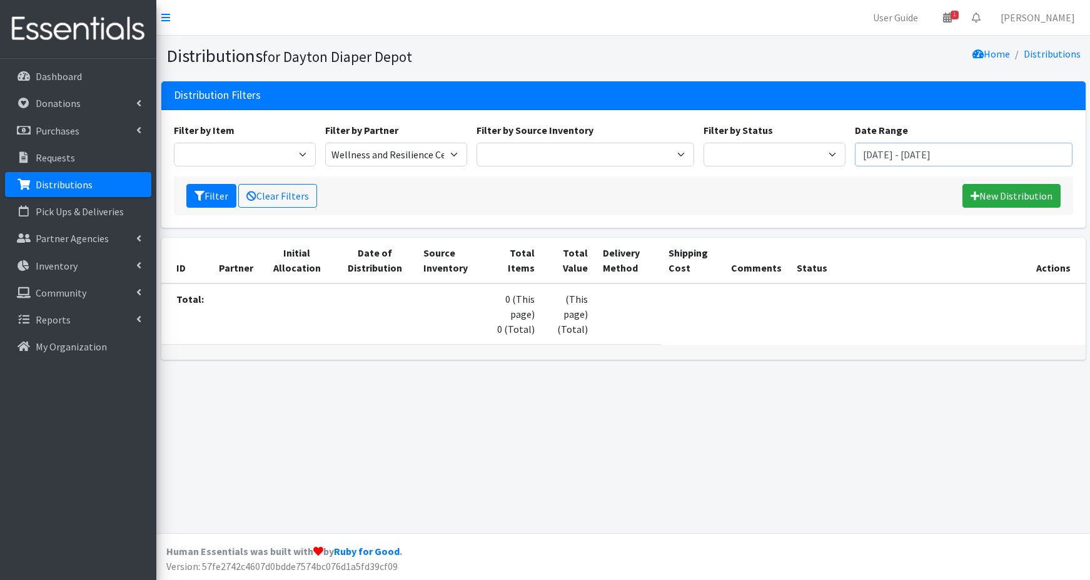
click at [975, 153] on input "June 1, 2025 - June 1, 2025" at bounding box center [964, 155] width 218 height 24
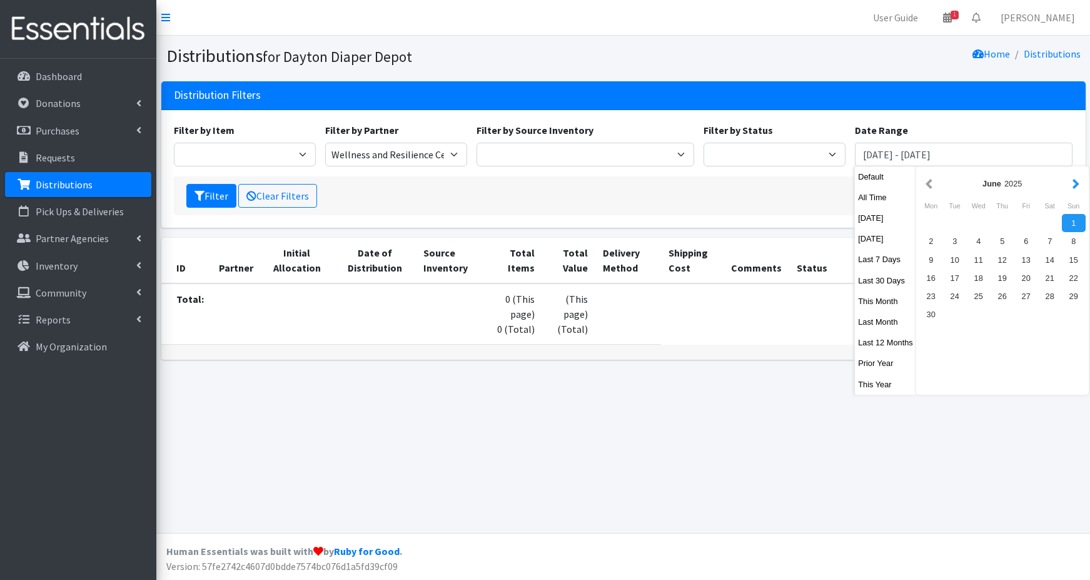
click at [1073, 183] on button "button" at bounding box center [1076, 184] width 13 height 16
click at [1004, 296] on div "31" at bounding box center [1003, 296] width 24 height 18
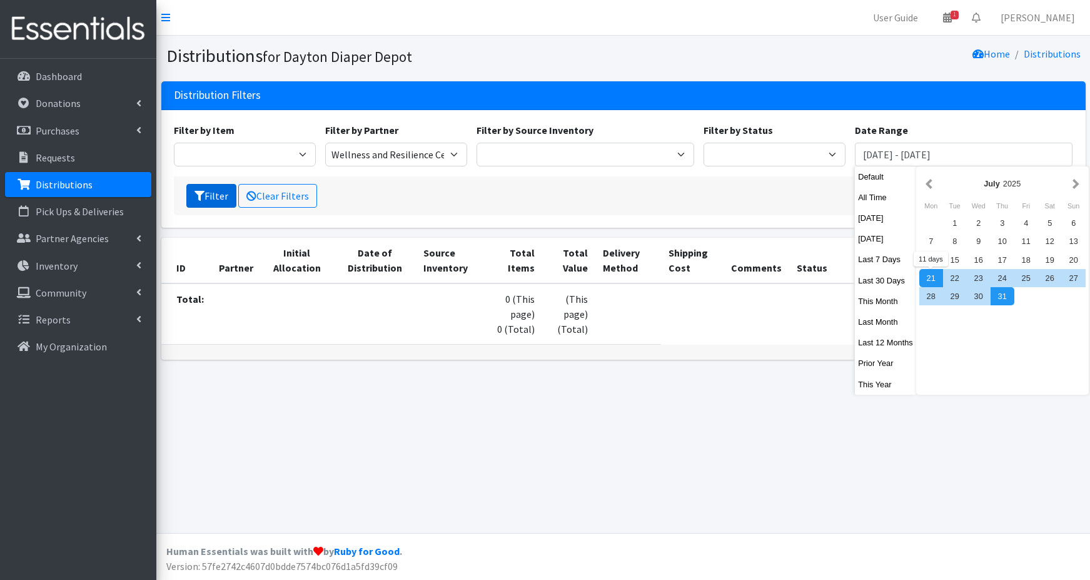
click at [216, 200] on button "Filter" at bounding box center [211, 196] width 50 height 24
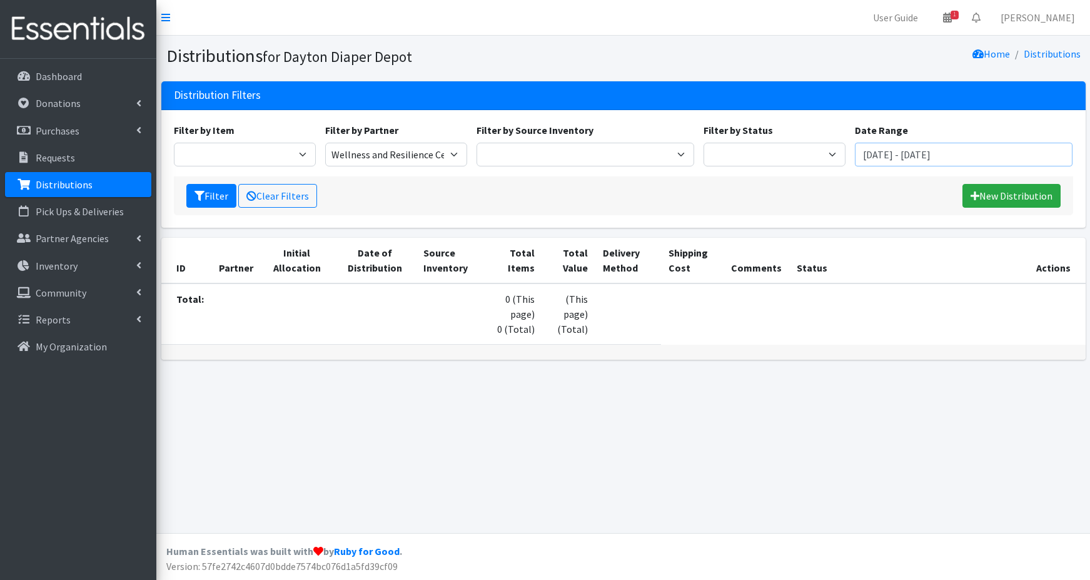
drag, startPoint x: 988, startPoint y: 151, endPoint x: 836, endPoint y: 153, distance: 152.6
click at [836, 153] on div "Filter by Item 1 month period supply kit Kids (Newborn) Kids (Preemie) Kids Pul…" at bounding box center [623, 150] width 909 height 54
click at [908, 159] on input "text" at bounding box center [964, 155] width 218 height 24
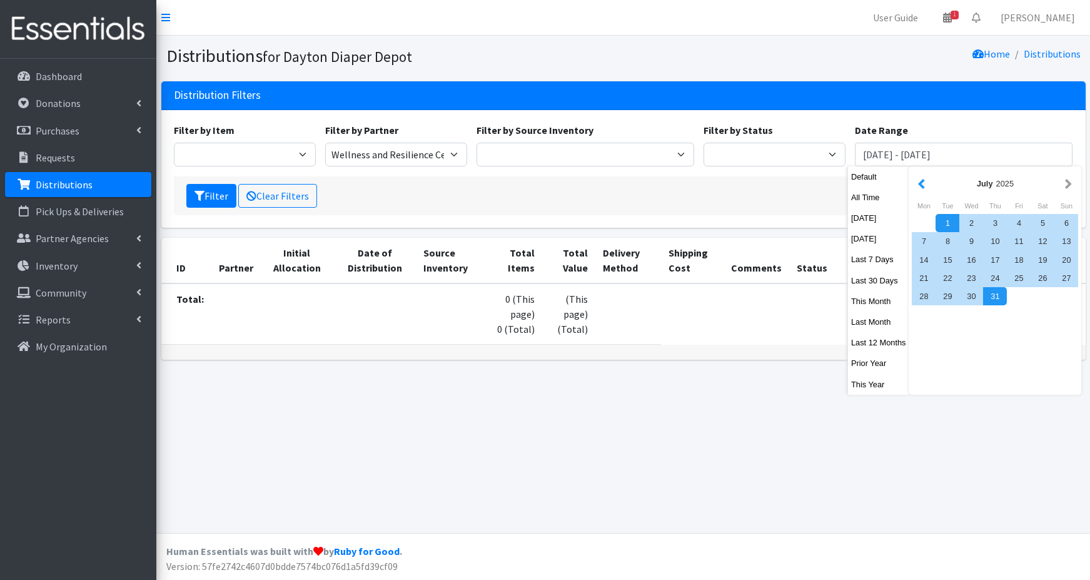
click at [921, 183] on button "button" at bounding box center [921, 184] width 13 height 16
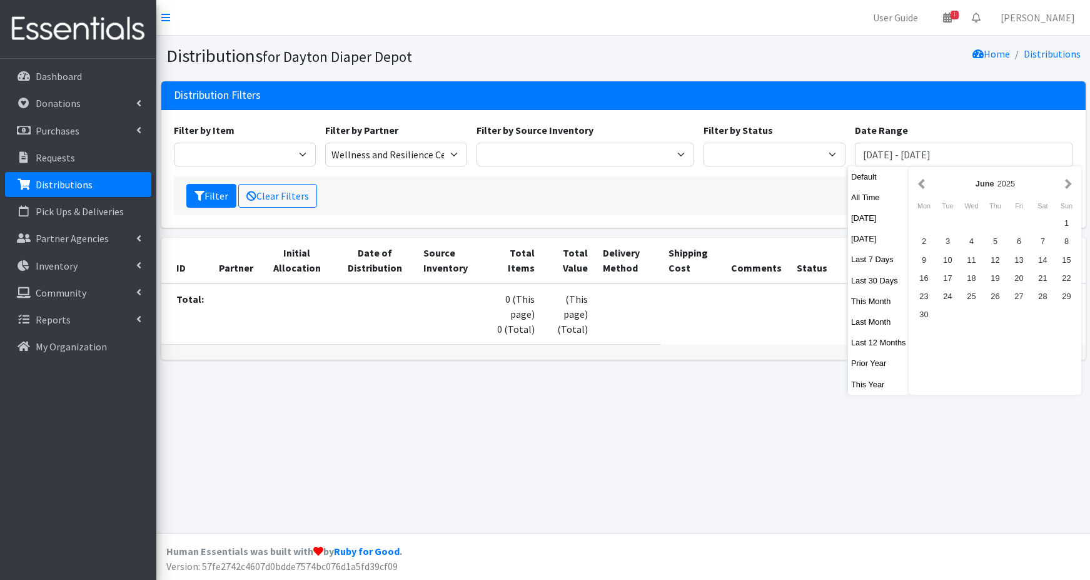
click at [918, 183] on button "button" at bounding box center [921, 184] width 13 height 16
click at [918, 184] on button "button" at bounding box center [921, 184] width 13 height 16
click at [919, 185] on button "button" at bounding box center [921, 184] width 13 height 16
click at [1046, 226] on div "1" at bounding box center [1043, 223] width 24 height 18
click at [1065, 186] on button "button" at bounding box center [1068, 184] width 13 height 16
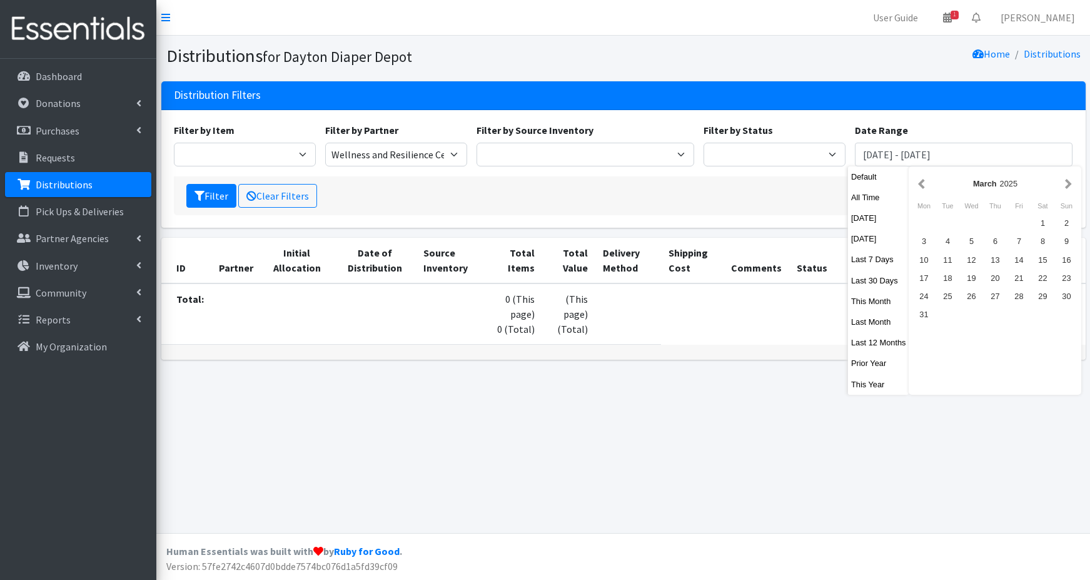
click at [1065, 186] on button "button" at bounding box center [1068, 184] width 13 height 16
click at [975, 259] on div "13" at bounding box center [972, 260] width 24 height 18
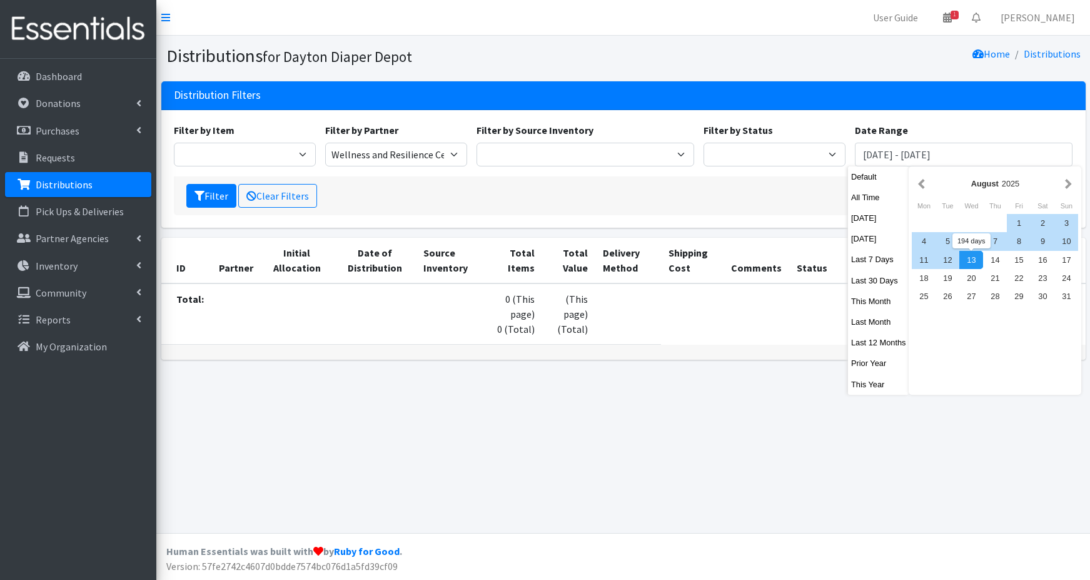
type input "[DATE] - [DATE]"
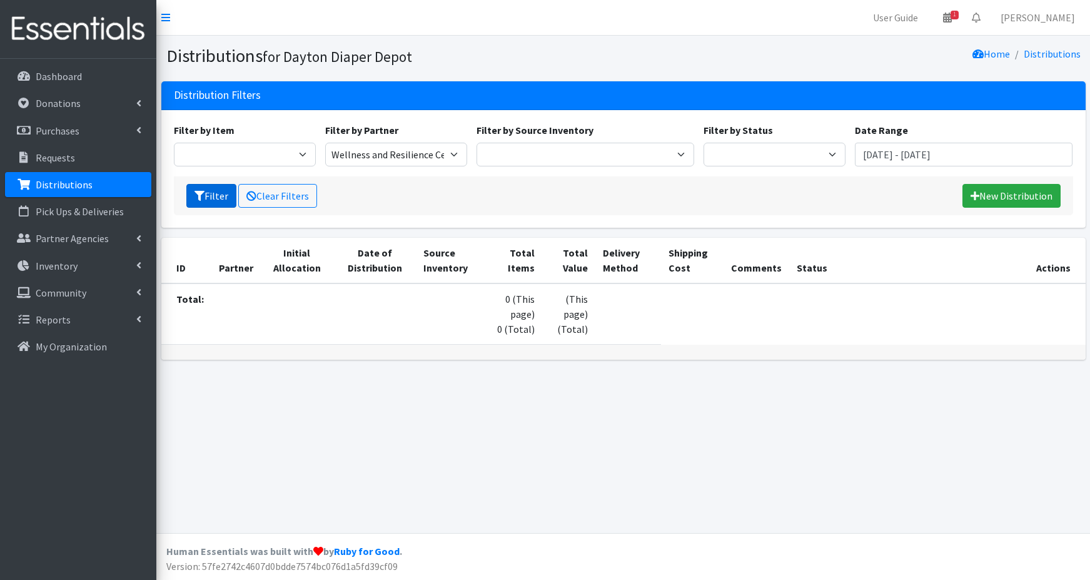
click at [210, 196] on button "Filter" at bounding box center [211, 196] width 50 height 24
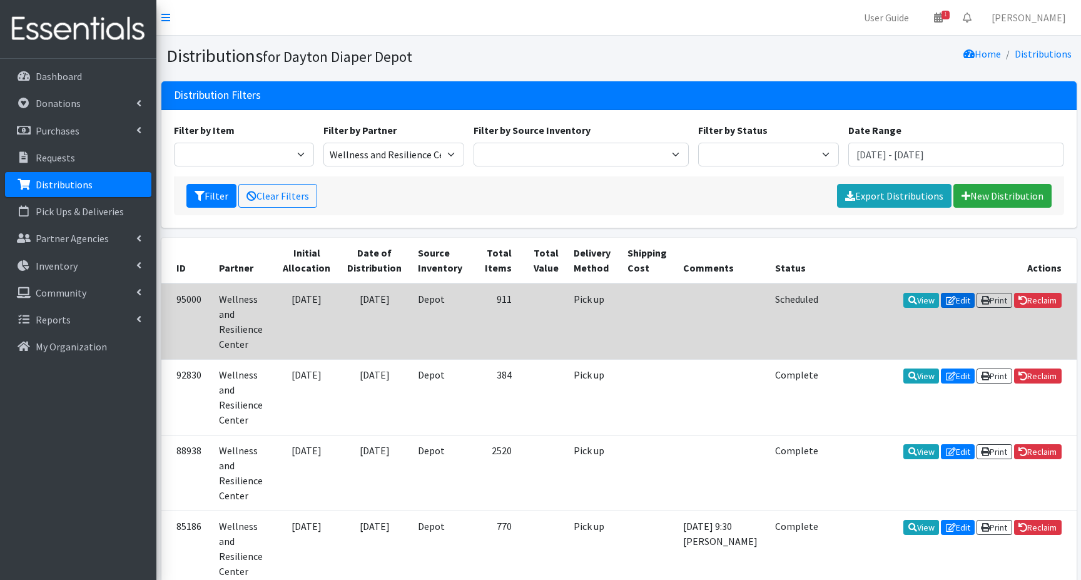
click at [954, 301] on link "Edit" at bounding box center [958, 300] width 34 height 15
